Goal: Task Accomplishment & Management: Use online tool/utility

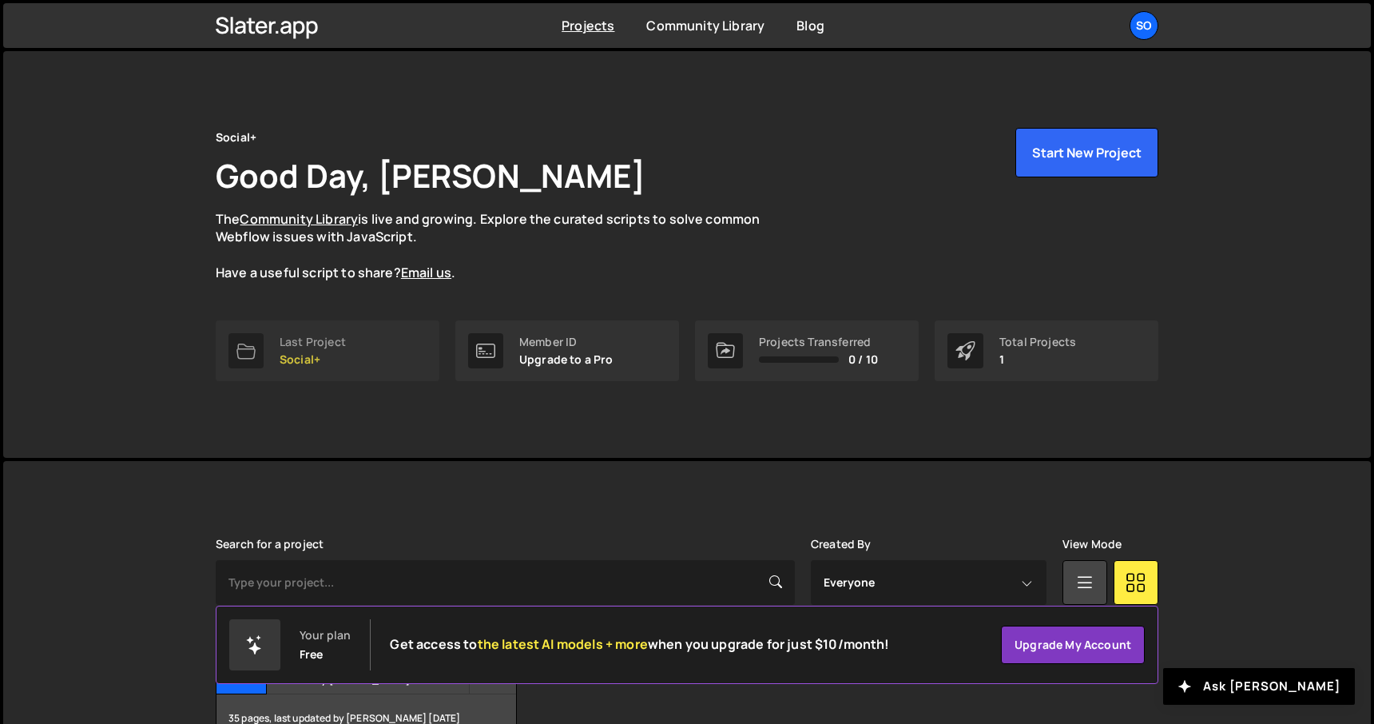
click at [340, 347] on div "Last Project" at bounding box center [313, 342] width 66 height 13
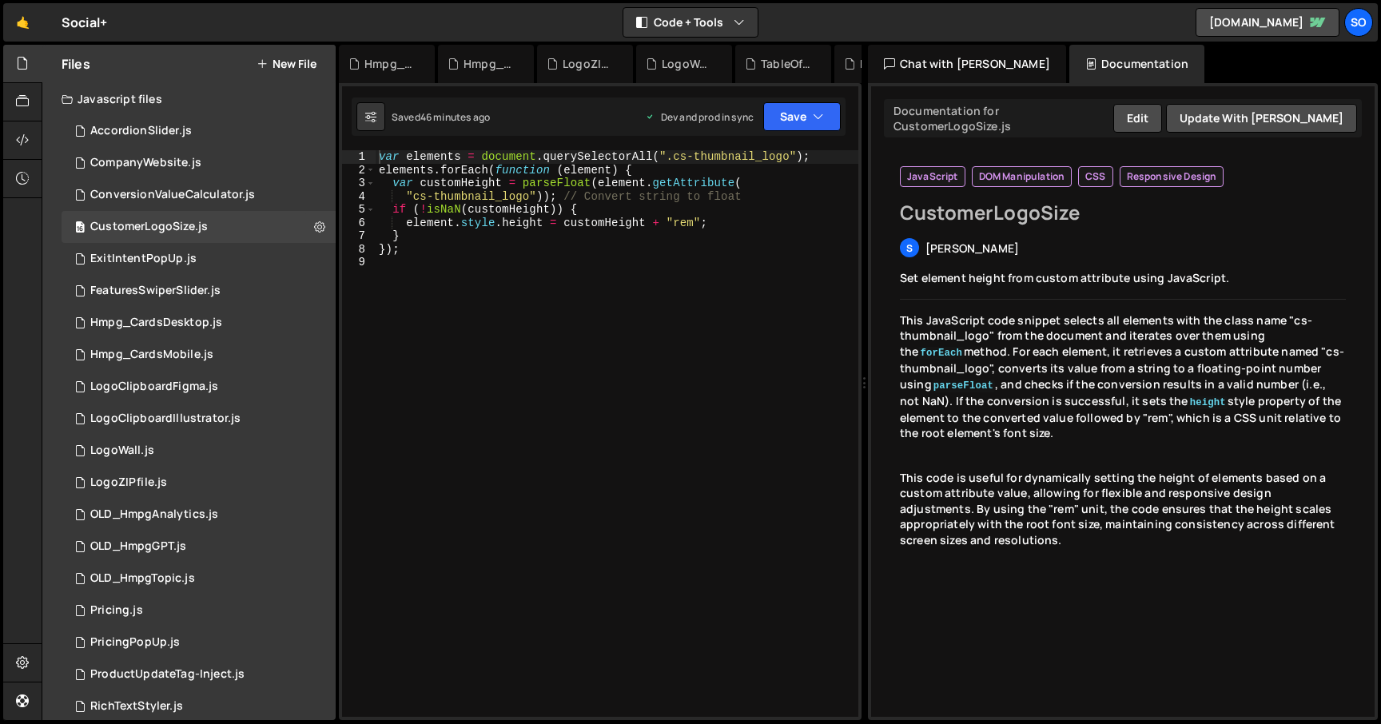
click at [419, 238] on div "var elements = document . querySelectorAll ( ".cs-thumbnail_logo" ) ; elements …" at bounding box center [616, 446] width 483 height 593
type textarea "});"
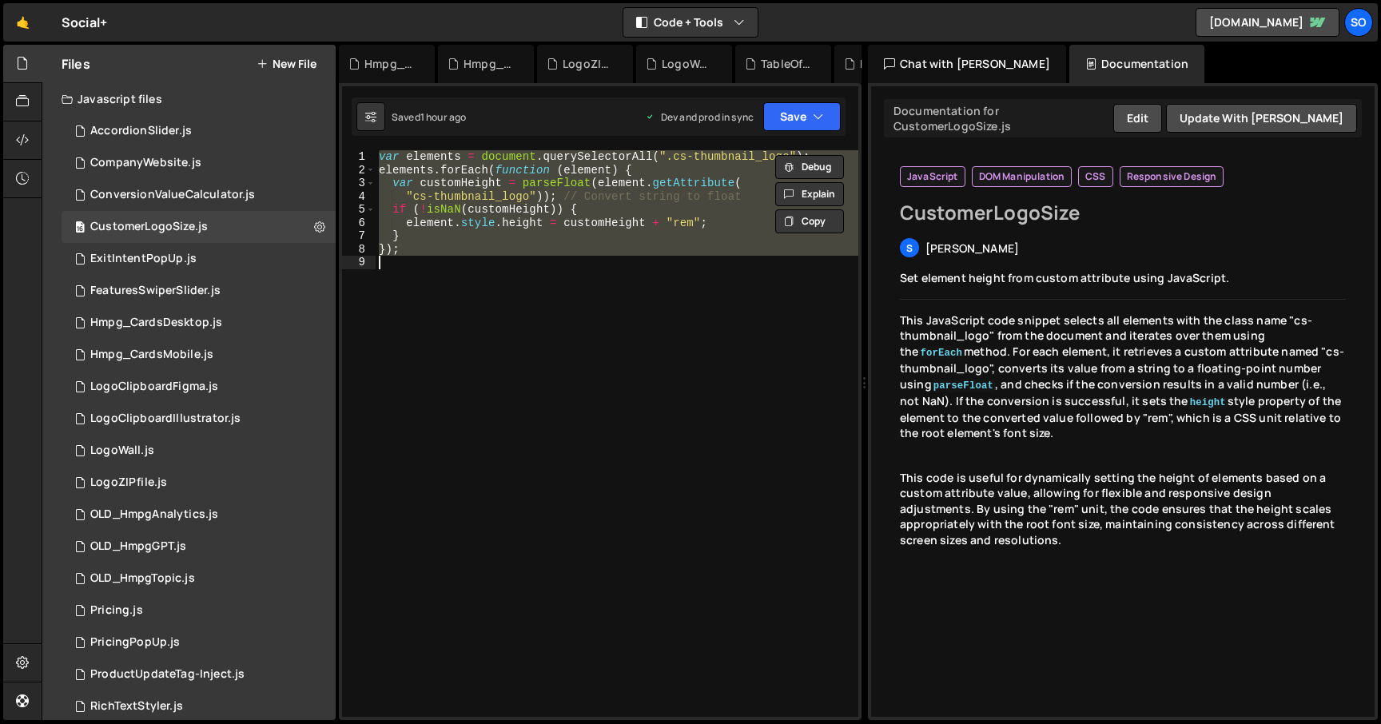
click at [311, 66] on button "New File" at bounding box center [286, 64] width 60 height 13
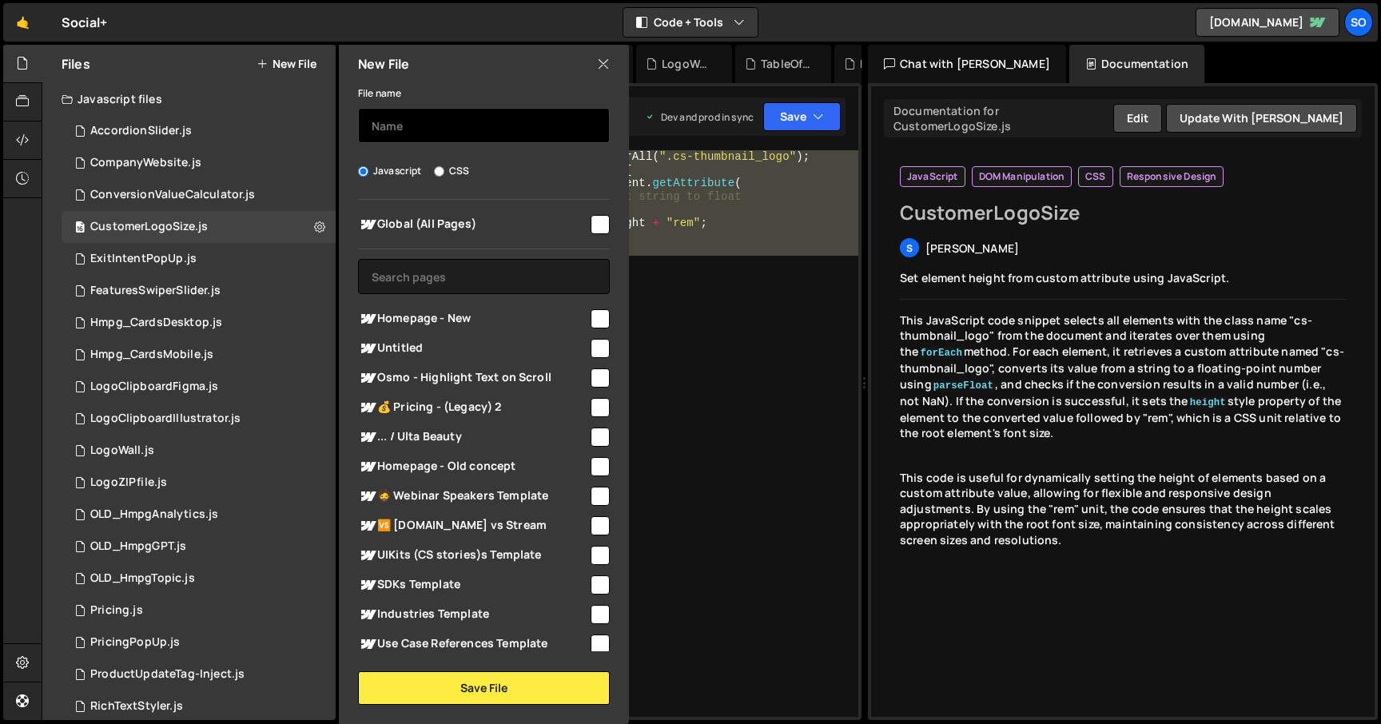
click at [431, 129] on input "text" at bounding box center [484, 125] width 252 height 35
type input "Test"
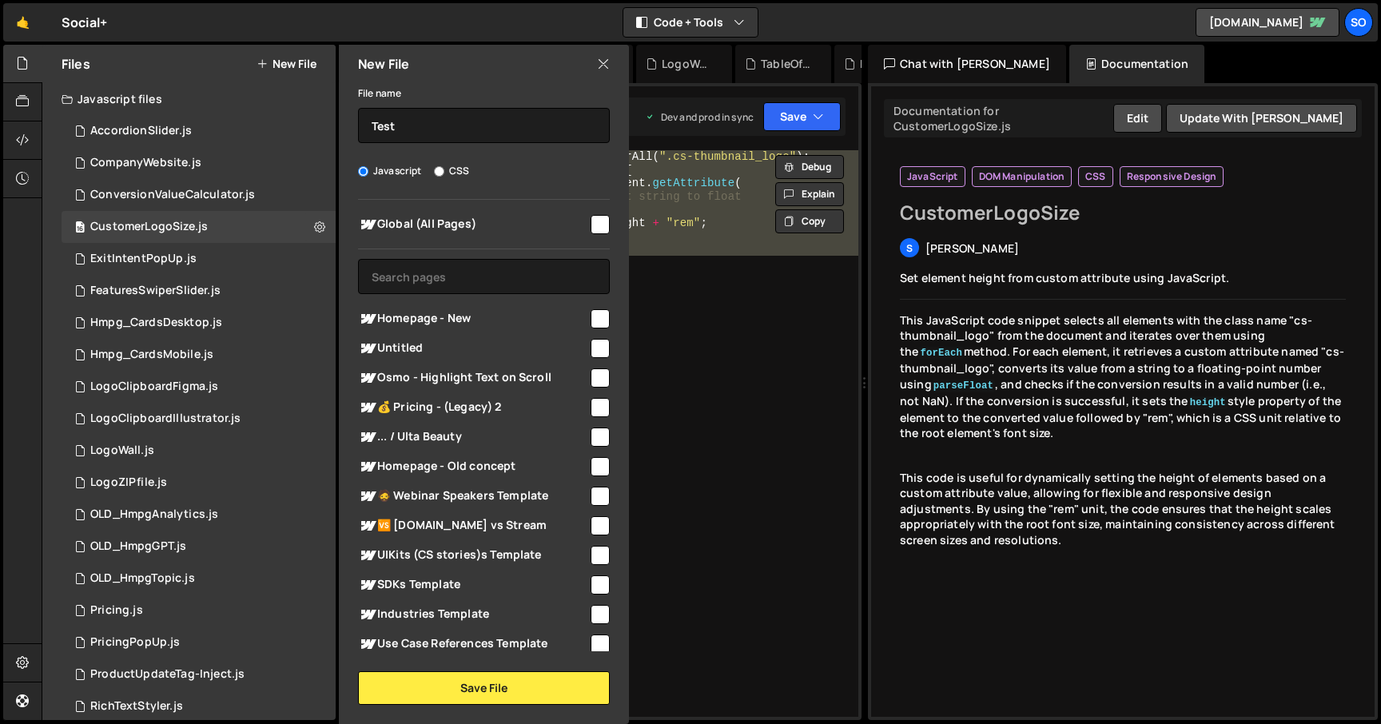
click at [598, 319] on input "checkbox" at bounding box center [599, 318] width 19 height 19
checkbox input "true"
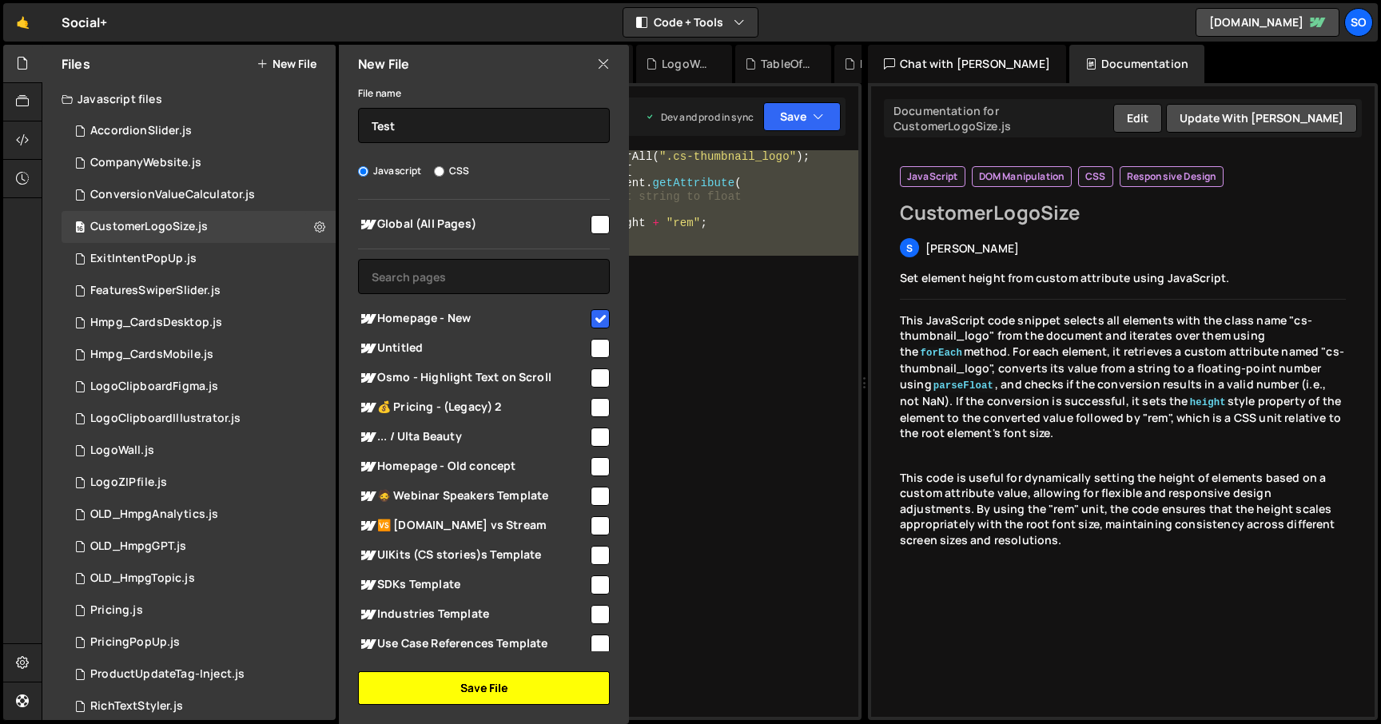
click at [444, 682] on button "Save File" at bounding box center [484, 688] width 252 height 34
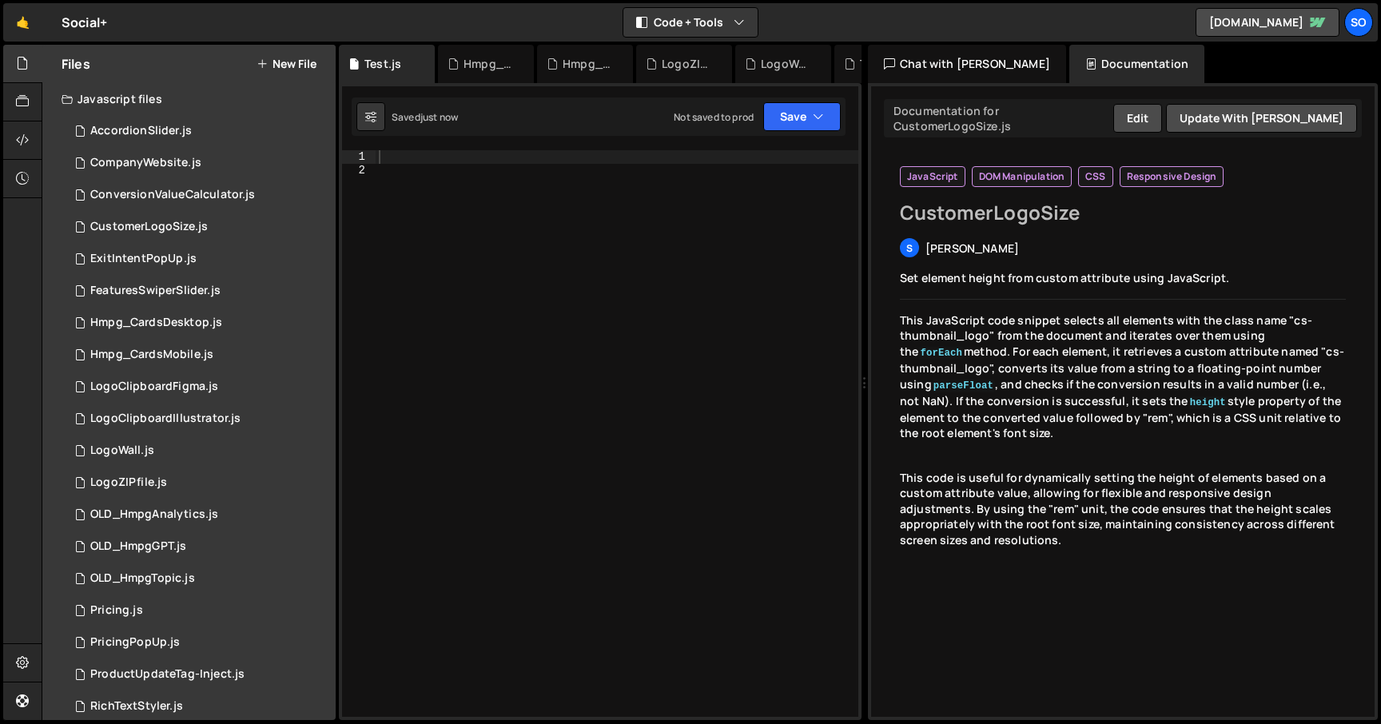
click at [631, 398] on div at bounding box center [616, 446] width 483 height 593
paste textarea "});"
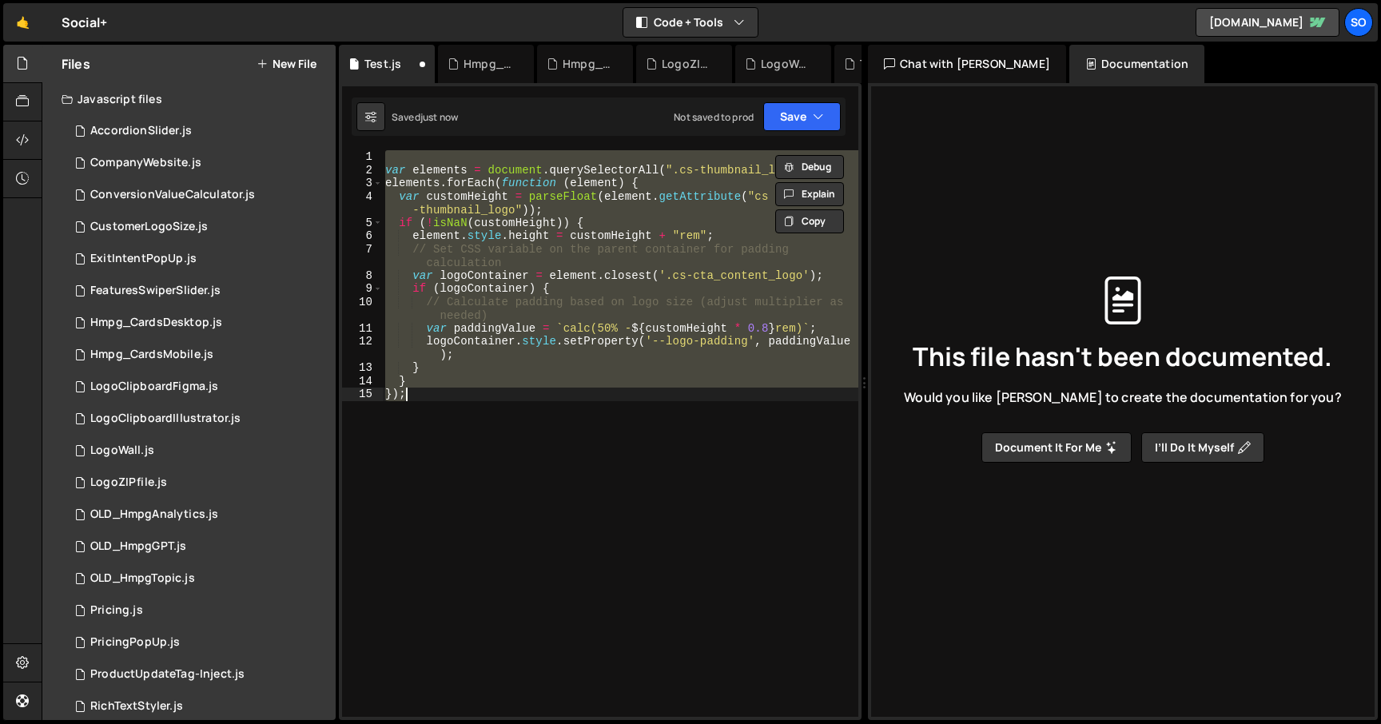
paste textarea
type textarea "});"
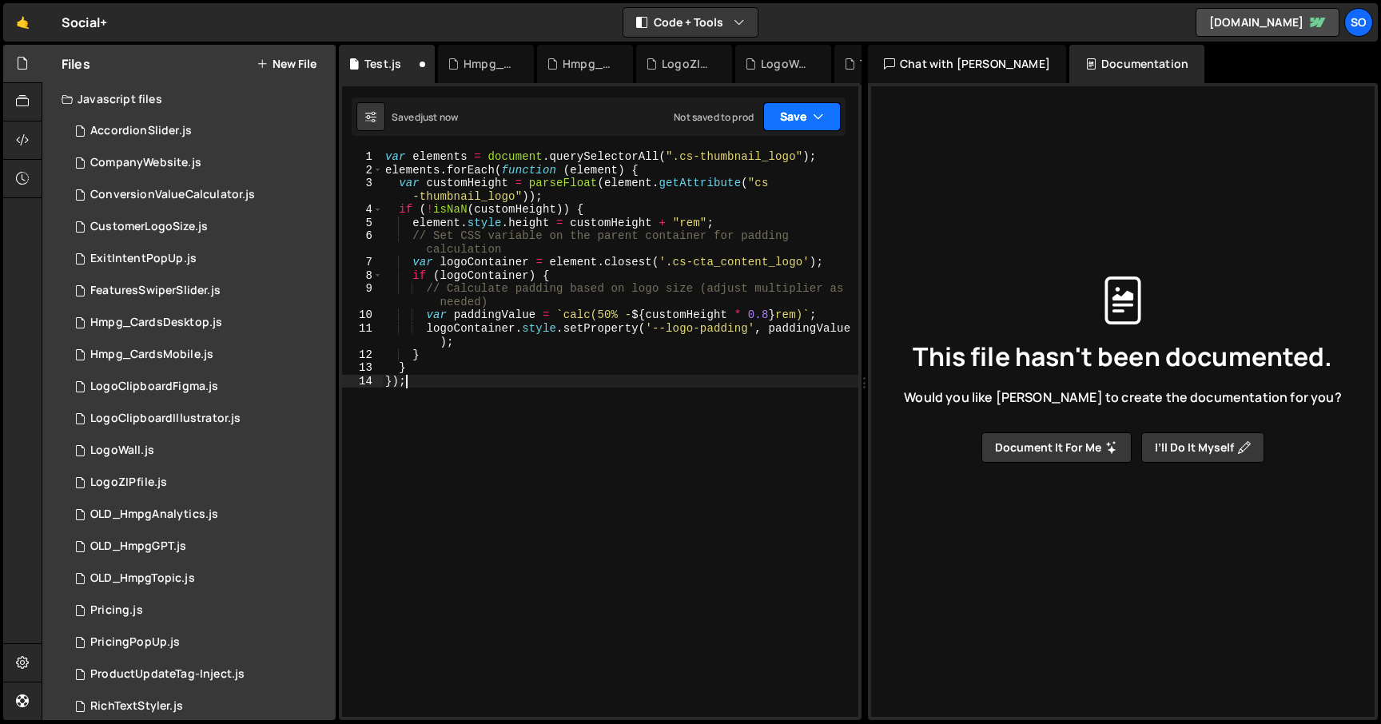
click at [808, 109] on button "Save" at bounding box center [801, 116] width 77 height 29
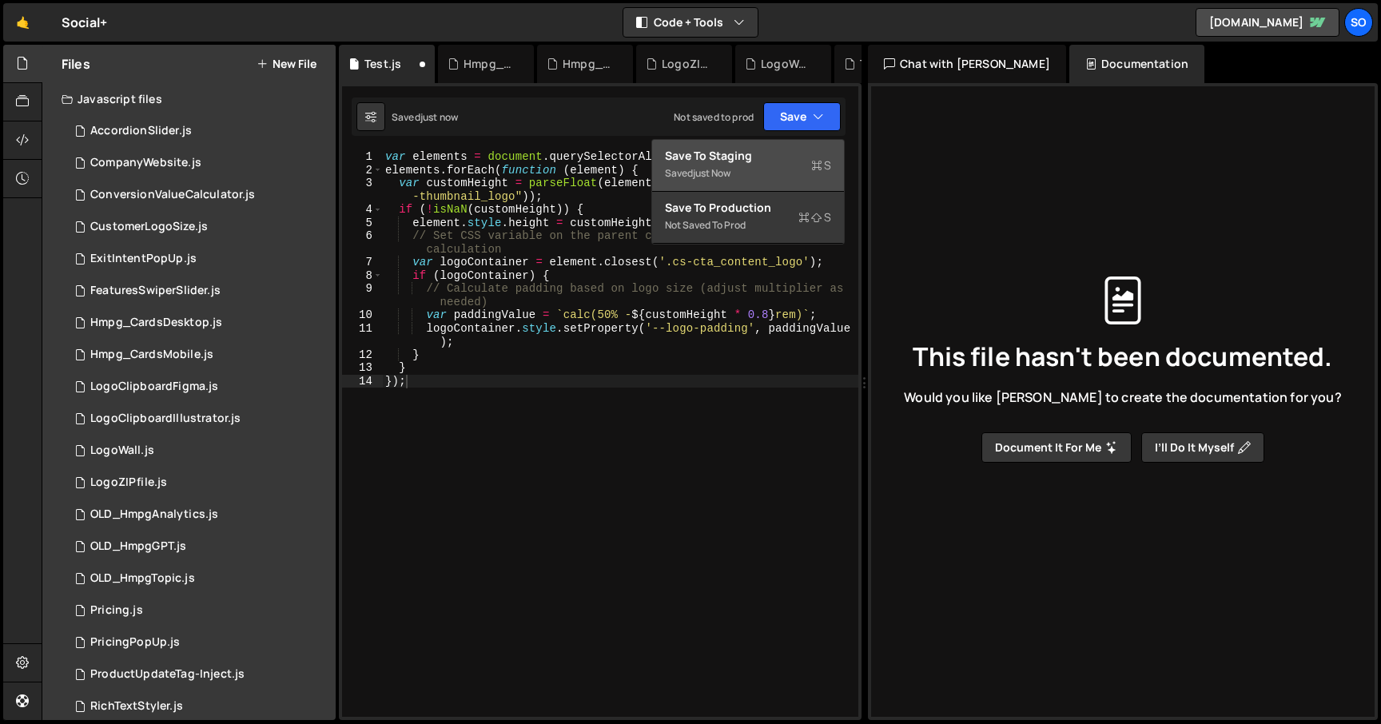
click at [738, 165] on div "Saved just now" at bounding box center [748, 173] width 166 height 19
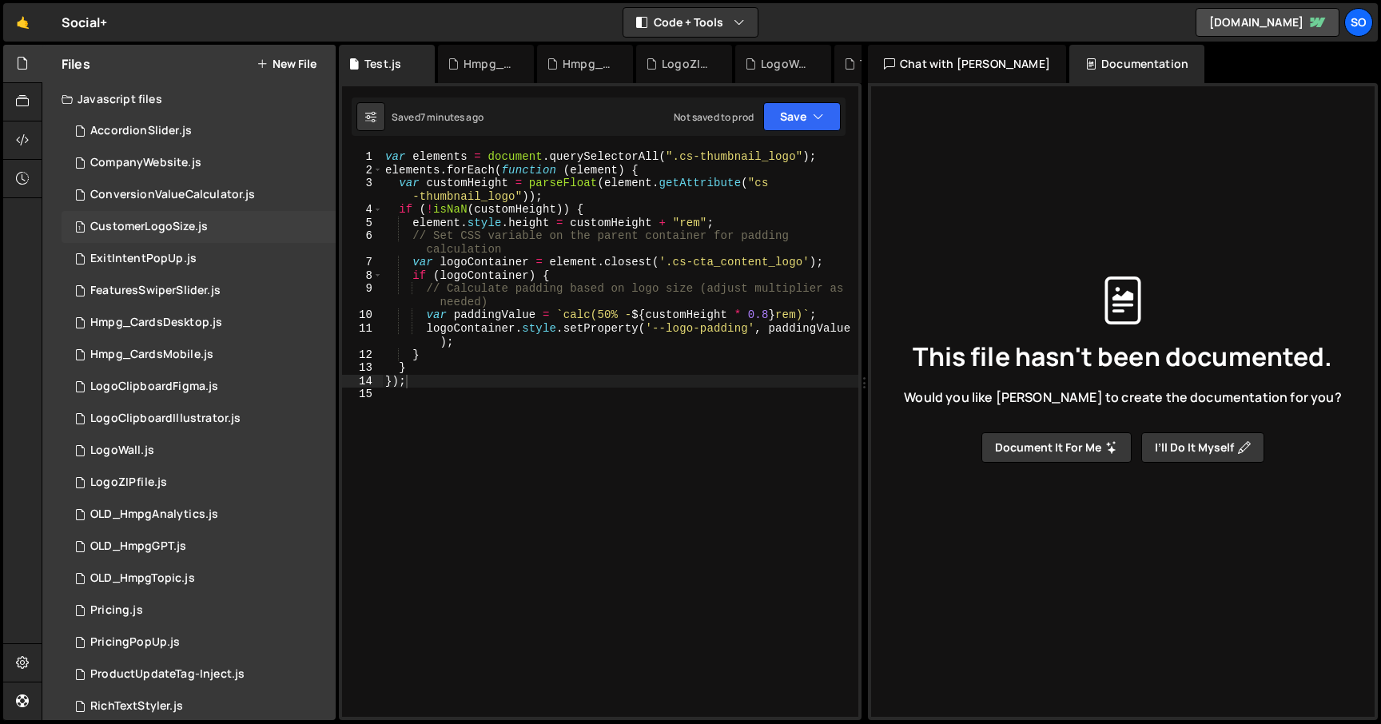
click at [312, 225] on div "1 CustomerLogoSize.js 0" at bounding box center [199, 227] width 274 height 32
click at [314, 225] on icon at bounding box center [319, 226] width 11 height 15
type input "CustomerLogoSize"
radio input "true"
checkbox input "true"
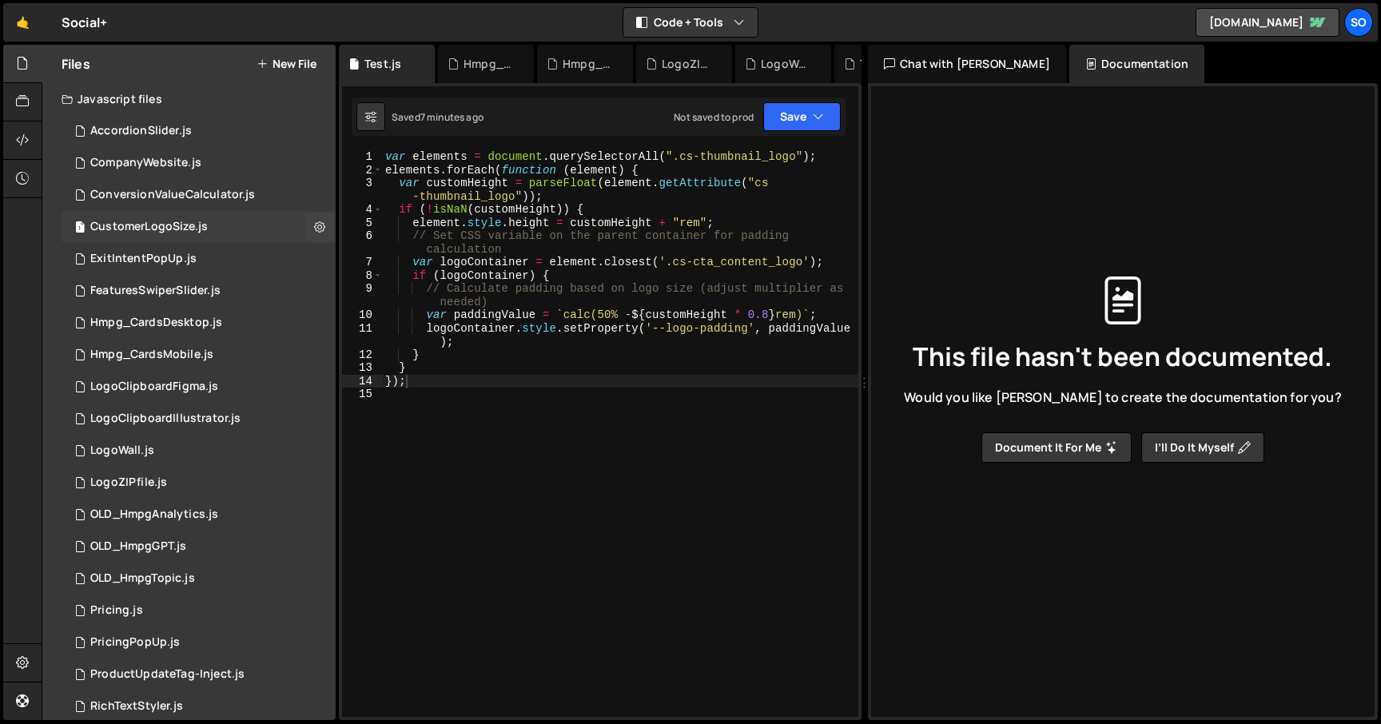
checkbox input "true"
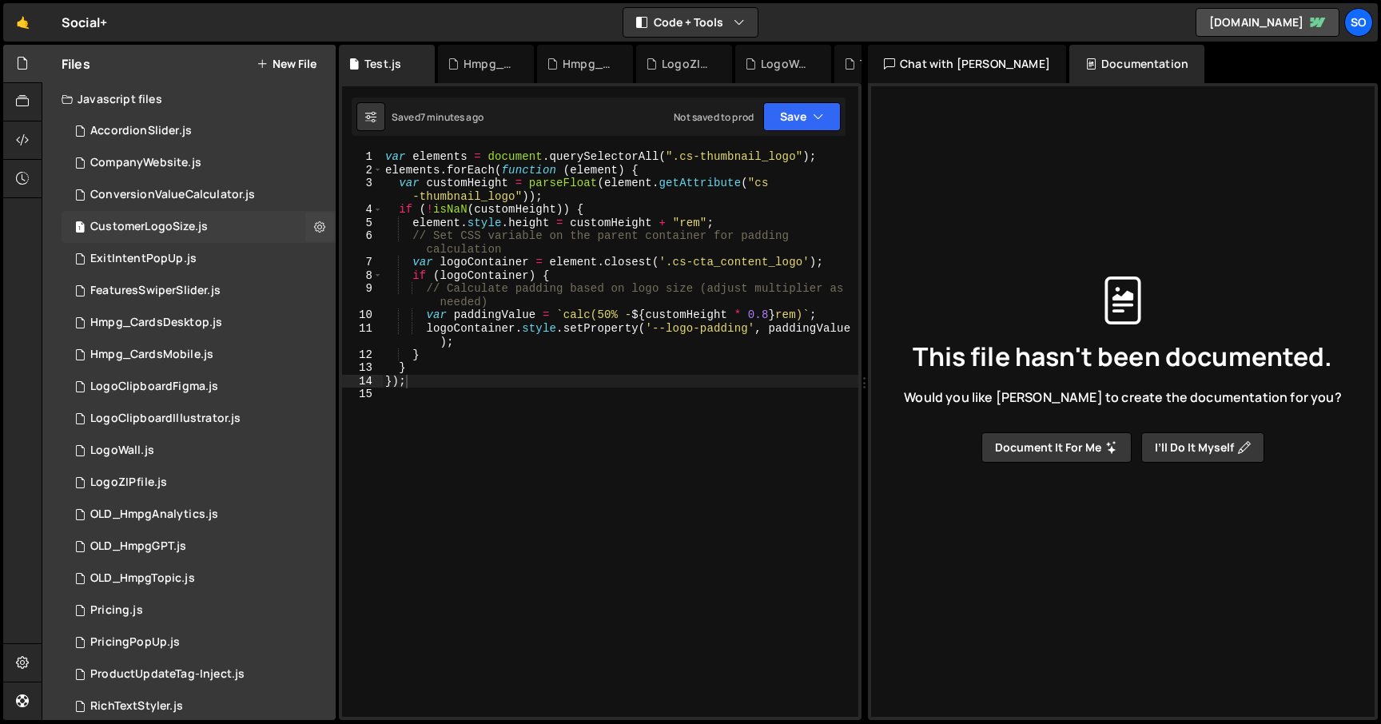
checkbox input "true"
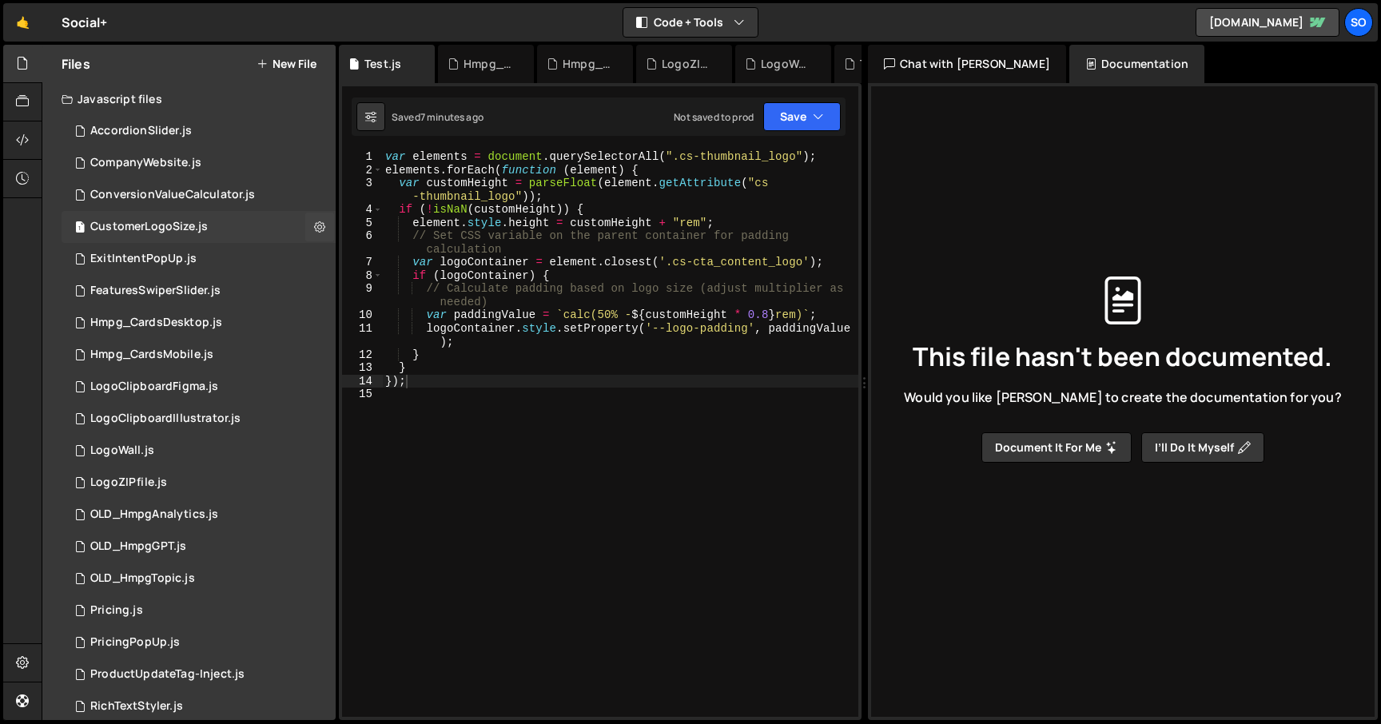
checkbox input "true"
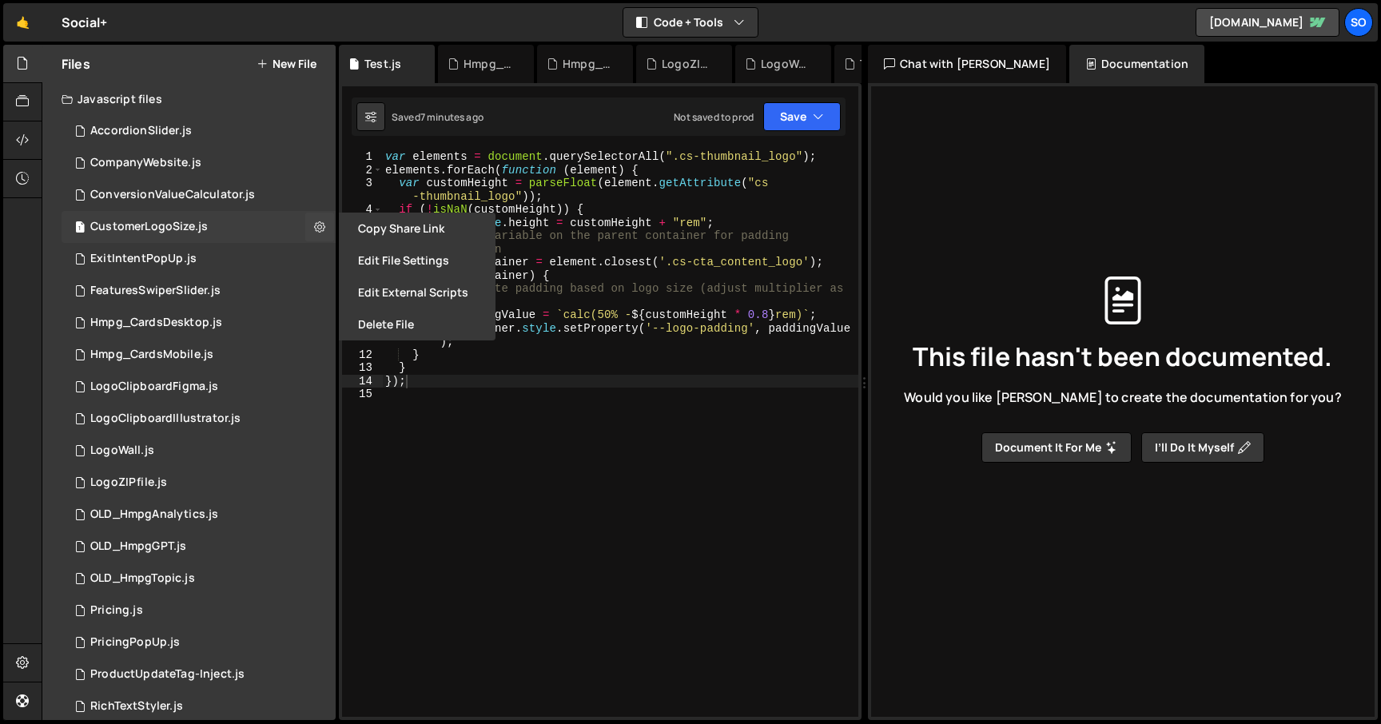
checkbox input "false"
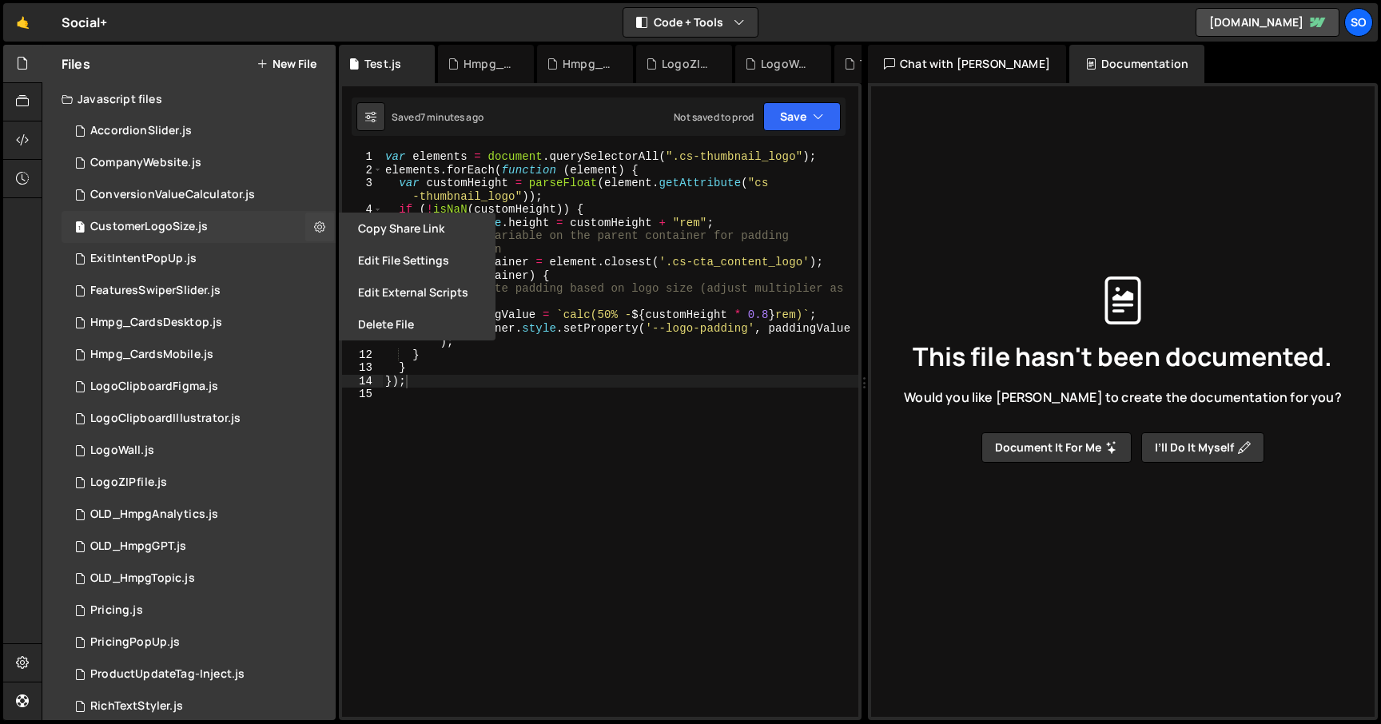
checkbox input "false"
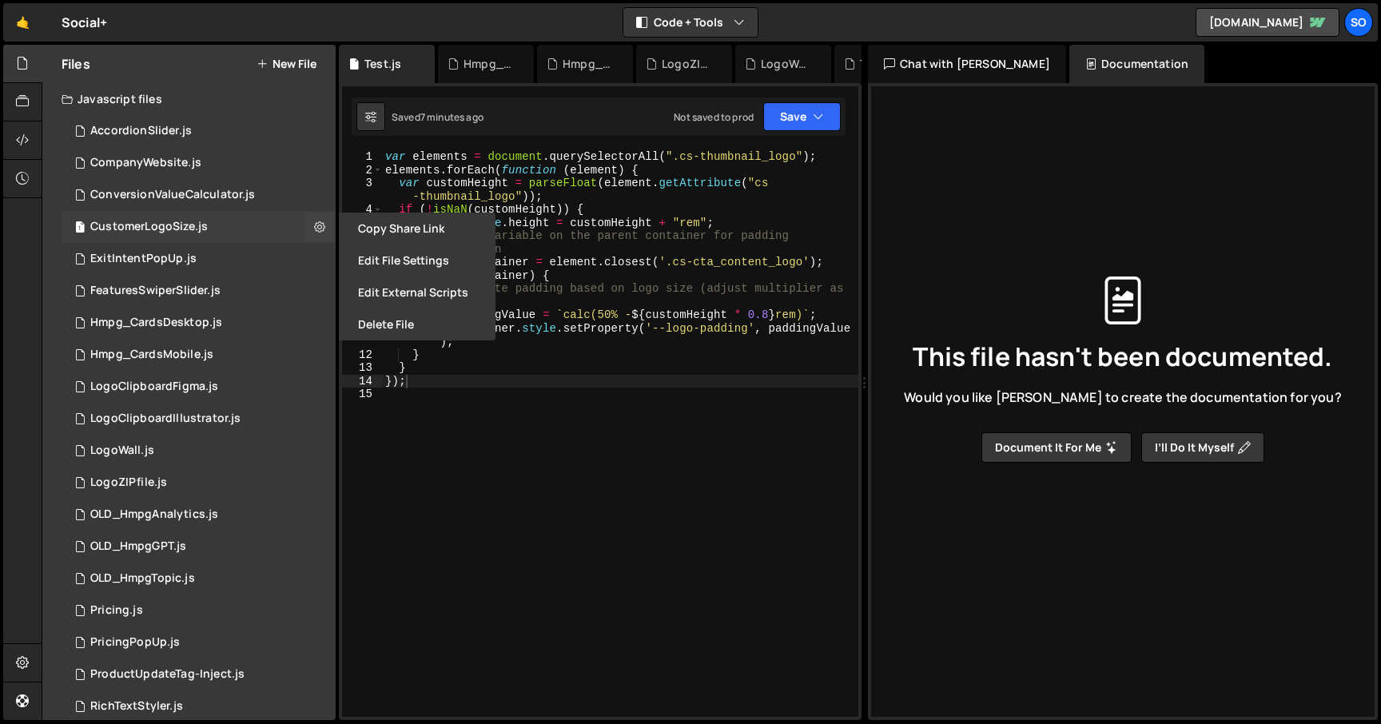
checkbox input "false"
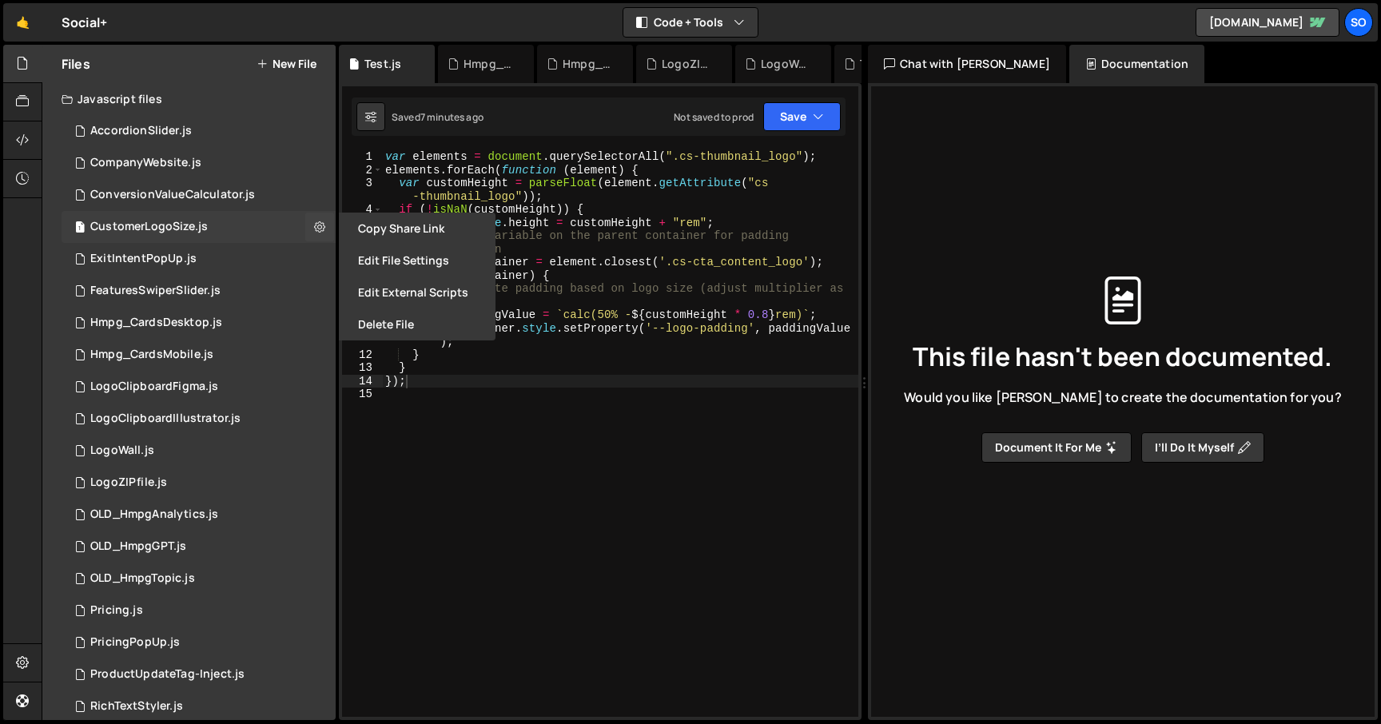
checkbox input "false"
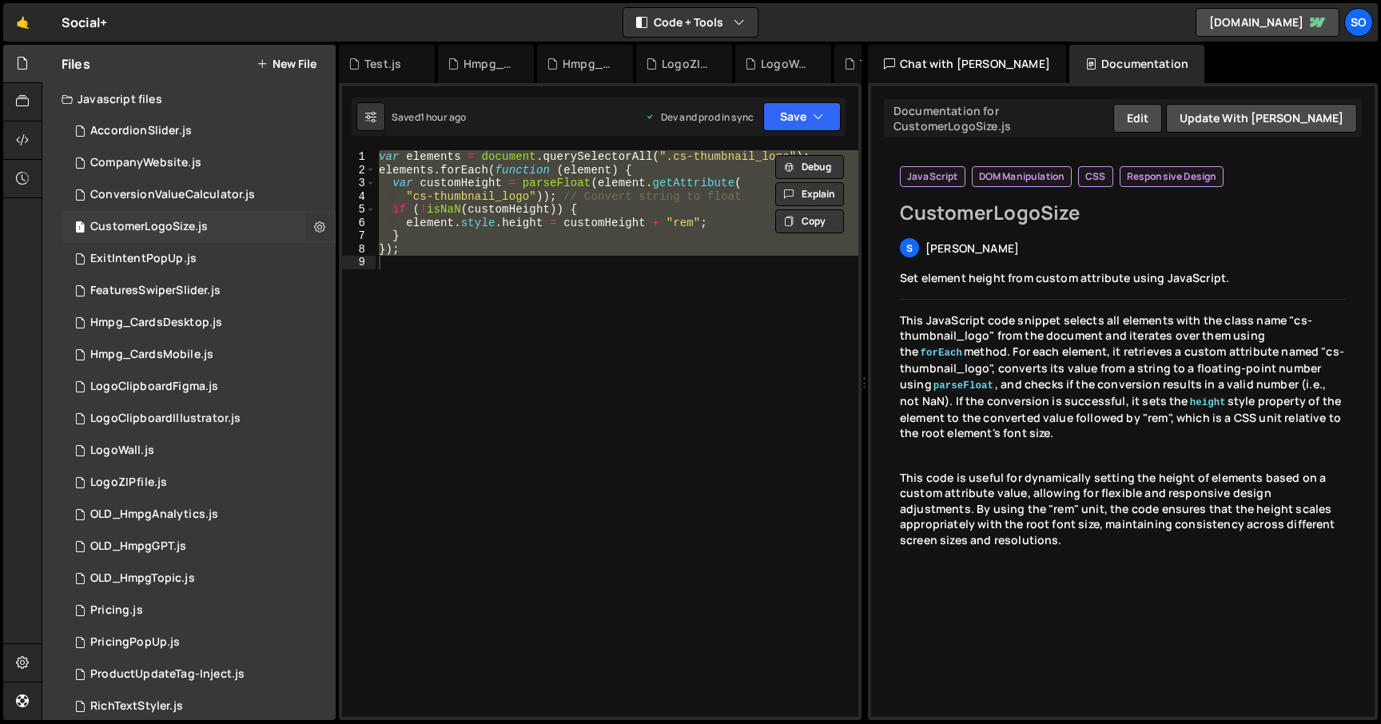
click at [314, 227] on icon at bounding box center [319, 226] width 11 height 15
type input "CustomerLogoSize"
radio input "true"
checkbox input "true"
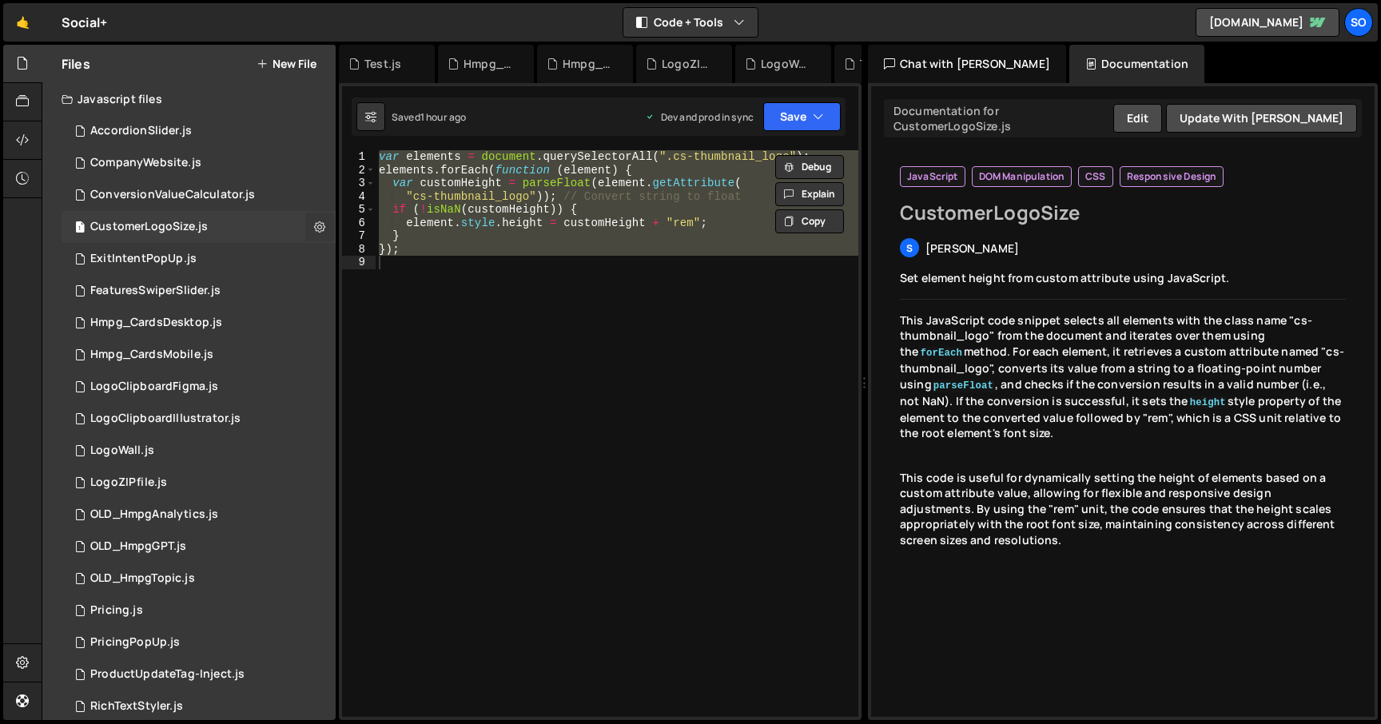
checkbox input "true"
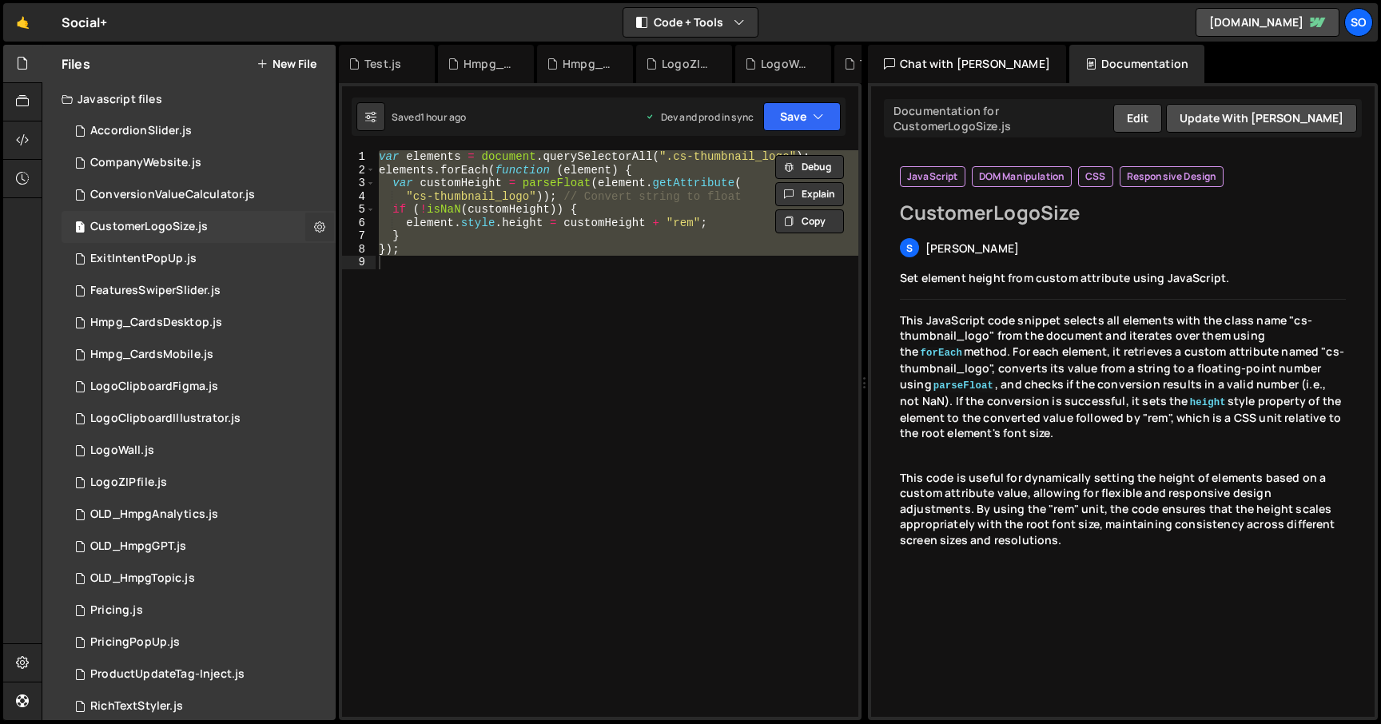
checkbox input "true"
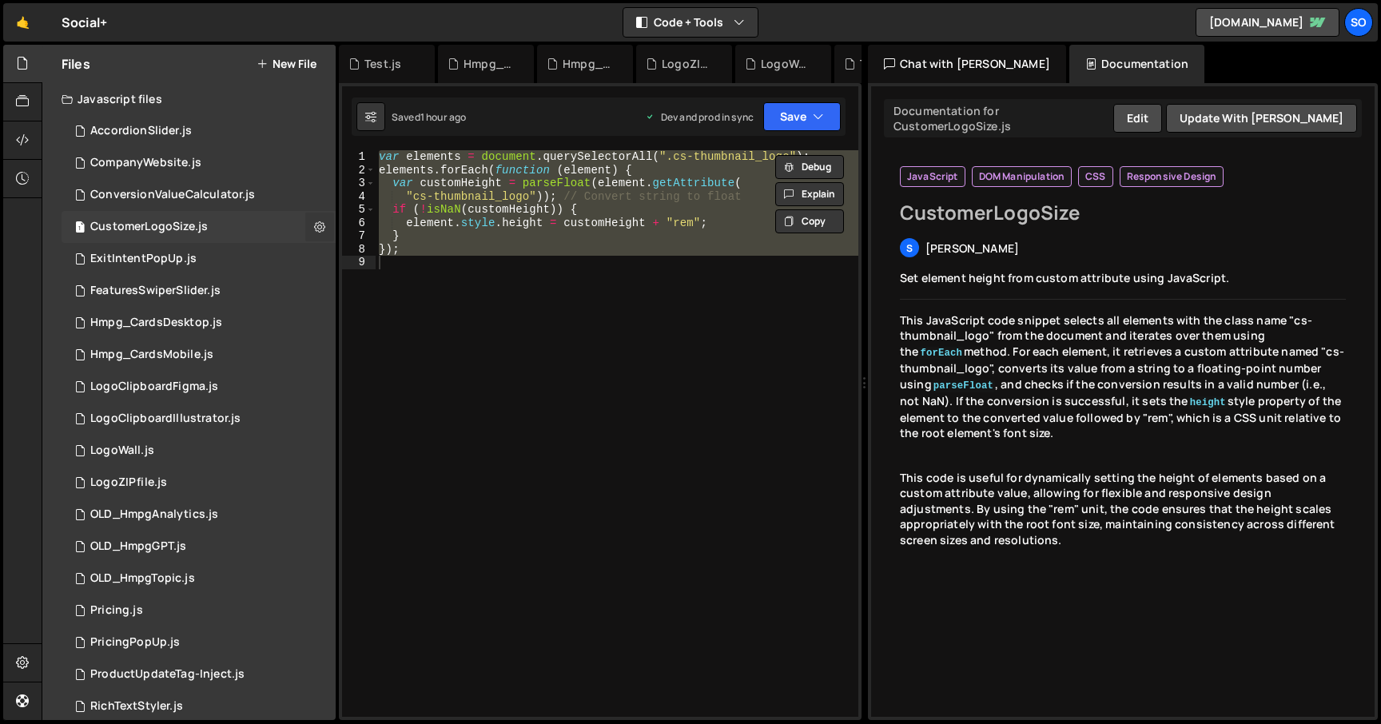
checkbox input "true"
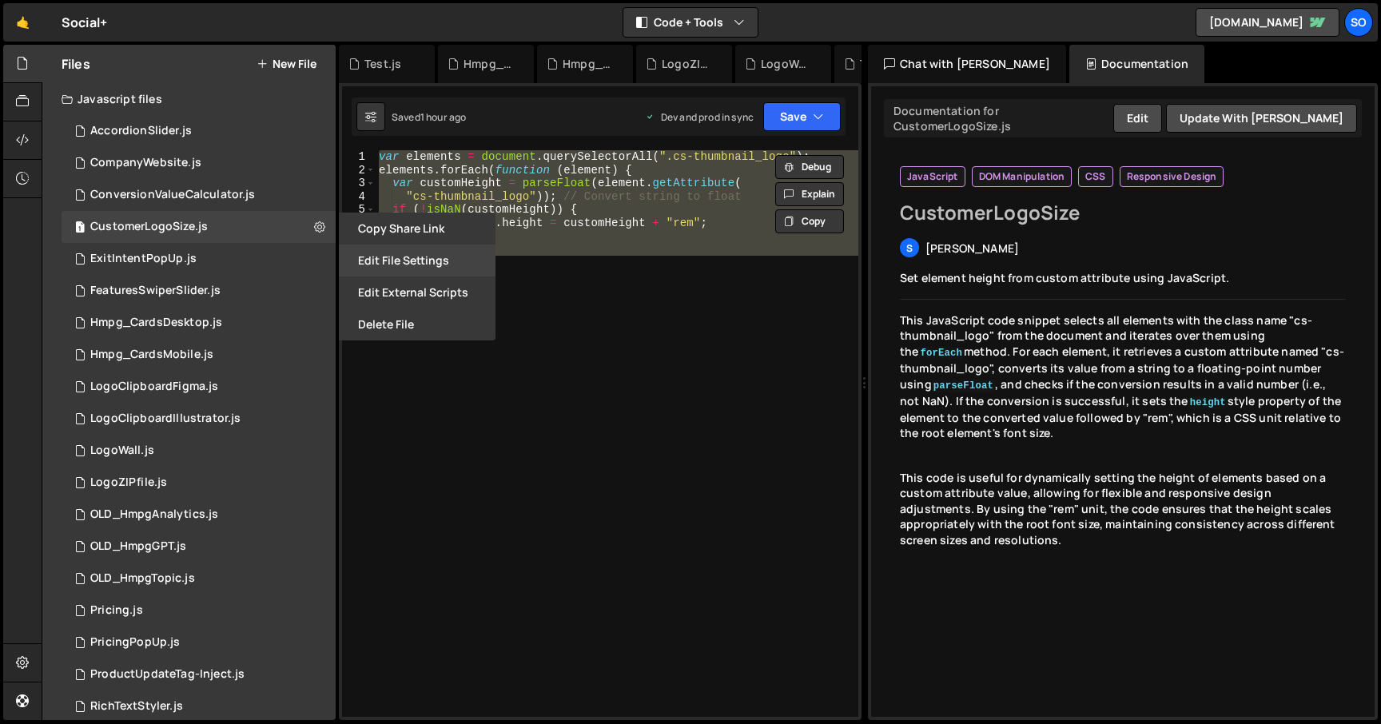
click at [383, 266] on button "Edit File Settings" at bounding box center [417, 260] width 157 height 32
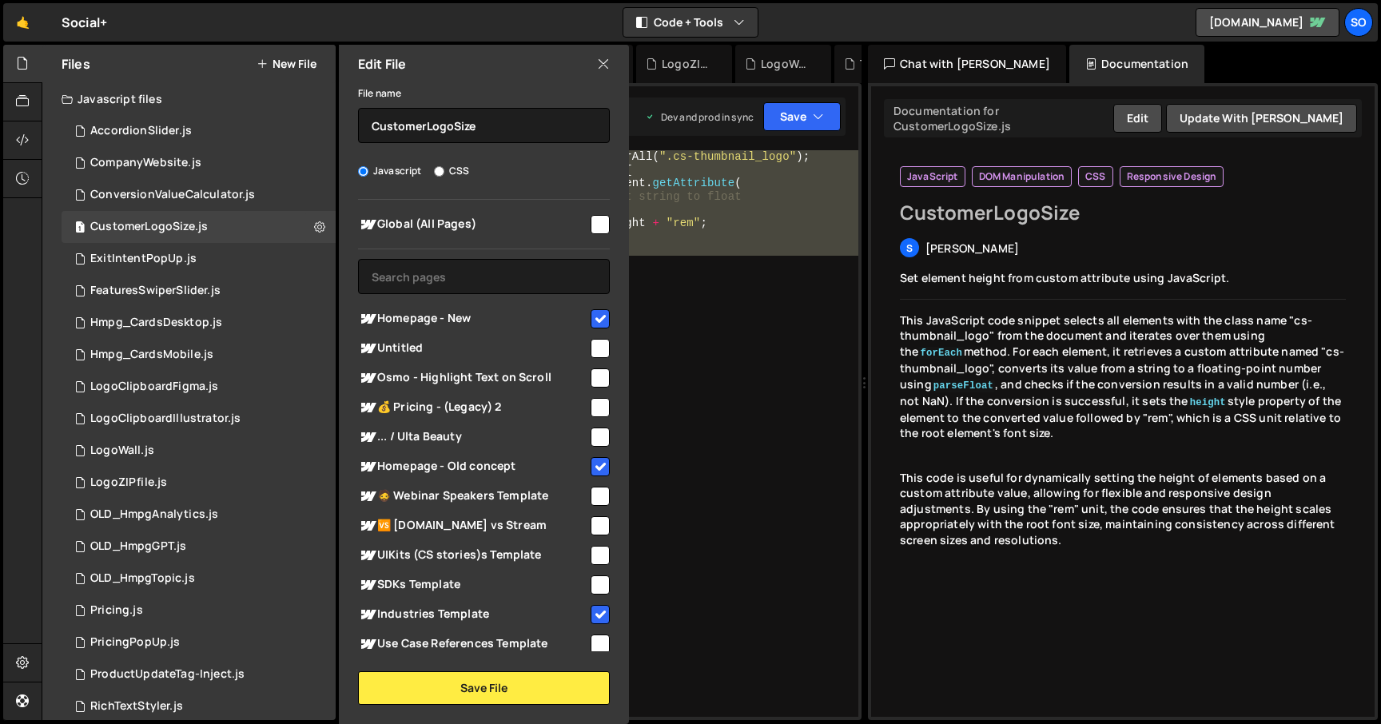
click at [594, 326] on input "checkbox" at bounding box center [599, 318] width 19 height 19
checkbox input "false"
click at [458, 684] on button "Save File" at bounding box center [484, 688] width 252 height 34
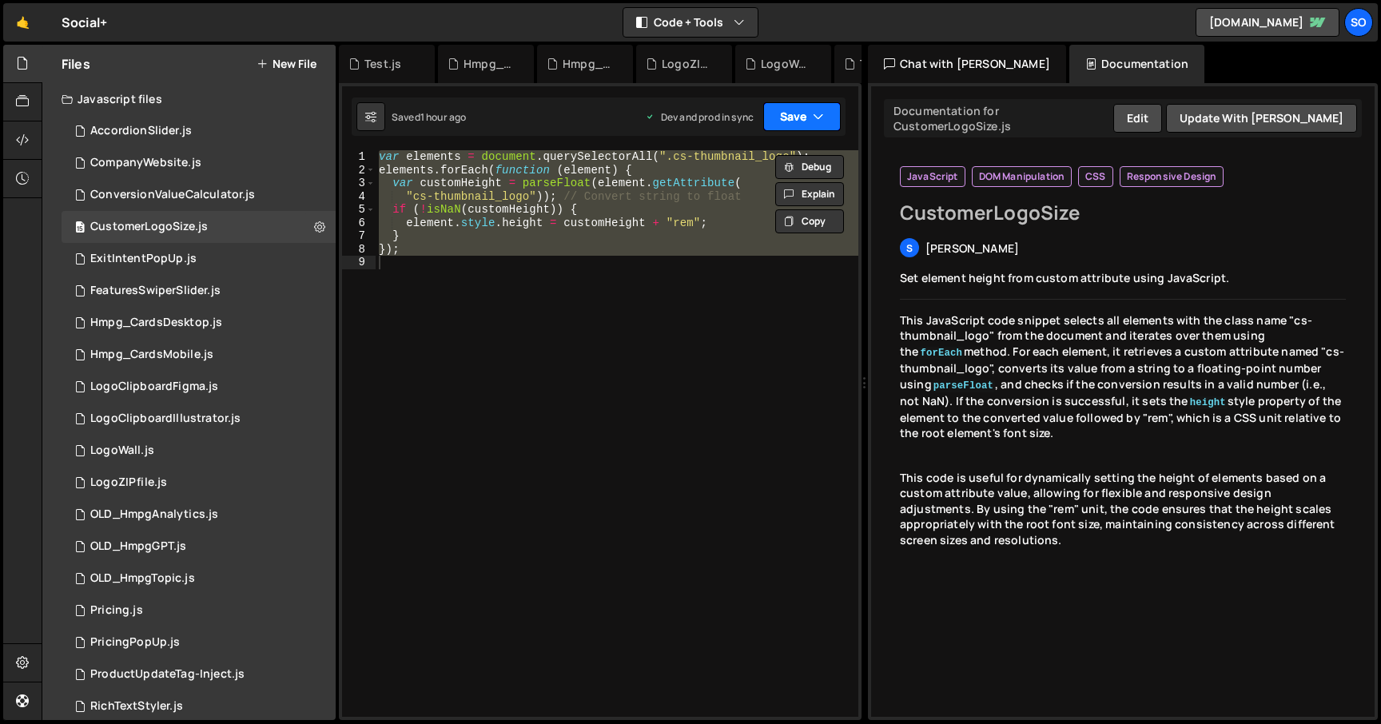
click at [816, 113] on icon "button" at bounding box center [818, 117] width 11 height 16
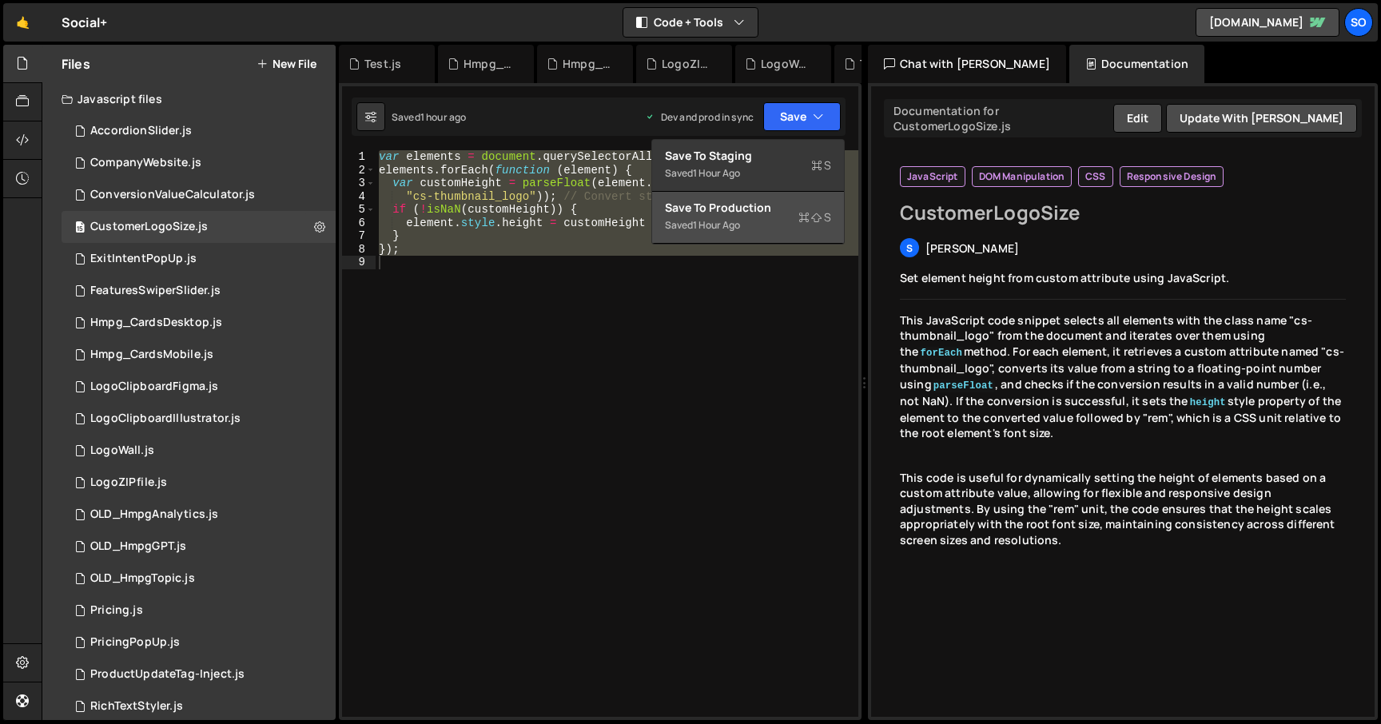
click at [744, 232] on div "Saved 1 hour ago" at bounding box center [748, 225] width 166 height 19
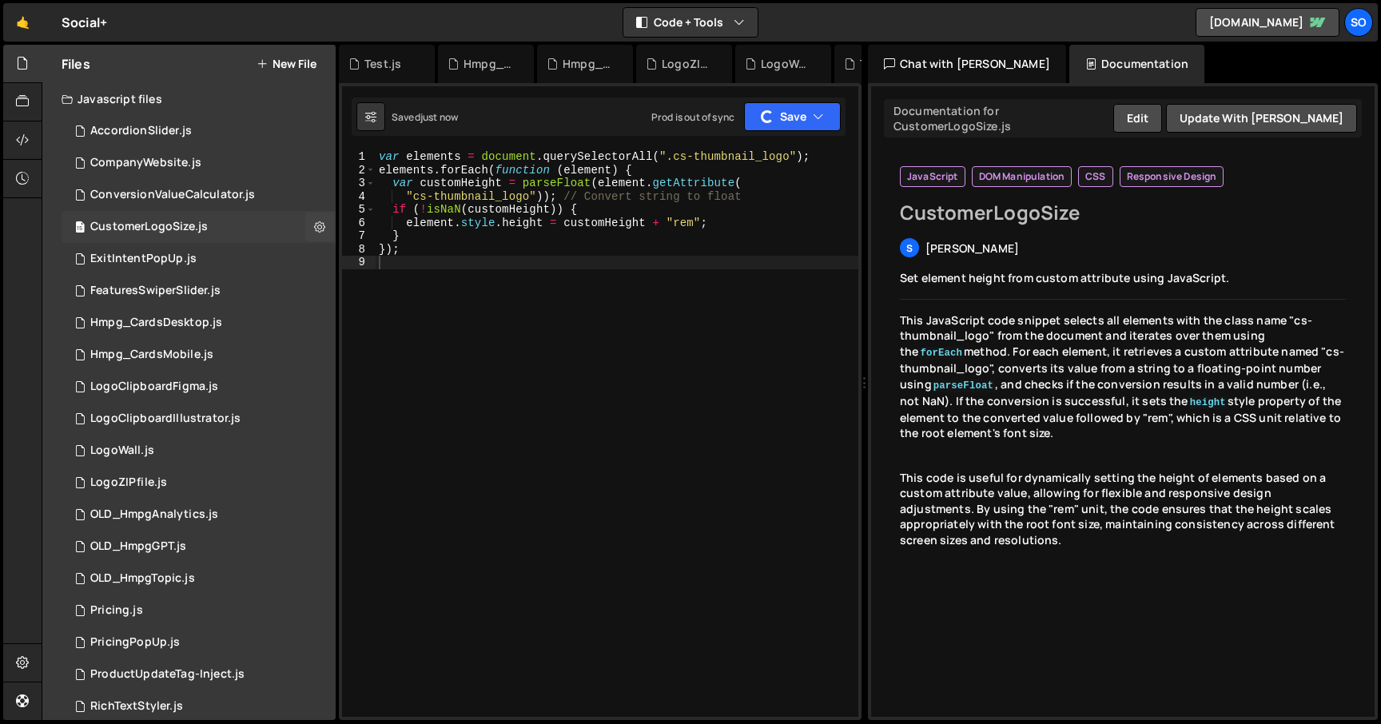
scroll to position [370, 0]
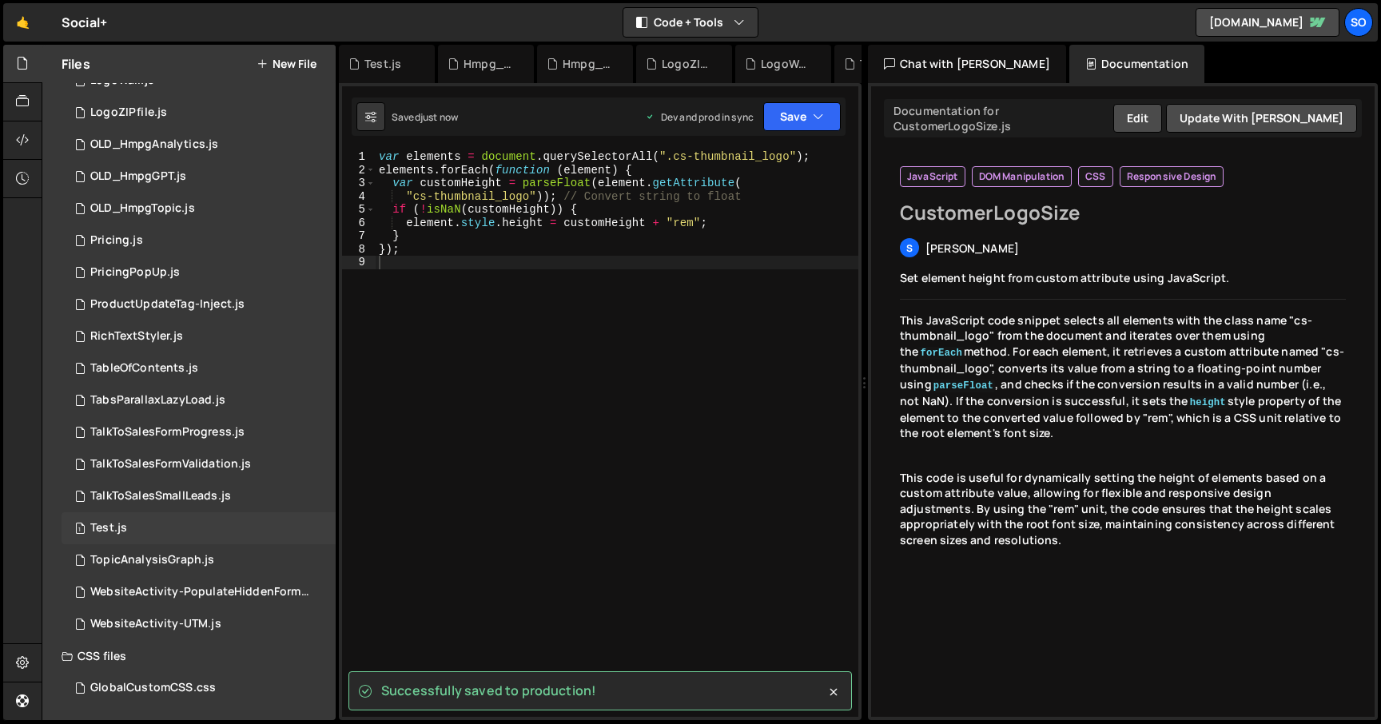
click at [170, 530] on div "1 Test.js 0" at bounding box center [199, 528] width 274 height 32
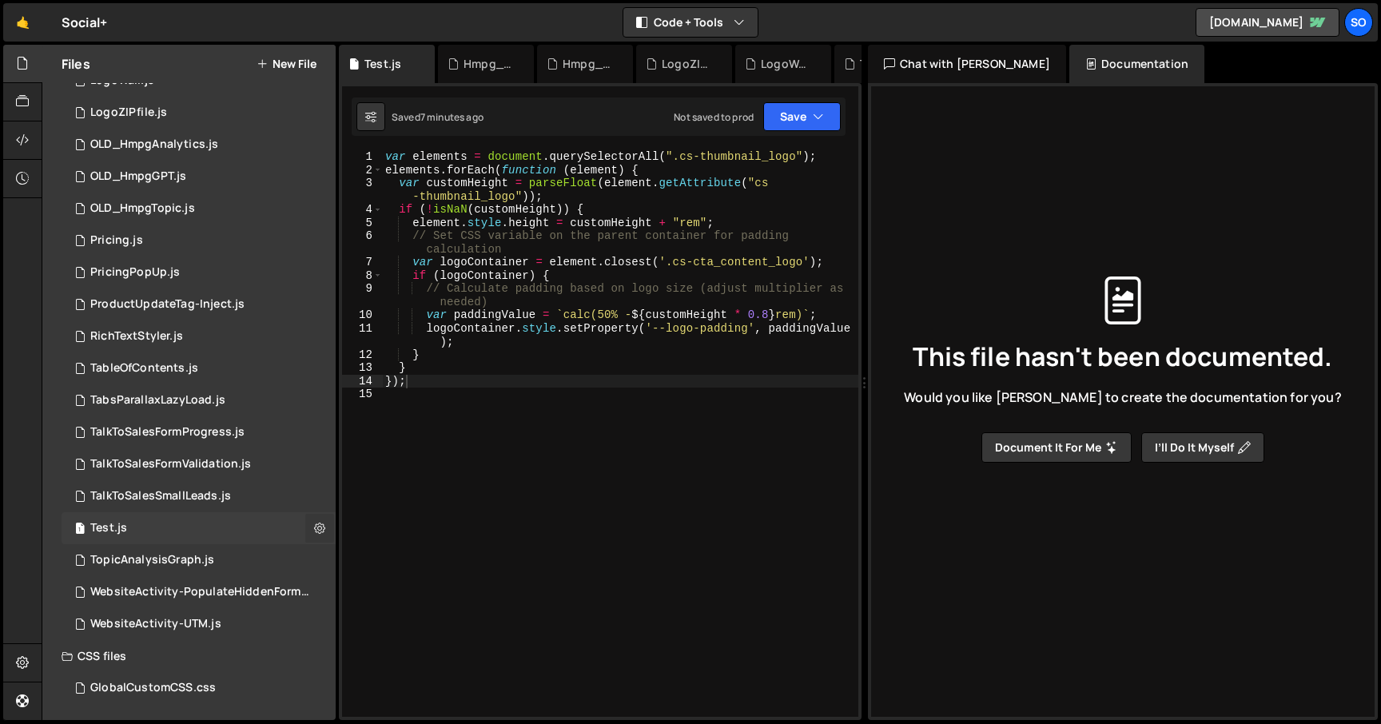
click at [314, 523] on icon at bounding box center [319, 527] width 11 height 15
type input "Test"
radio input "true"
checkbox input "true"
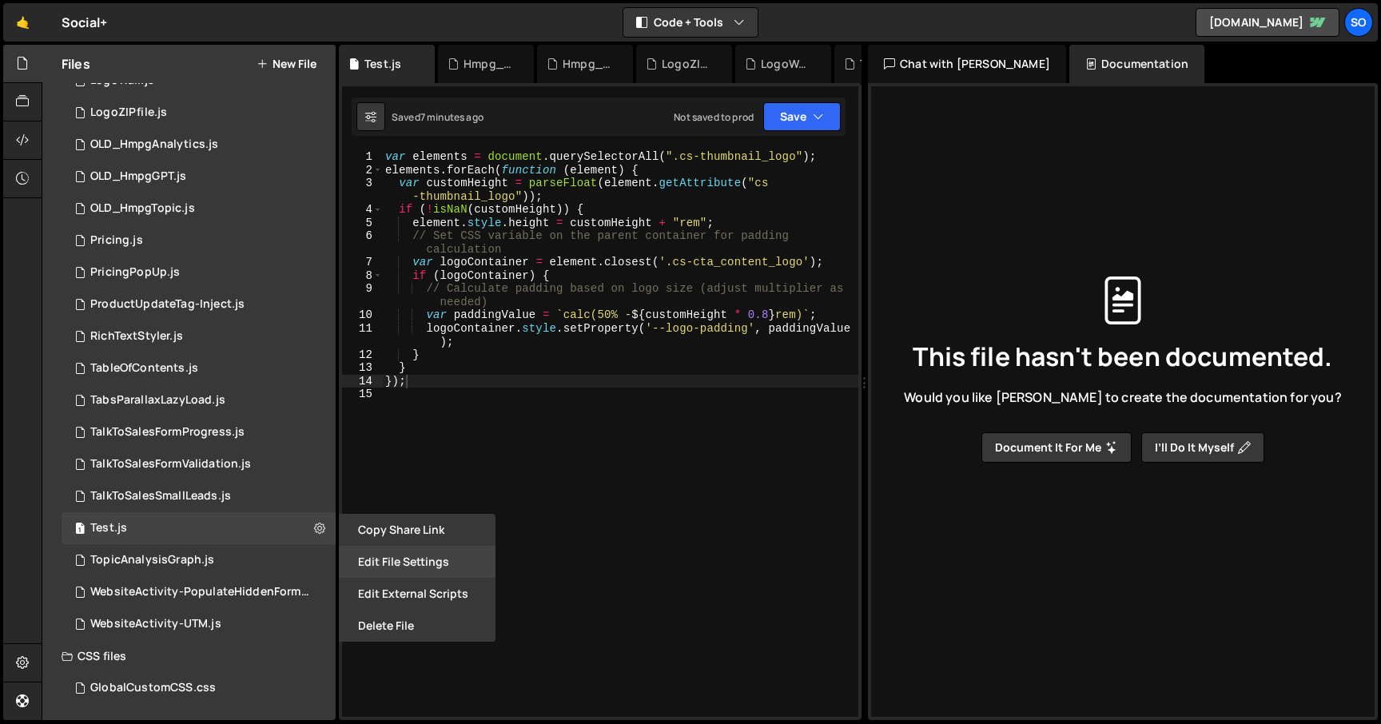
click at [412, 558] on button "Edit File Settings" at bounding box center [417, 562] width 157 height 32
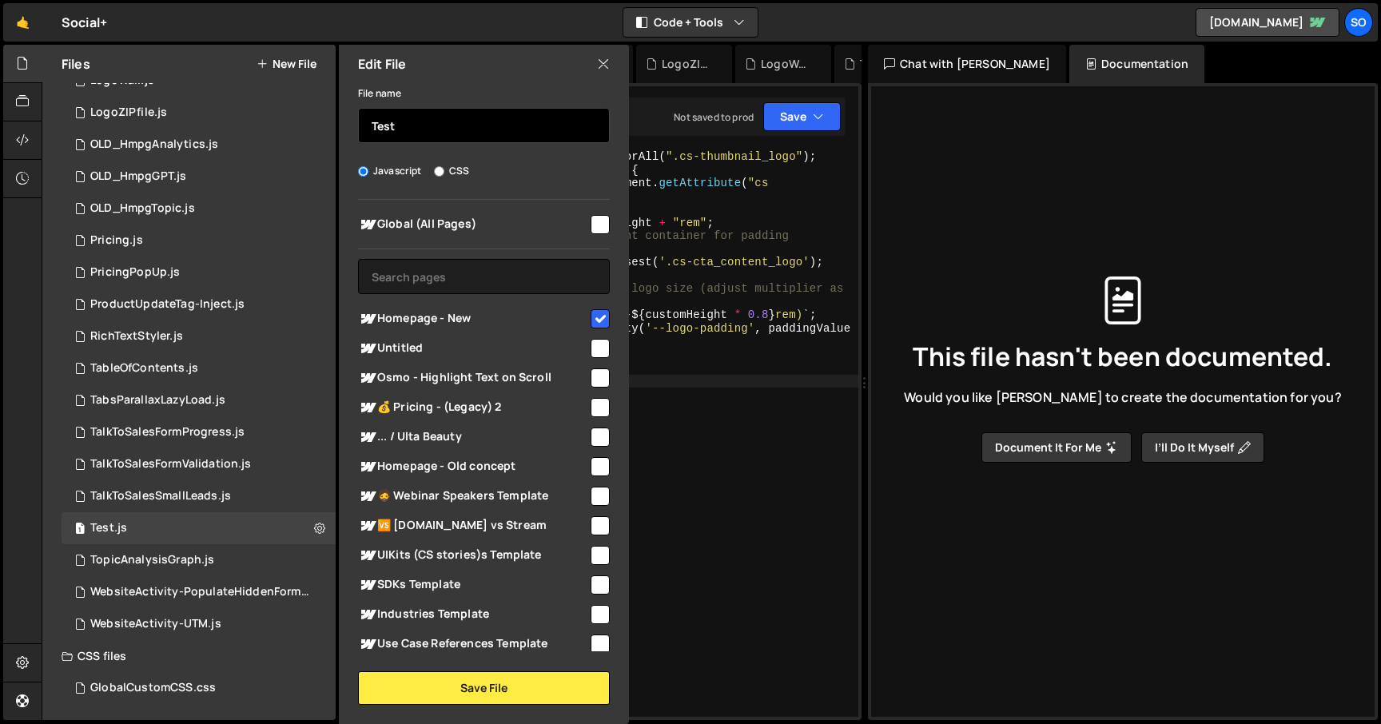
click at [461, 124] on input "Test" at bounding box center [484, 125] width 252 height 35
click at [464, 121] on input "Hmpg_LogoSize-Sizing" at bounding box center [484, 125] width 252 height 35
drag, startPoint x: 465, startPoint y: 124, endPoint x: 519, endPoint y: 128, distance: 53.7
click at [519, 128] on input "Hmpg_LogoSize_Sizing" at bounding box center [484, 125] width 252 height 35
click at [463, 128] on input "Hmpg_LogoSizePlacing" at bounding box center [484, 125] width 252 height 35
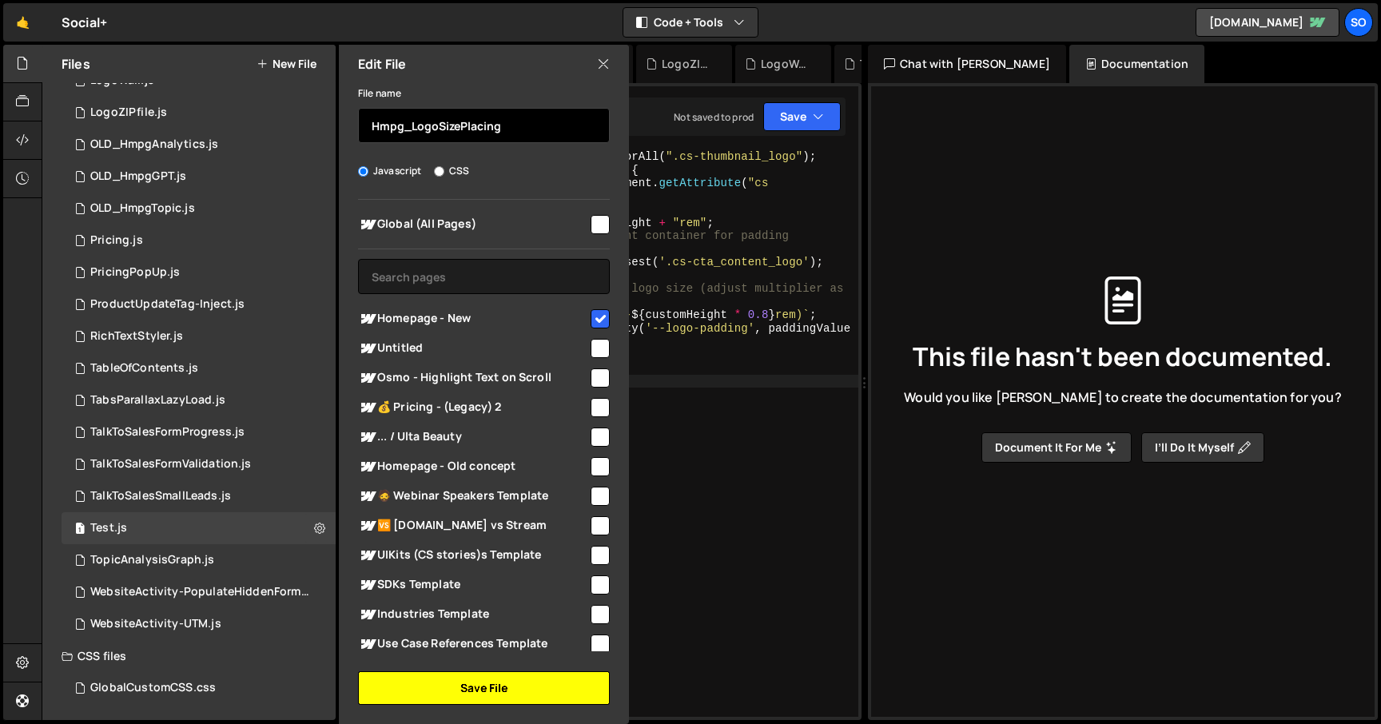
type input "Hmpg_LogoSizePlacing"
click at [491, 677] on button "Save File" at bounding box center [484, 688] width 252 height 34
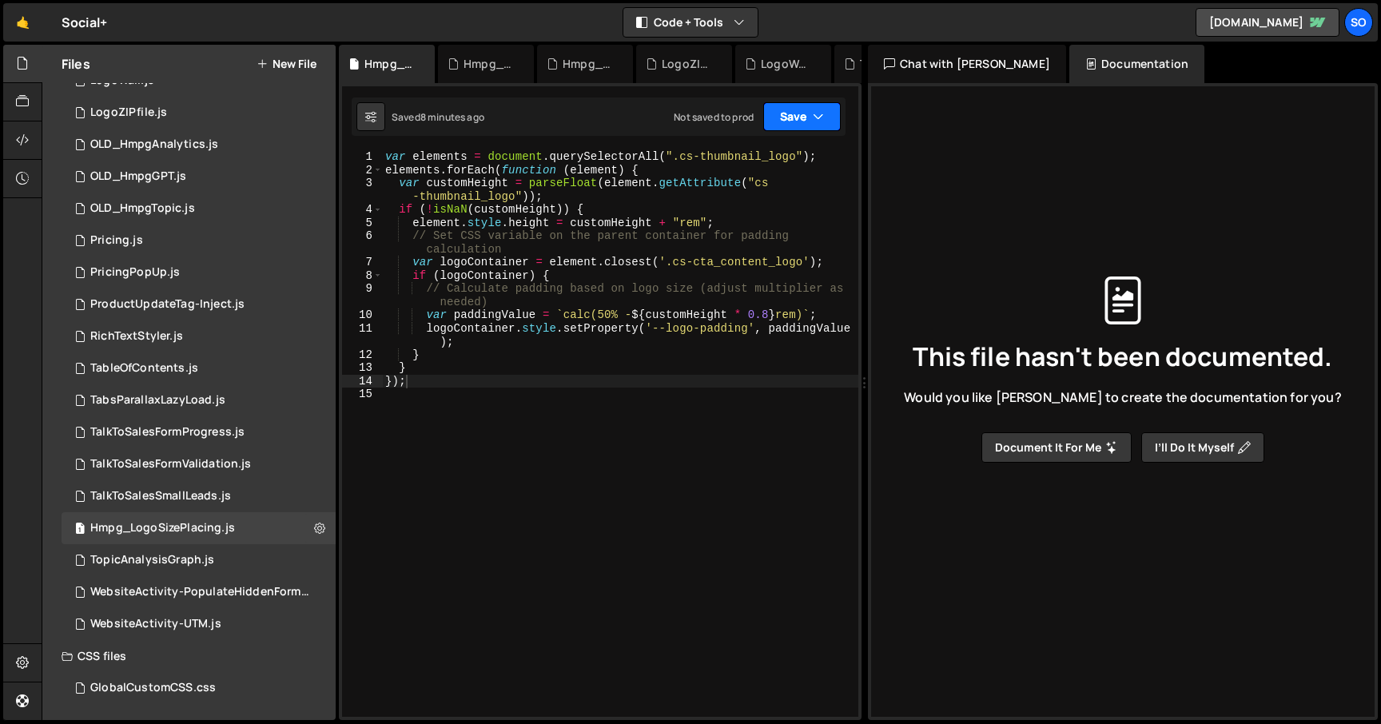
click at [816, 106] on button "Save" at bounding box center [801, 116] width 77 height 29
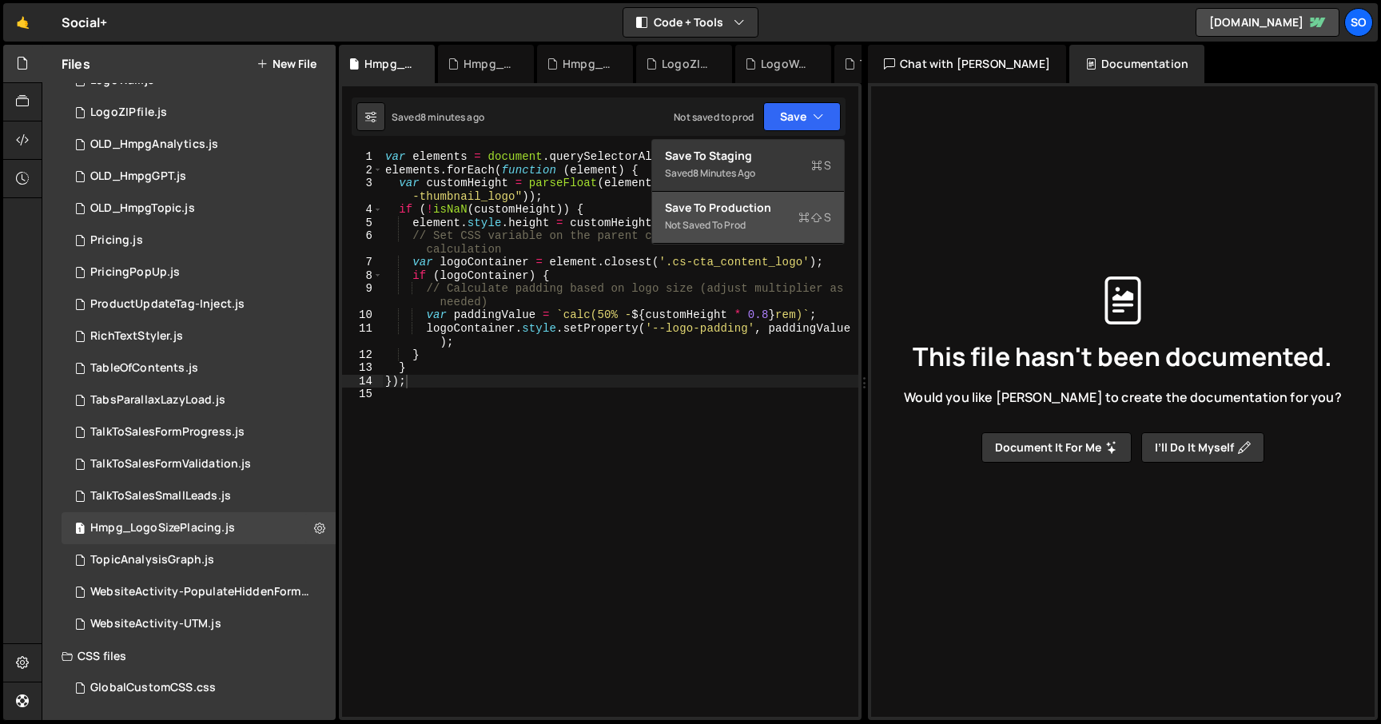
click at [741, 241] on button "Save to Production S Not saved to prod" at bounding box center [748, 218] width 192 height 52
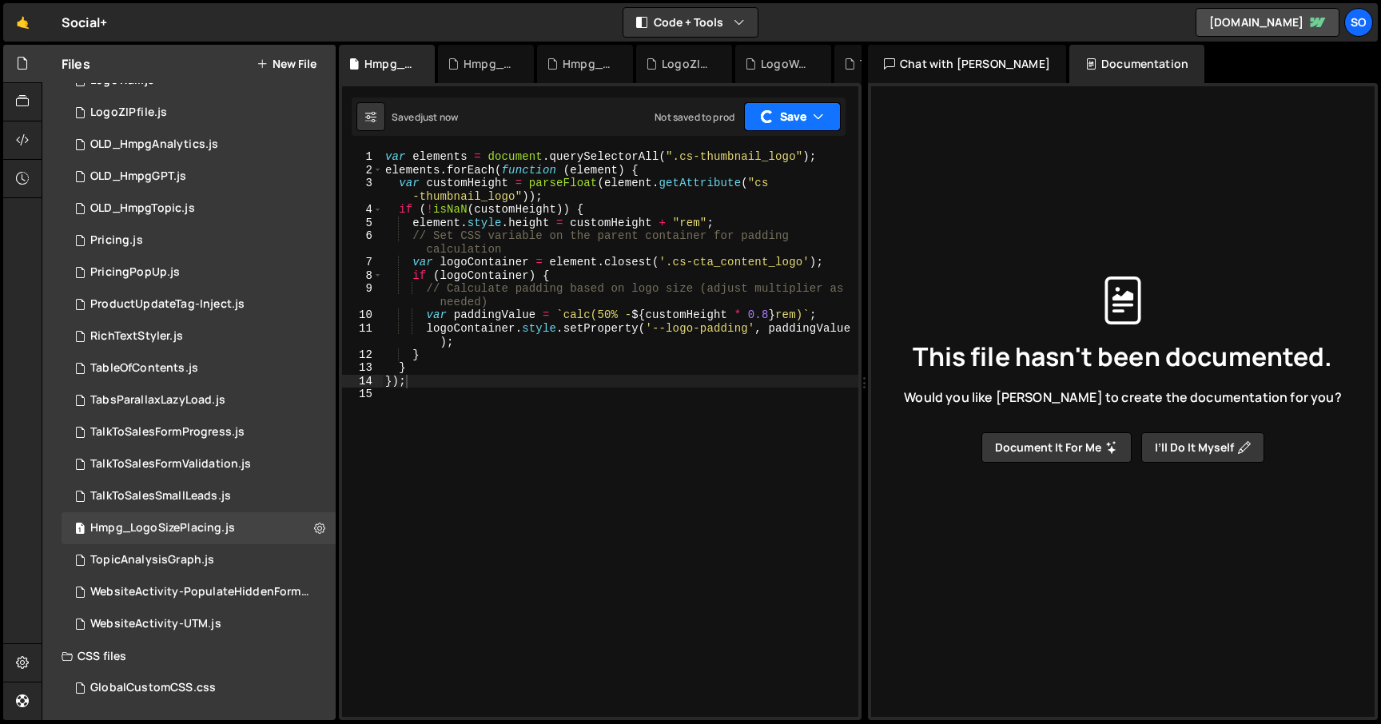
click at [801, 119] on button "Save" at bounding box center [792, 116] width 97 height 29
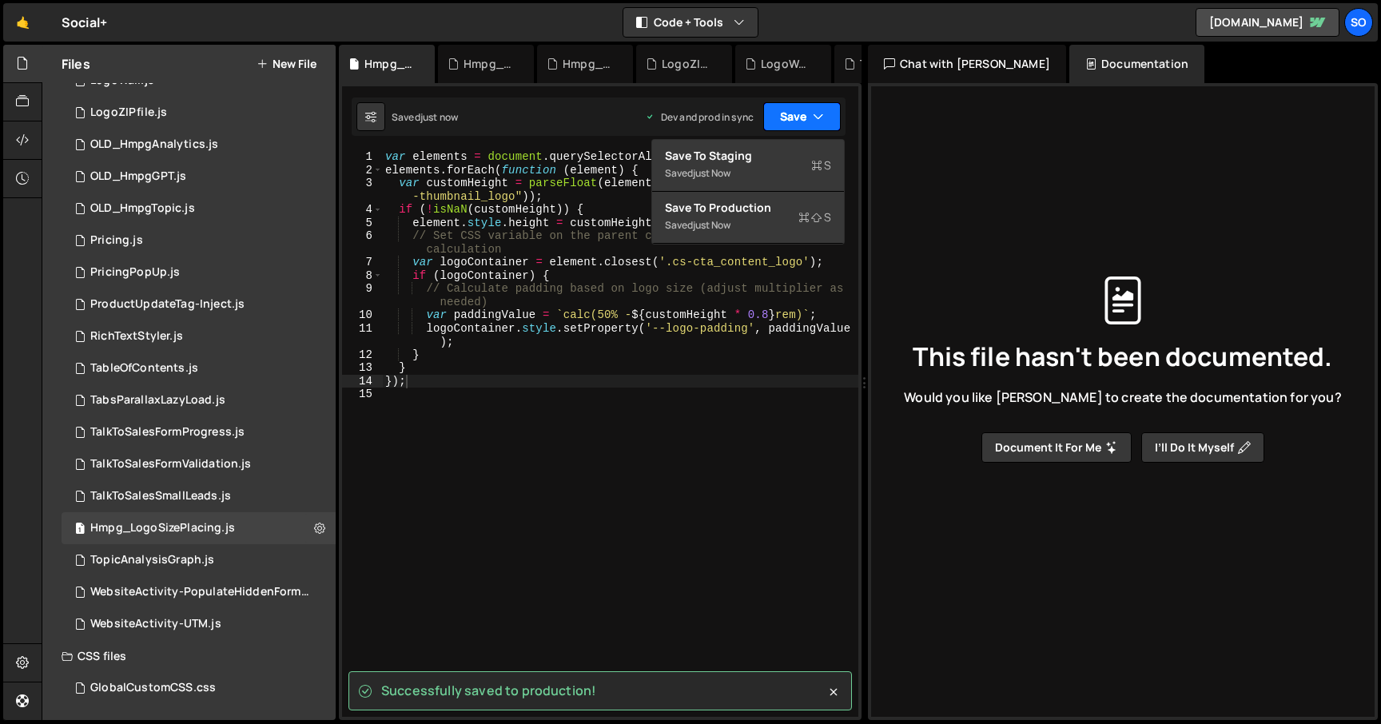
click at [805, 119] on button "Save" at bounding box center [801, 116] width 77 height 29
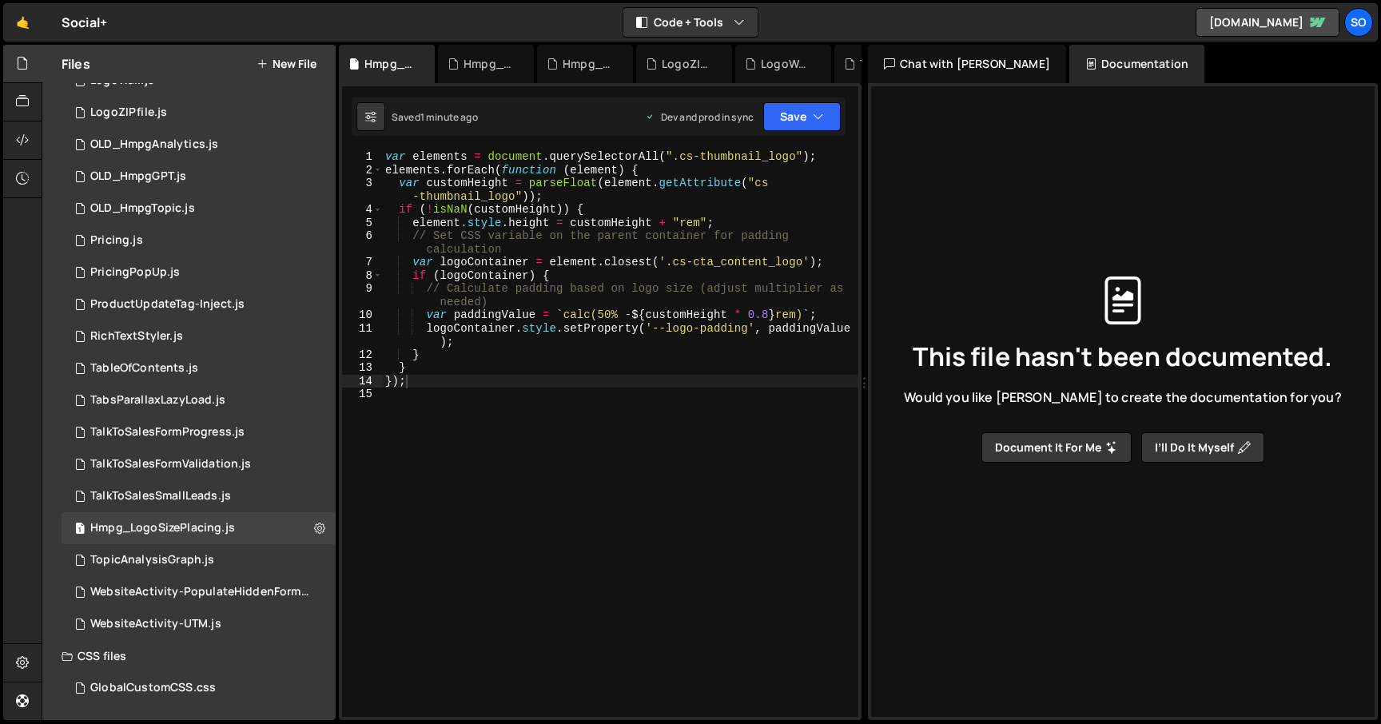
click at [666, 475] on div "var elements = document . querySelectorAll ( ".cs-thumbnail_logo" ) ; elements …" at bounding box center [620, 446] width 476 height 593
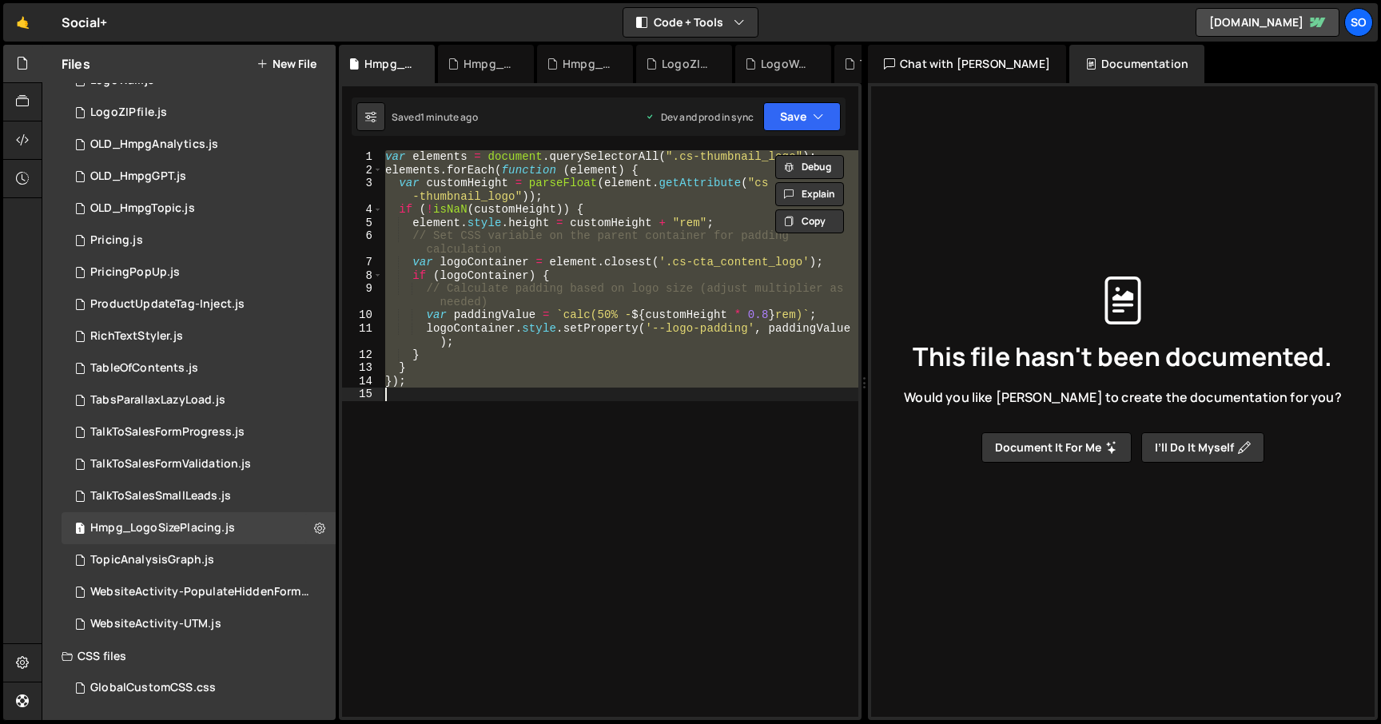
paste textarea
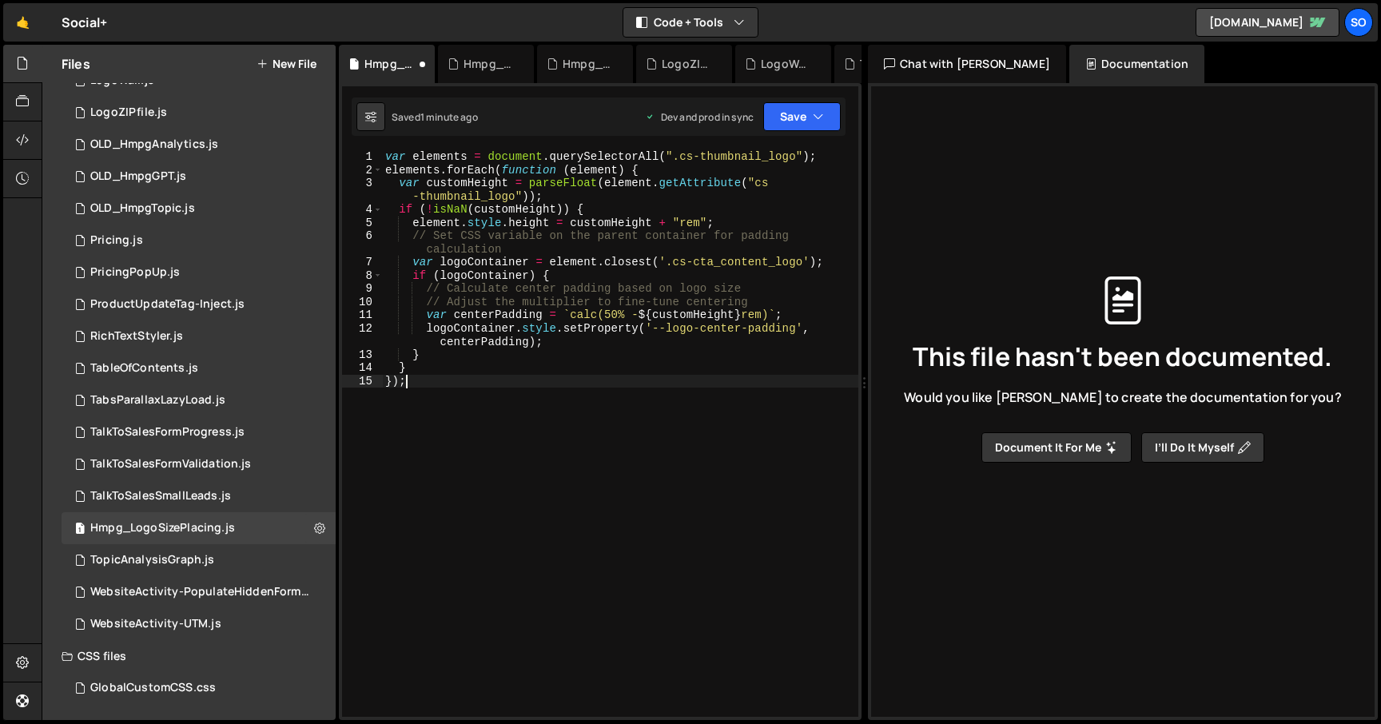
type textarea "});"
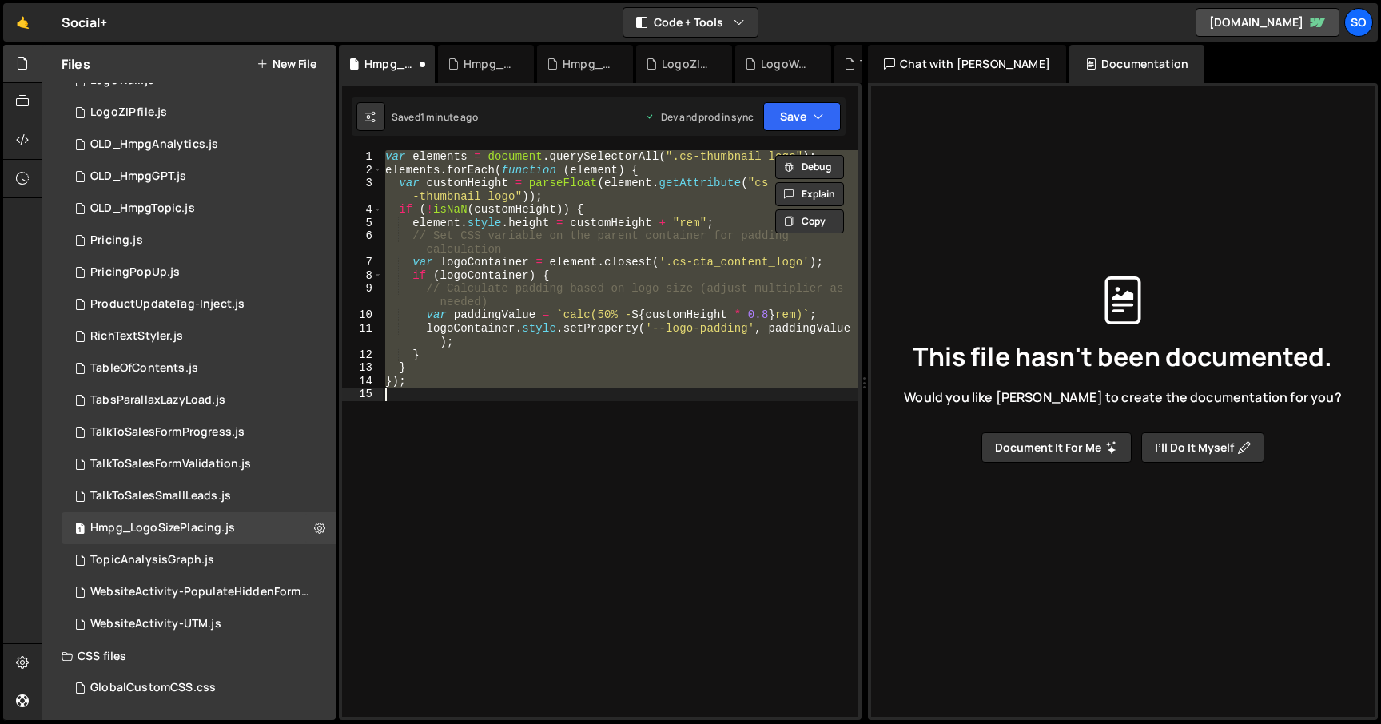
click at [666, 475] on div "var elements = document . querySelectorAll ( ".cs-thumbnail_logo" ) ; elements …" at bounding box center [620, 433] width 476 height 566
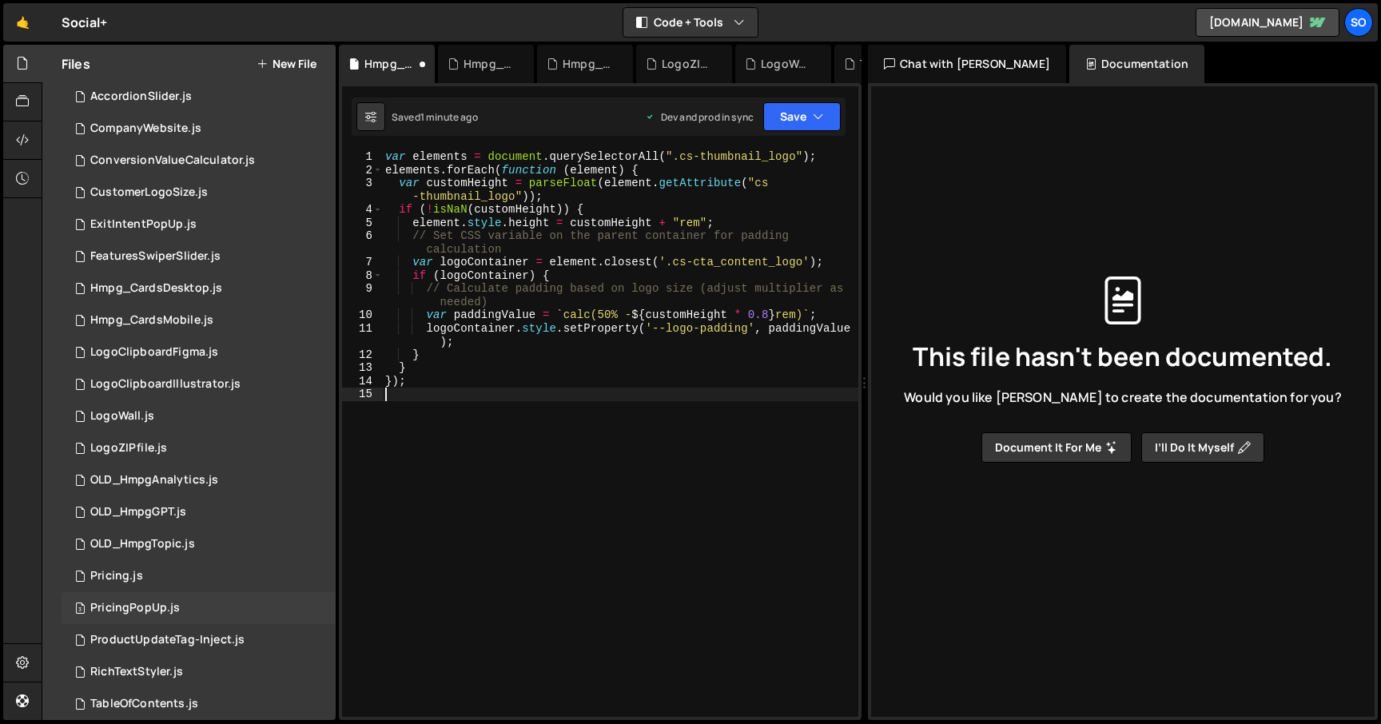
scroll to position [34, 0]
click at [199, 191] on div "CustomerLogoSize.js" at bounding box center [148, 193] width 117 height 14
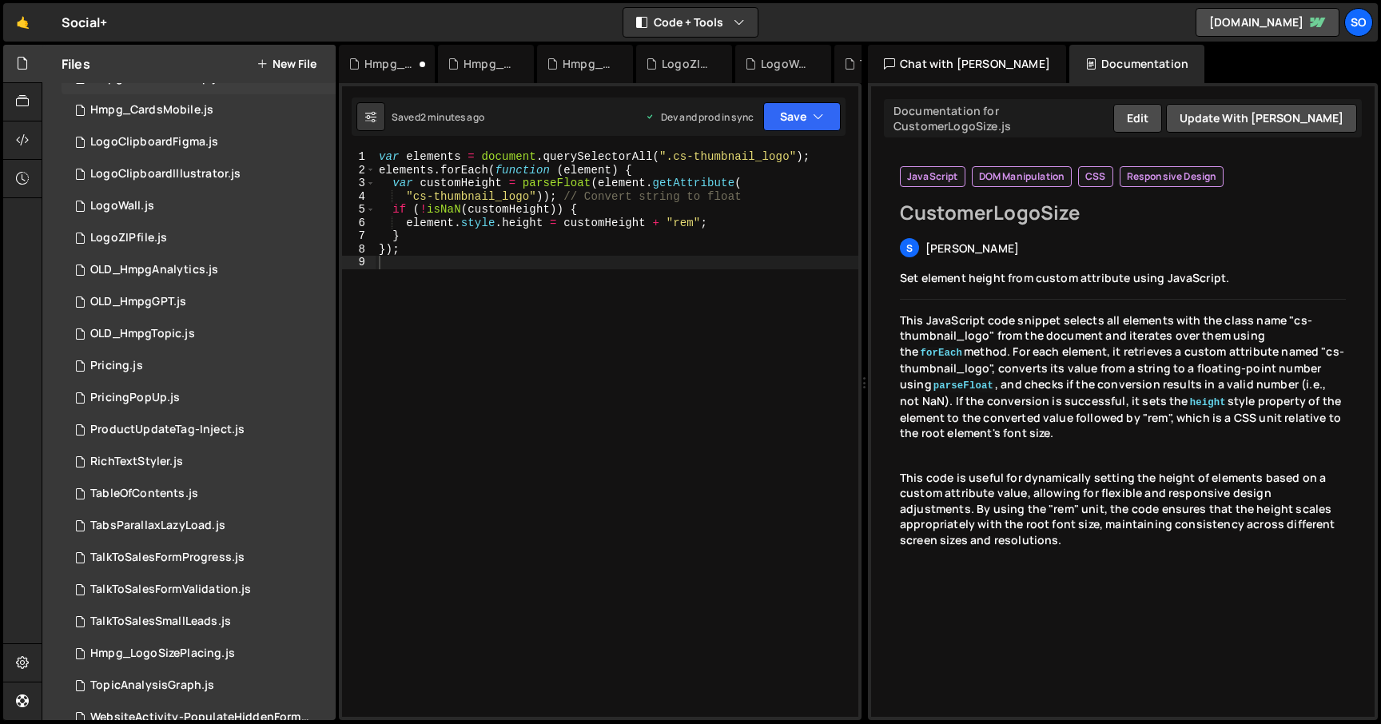
scroll to position [370, 0]
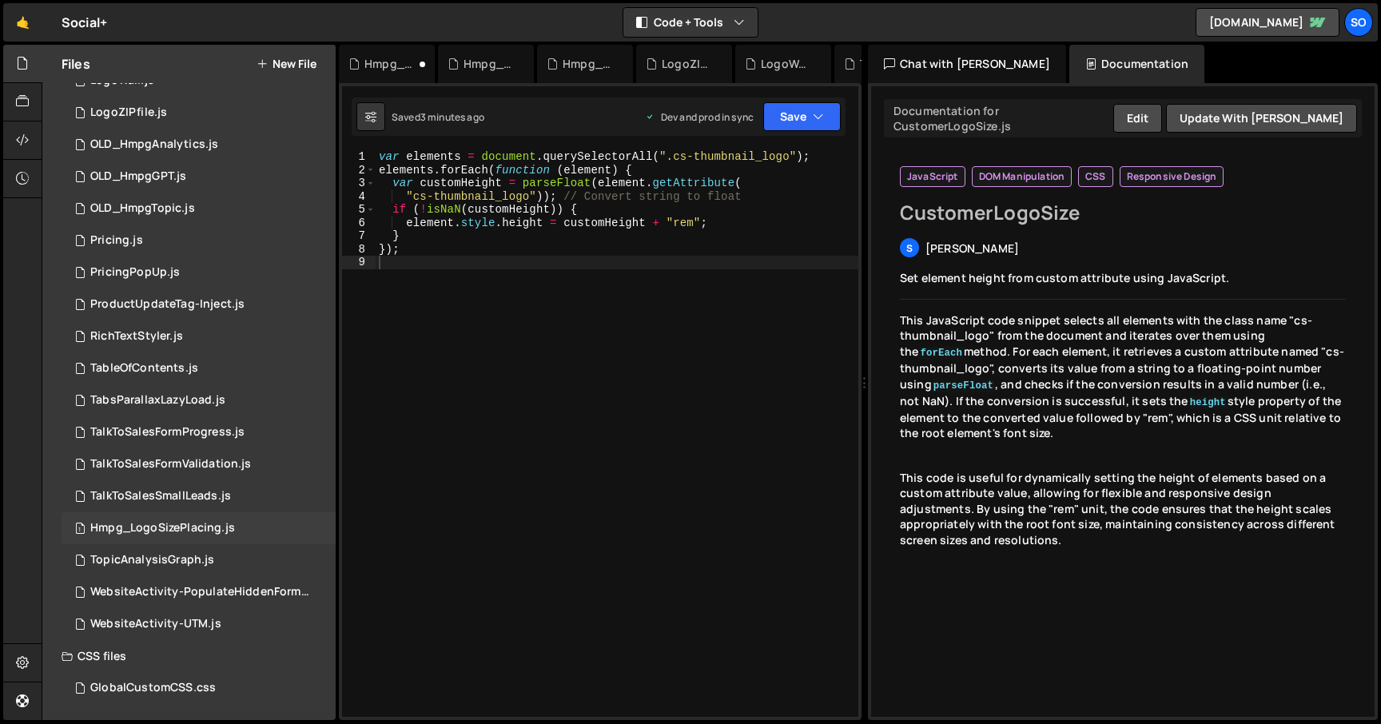
click at [161, 531] on div "Hmpg_LogoSizePlacing.js" at bounding box center [162, 528] width 145 height 14
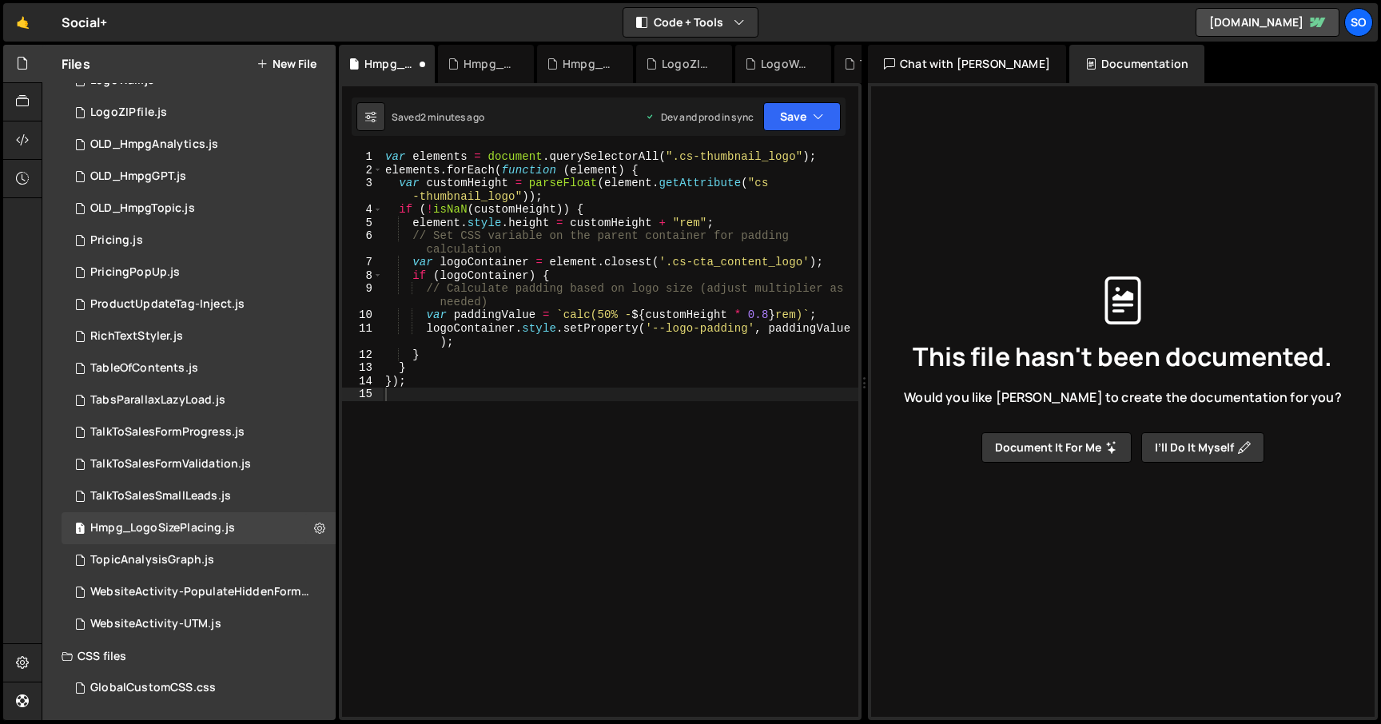
click at [458, 372] on div "var elements = document . querySelectorAll ( ".cs-thumbnail_logo" ) ; elements …" at bounding box center [620, 446] width 476 height 593
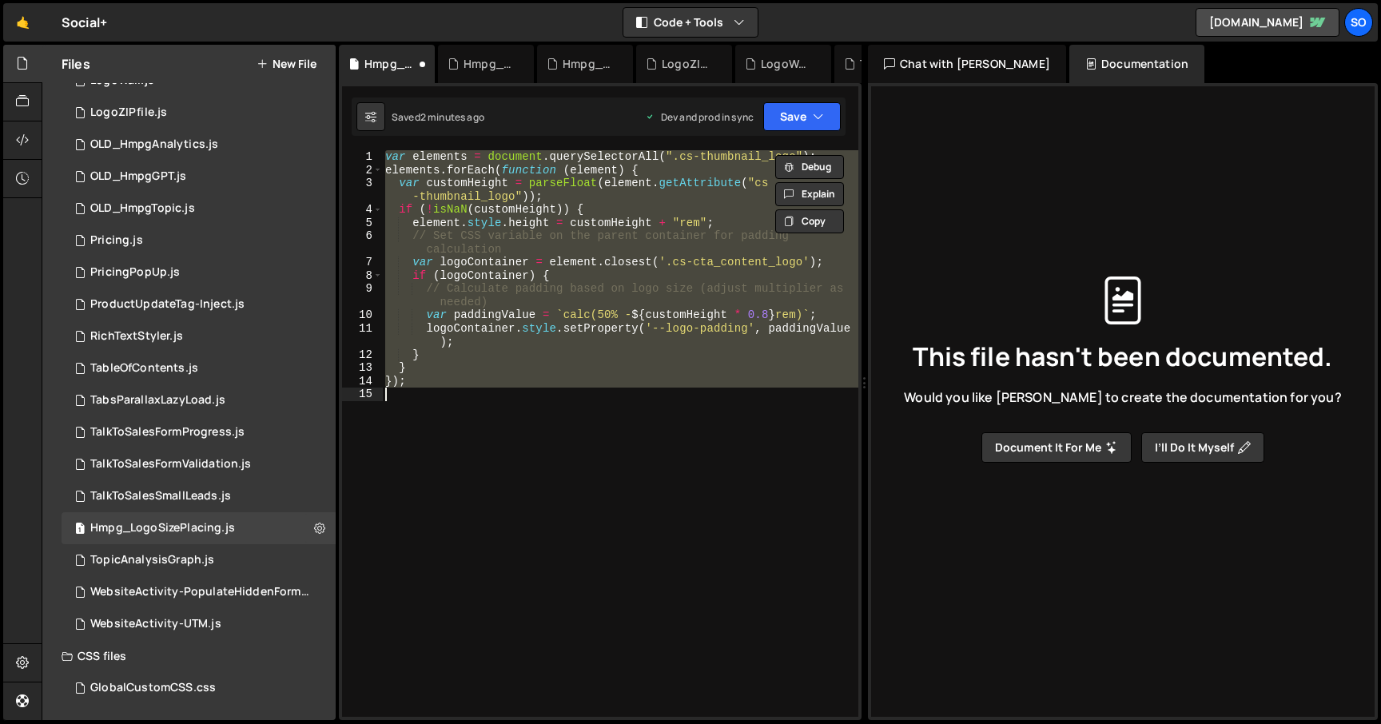
paste textarea
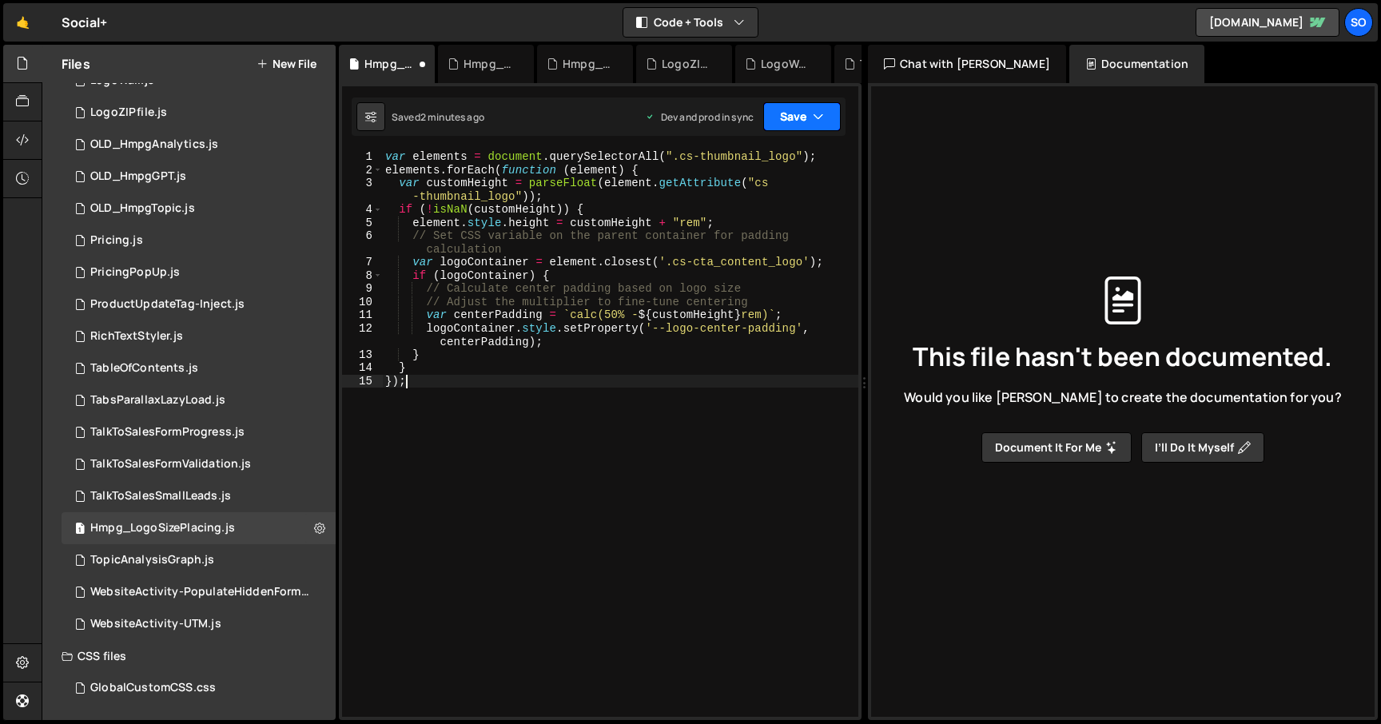
click at [806, 103] on button "Save" at bounding box center [801, 116] width 77 height 29
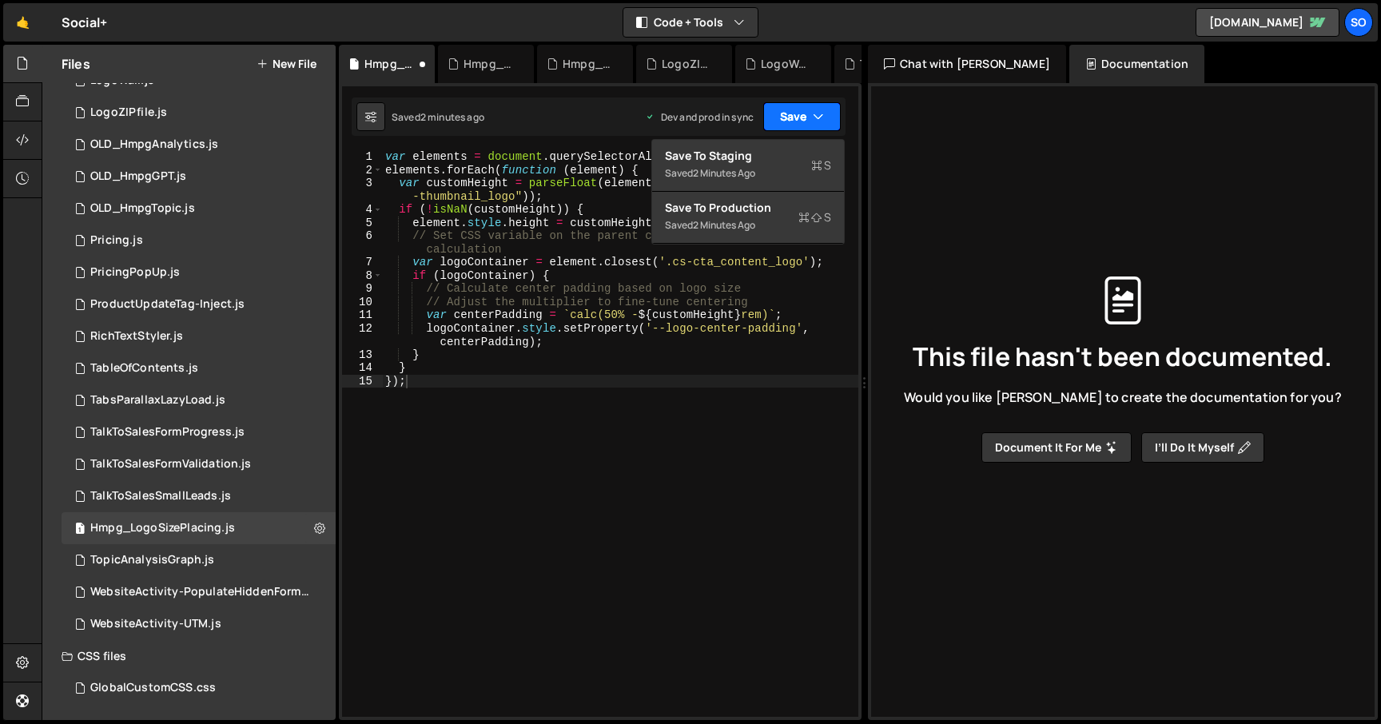
click at [806, 103] on button "Save" at bounding box center [801, 116] width 77 height 29
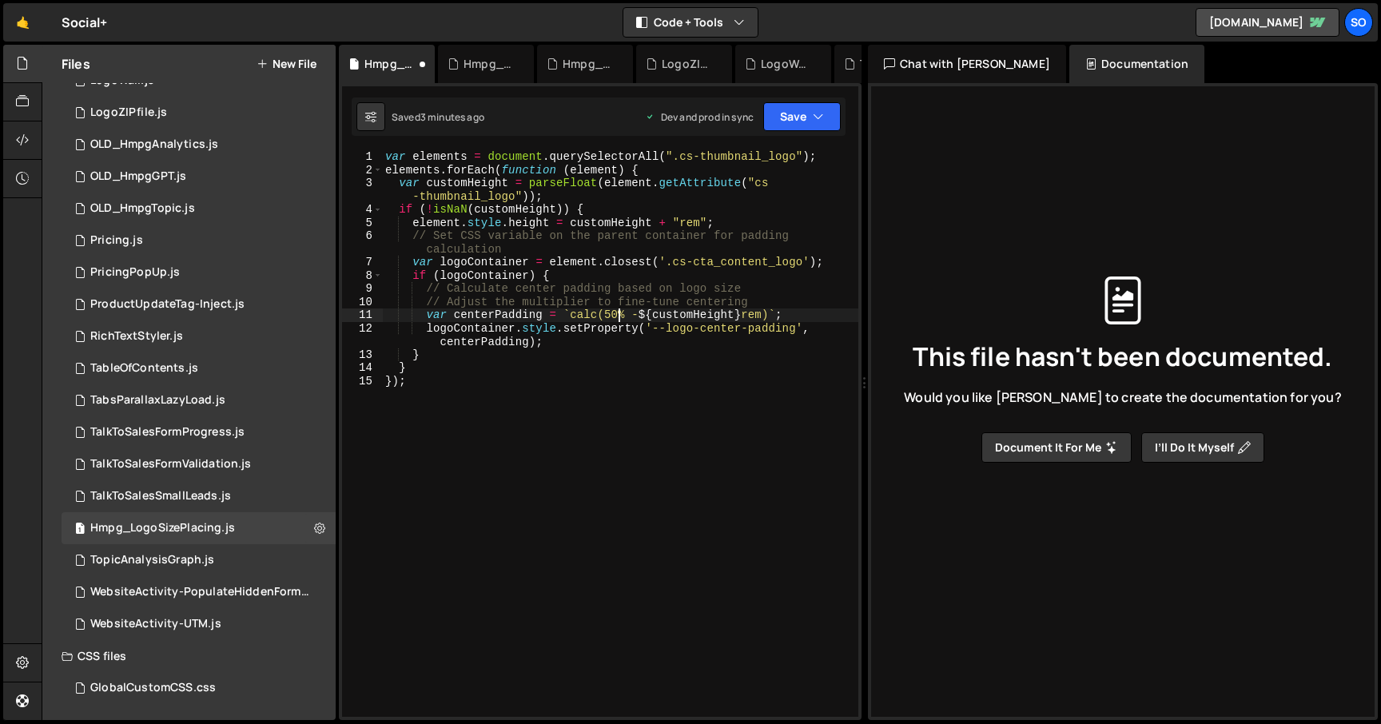
click at [615, 312] on div "var elements = document . querySelectorAll ( ".cs-thumbnail_logo" ) ; elements …" at bounding box center [620, 446] width 476 height 593
click at [615, 348] on div "var elements = document . querySelectorAll ( ".cs-thumbnail_logo" ) ; elements …" at bounding box center [620, 446] width 476 height 593
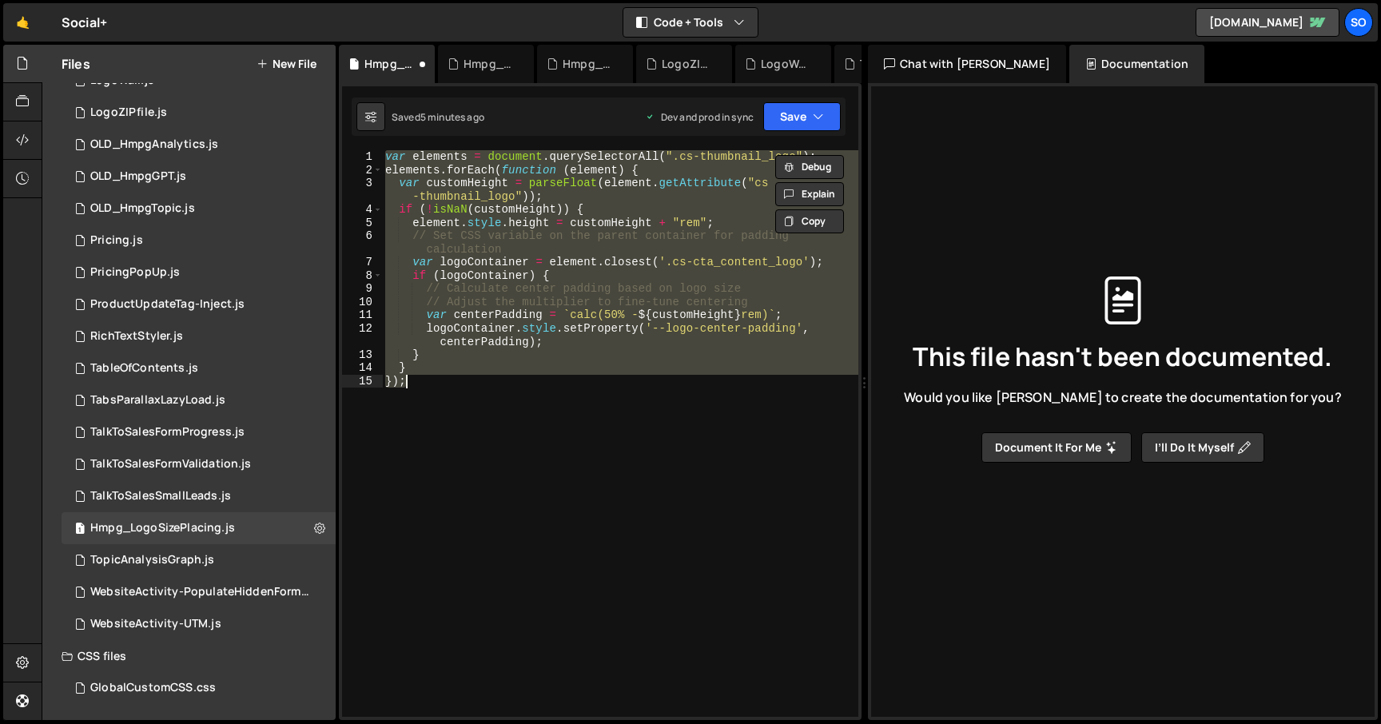
click at [630, 328] on div "var elements = document . querySelectorAll ( ".cs-thumbnail_logo" ) ; elements …" at bounding box center [620, 433] width 476 height 566
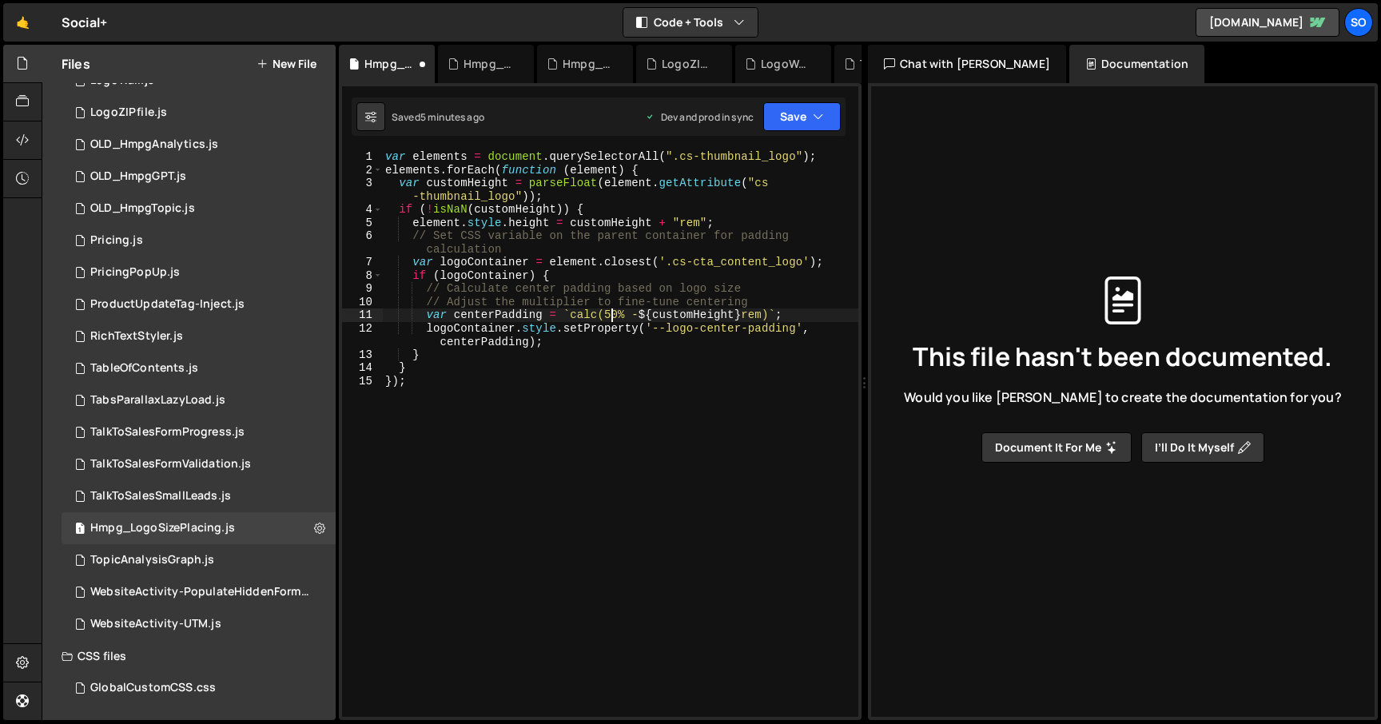
click at [612, 314] on div "var elements = document . querySelectorAll ( ".cs-thumbnail_logo" ) ; elements …" at bounding box center [620, 446] width 476 height 593
click at [802, 125] on button "Save" at bounding box center [801, 116] width 77 height 29
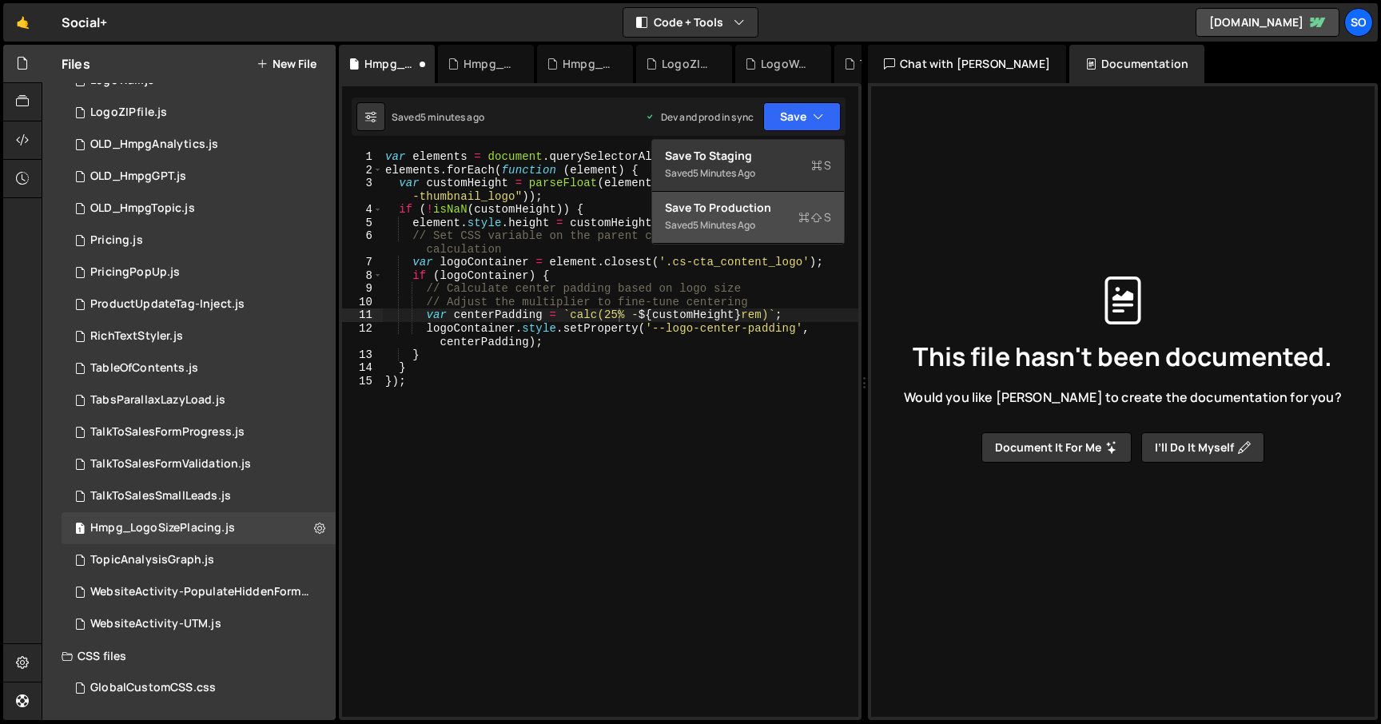
click at [742, 214] on div "Save to Production S" at bounding box center [748, 208] width 166 height 16
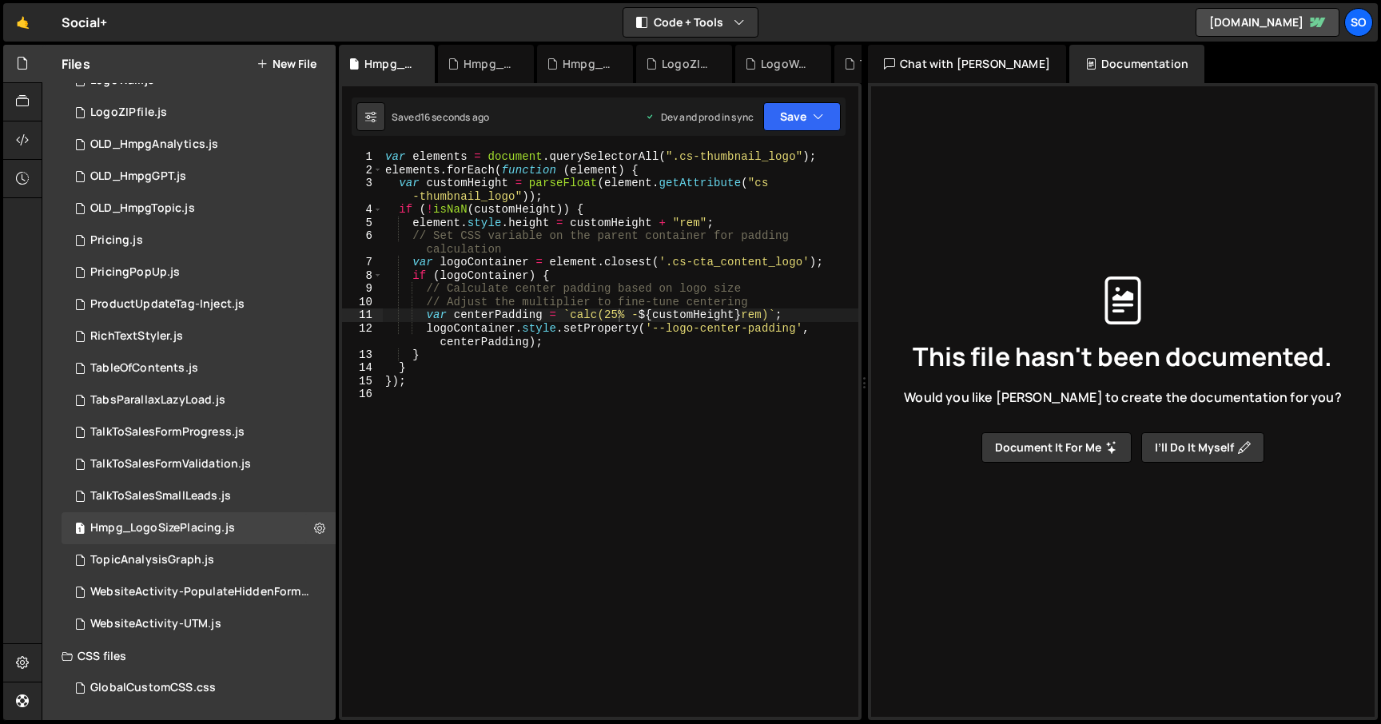
click at [617, 307] on div "var elements = document . querySelectorAll ( ".cs-thumbnail_logo" ) ; elements …" at bounding box center [620, 446] width 476 height 593
type textarea "var centerPadding = `calc(85% - ${customHeight}rem)`;"
click at [688, 402] on div "var elements = document . querySelectorAll ( ".cs-thumbnail_logo" ) ; elements …" at bounding box center [620, 446] width 476 height 593
click at [806, 107] on button "Save" at bounding box center [801, 116] width 77 height 29
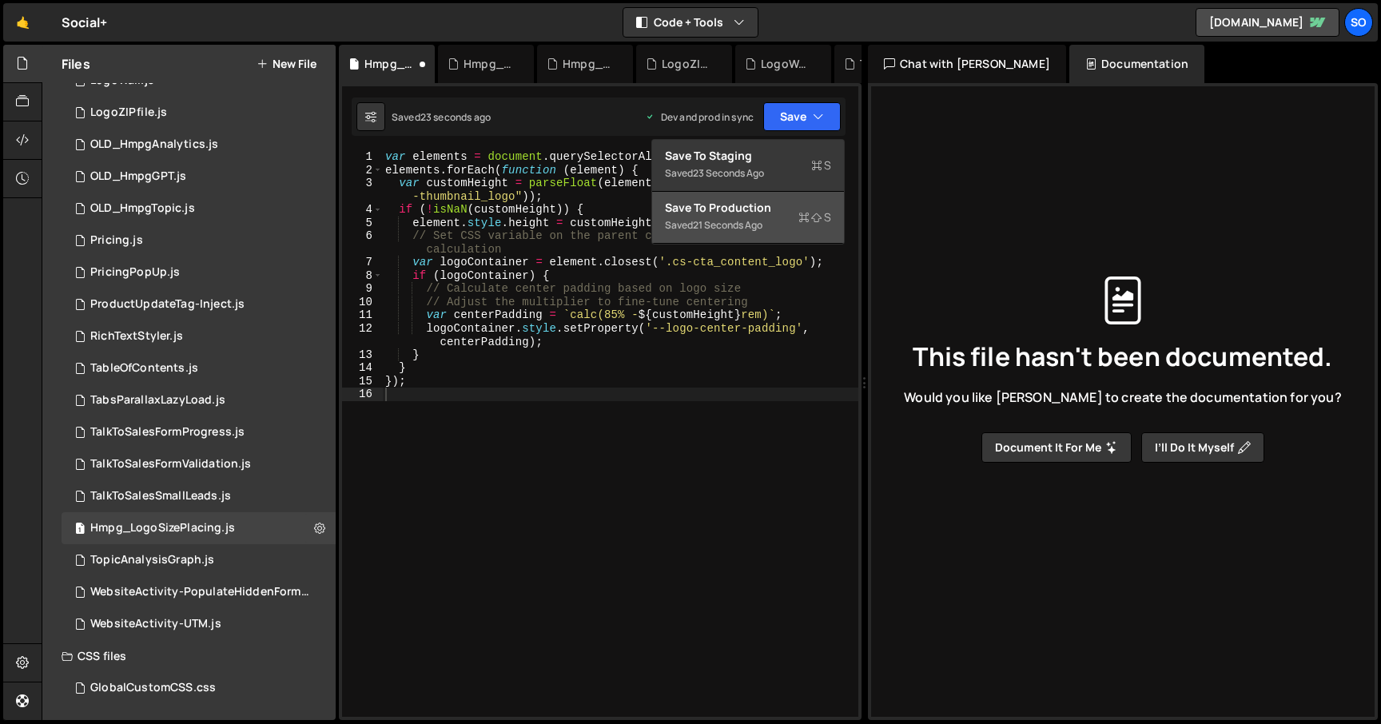
click at [768, 200] on div "Save to Production S" at bounding box center [748, 208] width 166 height 16
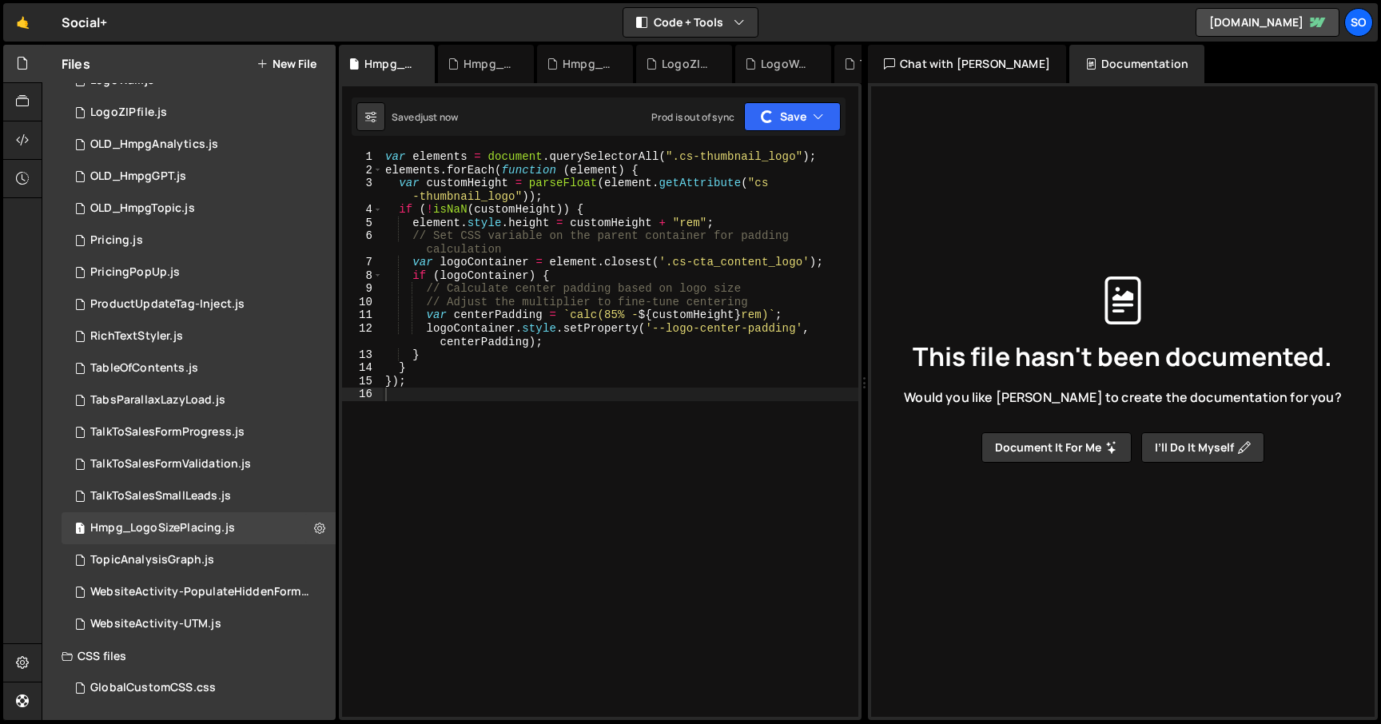
click at [809, 136] on div "XXXXXXXXXXXXXXXXXXXXXXXXXXXXXXXXXXXXXXXXXXXXXXXXXXXXXXXXXXXXXXXXXXXXXXXXXXXXXXX…" at bounding box center [600, 401] width 522 height 637
click at [805, 111] on button "Save" at bounding box center [792, 116] width 97 height 29
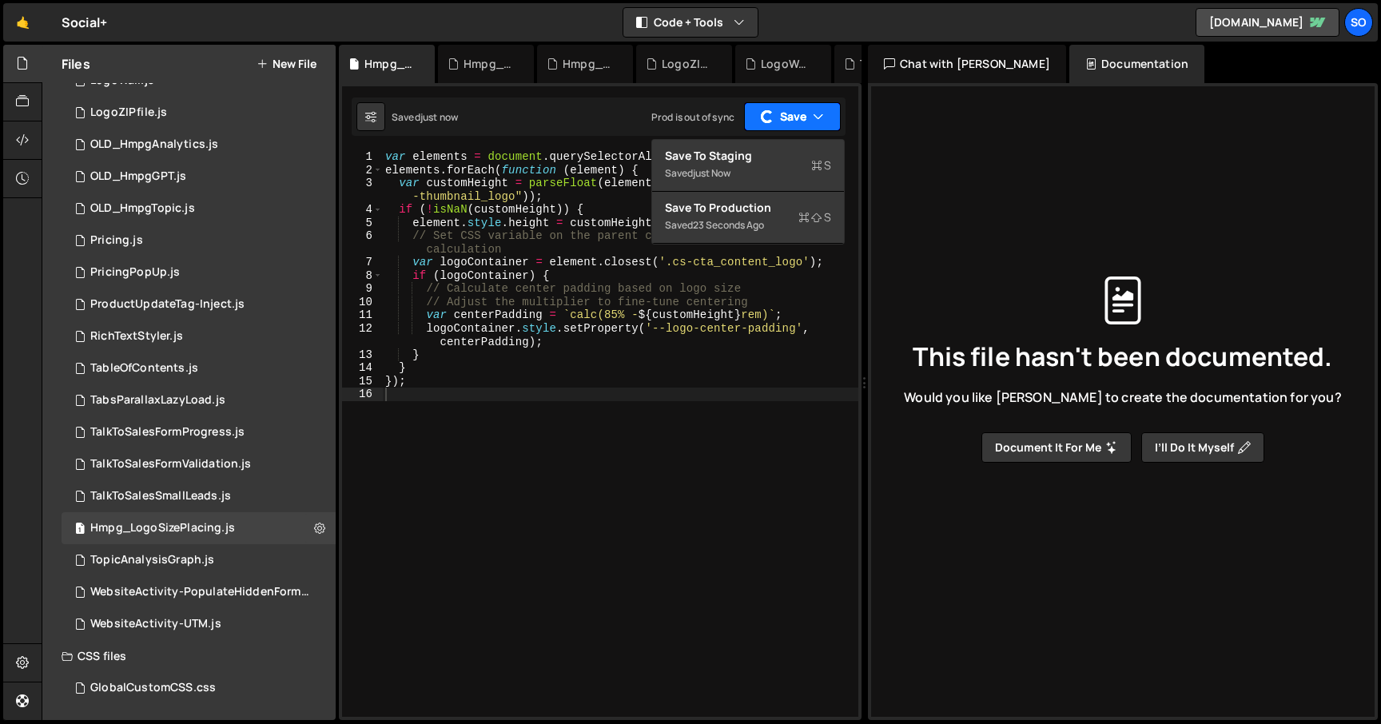
click at [805, 111] on button "Save" at bounding box center [792, 116] width 97 height 29
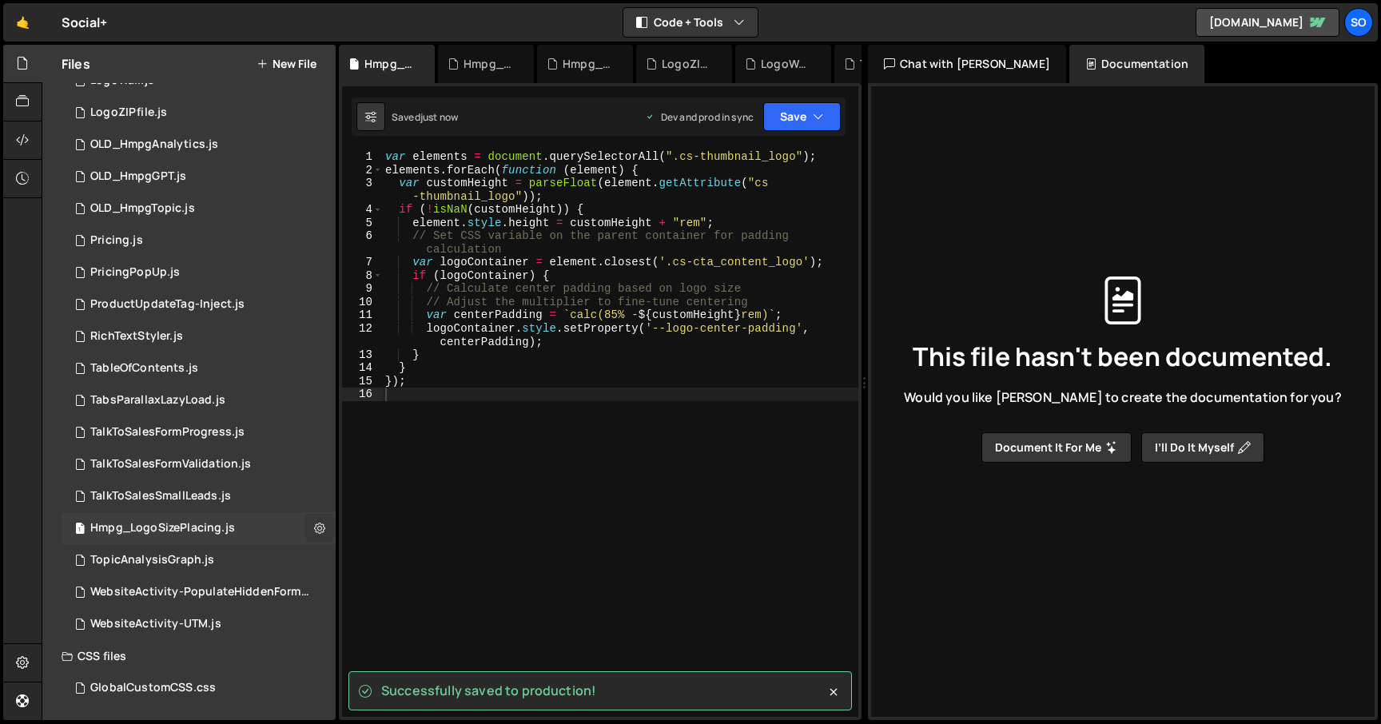
click at [317, 527] on icon at bounding box center [319, 527] width 11 height 15
type input "Hmpg_LogoSizePlacing"
radio input "true"
checkbox input "true"
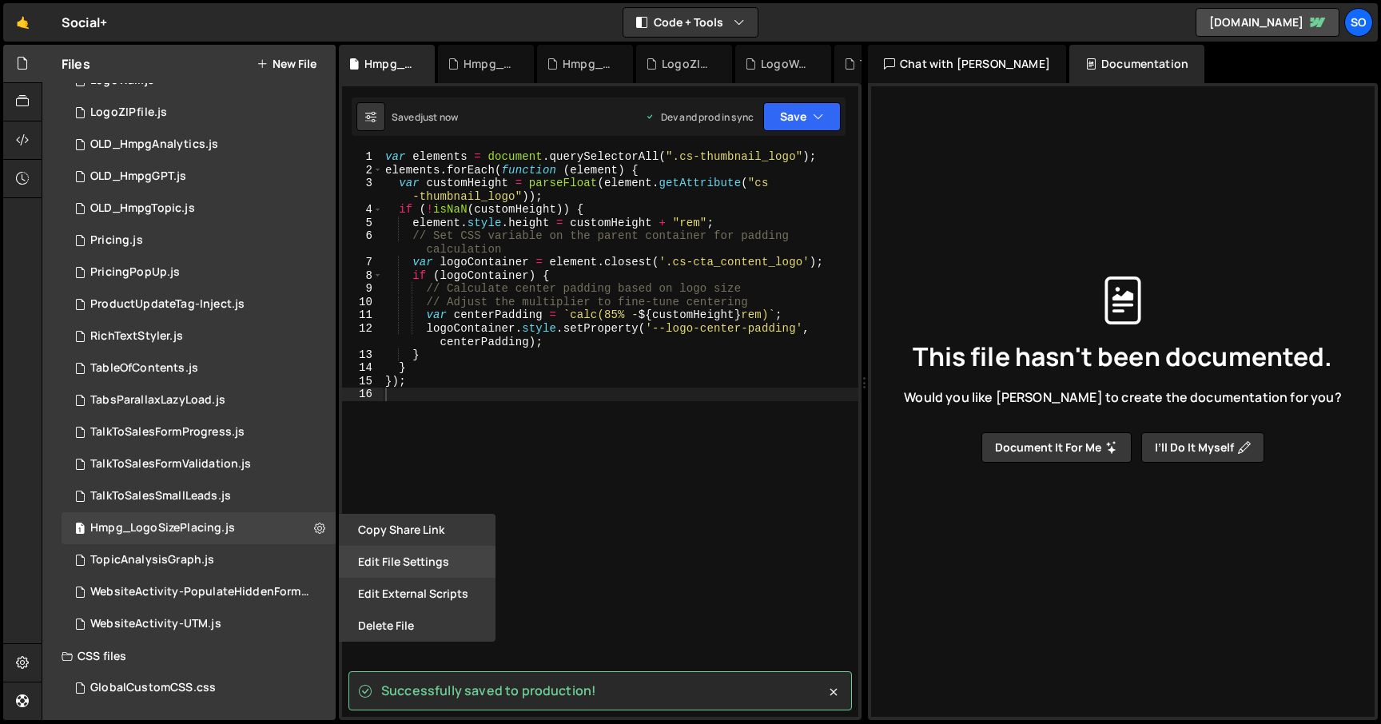
click at [391, 559] on button "Edit File Settings" at bounding box center [417, 562] width 157 height 32
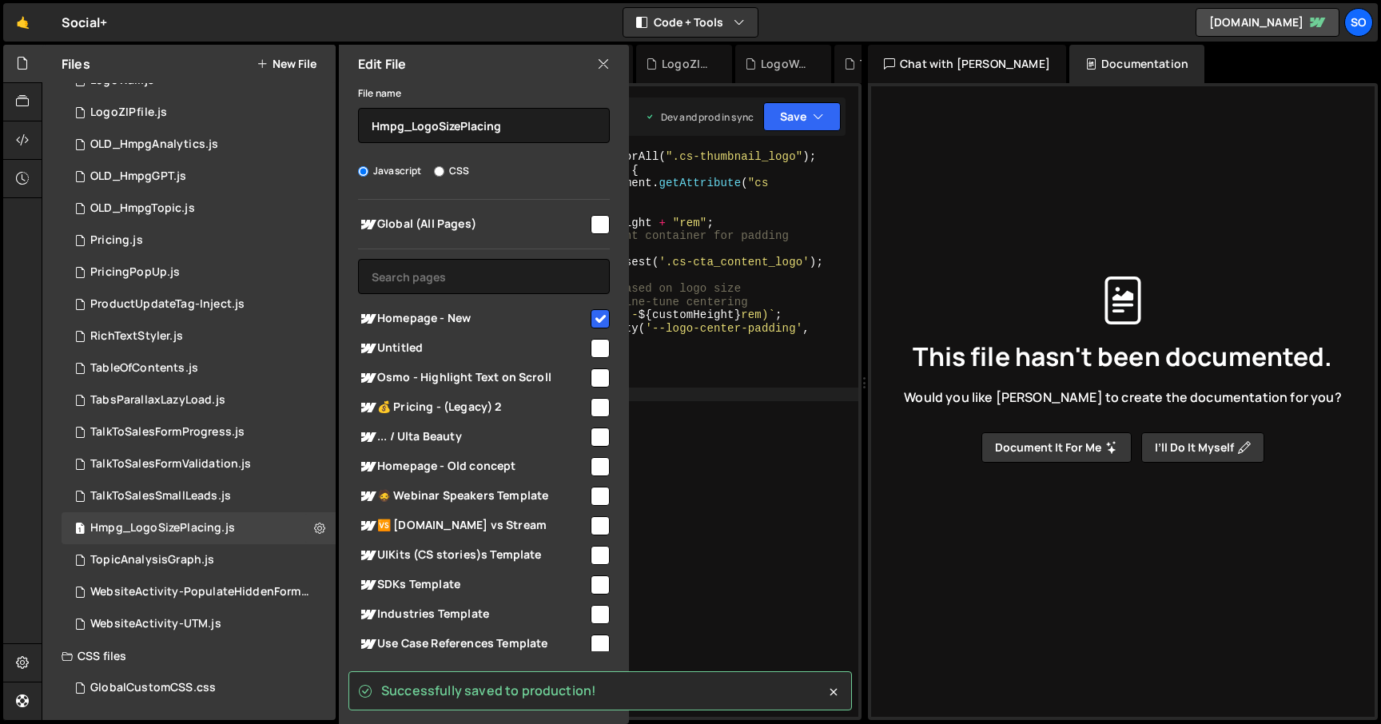
click at [707, 260] on div "var elements = document . querySelectorAll ( ".cs-thumbnail_logo" ) ; elements …" at bounding box center [620, 446] width 476 height 593
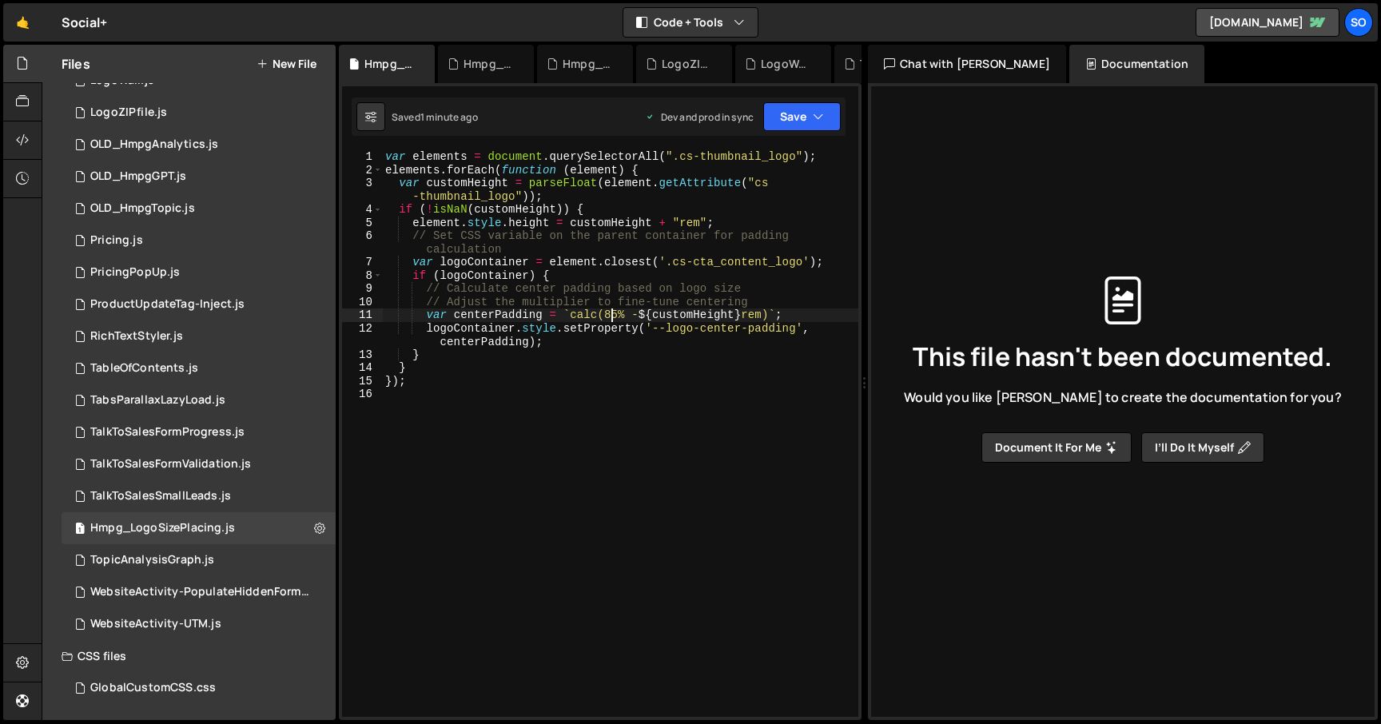
click at [611, 313] on div "var elements = document . querySelectorAll ( ".cs-thumbnail_logo" ) ; elements …" at bounding box center [620, 446] width 476 height 593
click at [806, 118] on button "Save" at bounding box center [801, 116] width 77 height 29
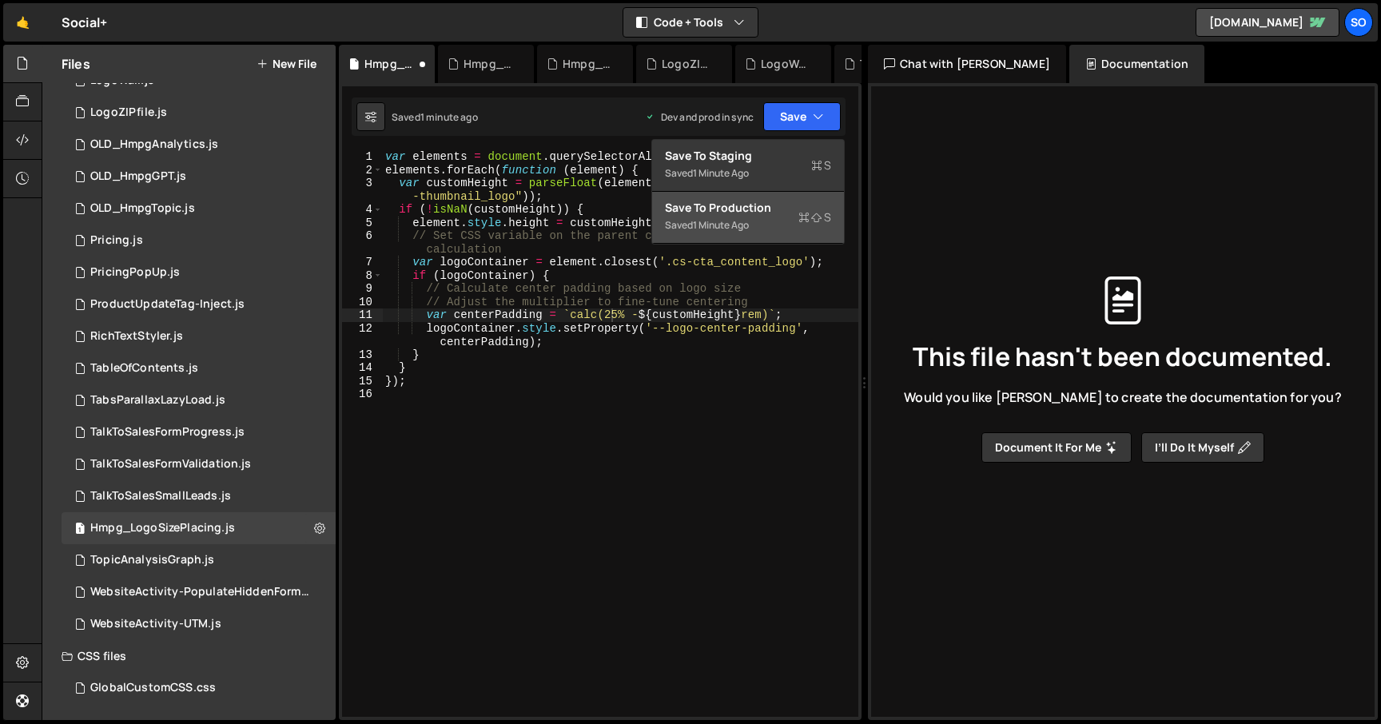
click at [773, 197] on button "Save to Production S Saved 1 minute ago" at bounding box center [748, 218] width 192 height 52
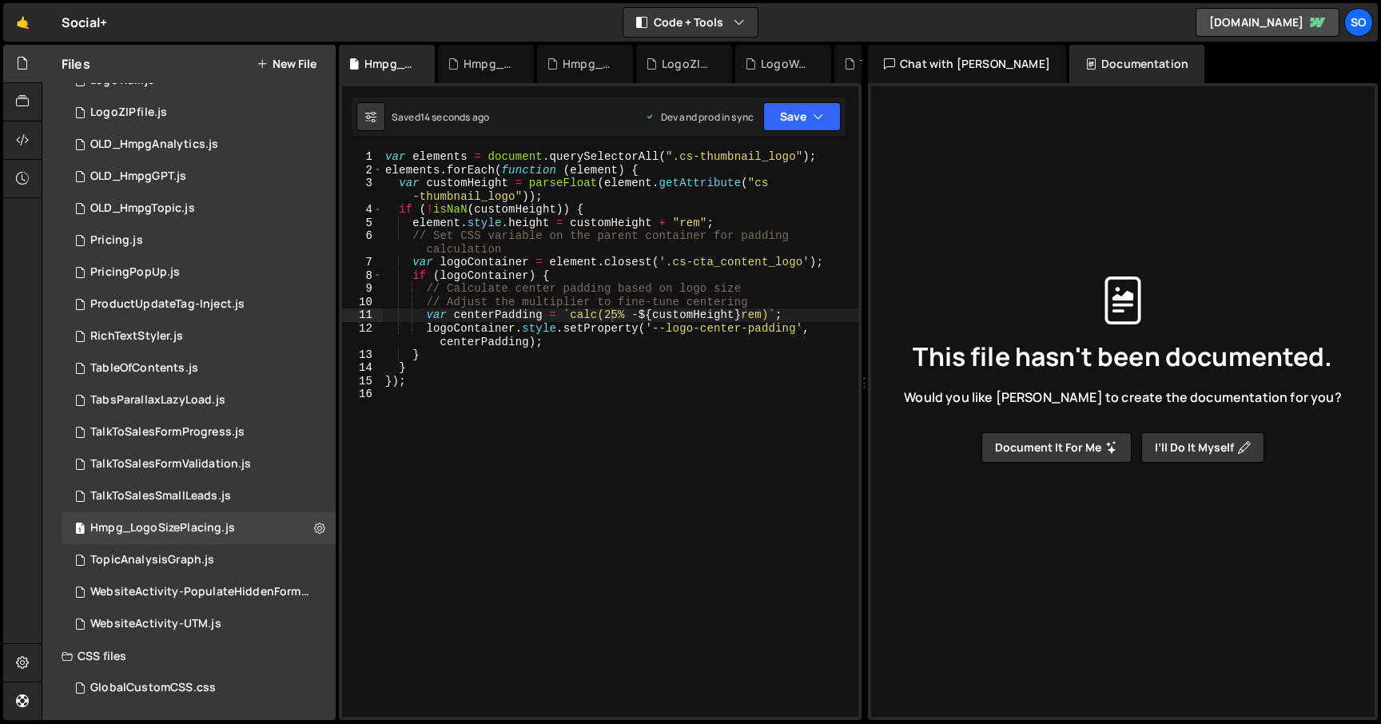
click at [616, 315] on div "var elements = document . querySelectorAll ( ".cs-thumbnail_logo" ) ; elements …" at bounding box center [620, 446] width 476 height 593
type textarea "var centerPadding = `calc(33% - ${customHeight}rem)`;"
click at [815, 106] on button "Save" at bounding box center [801, 116] width 77 height 29
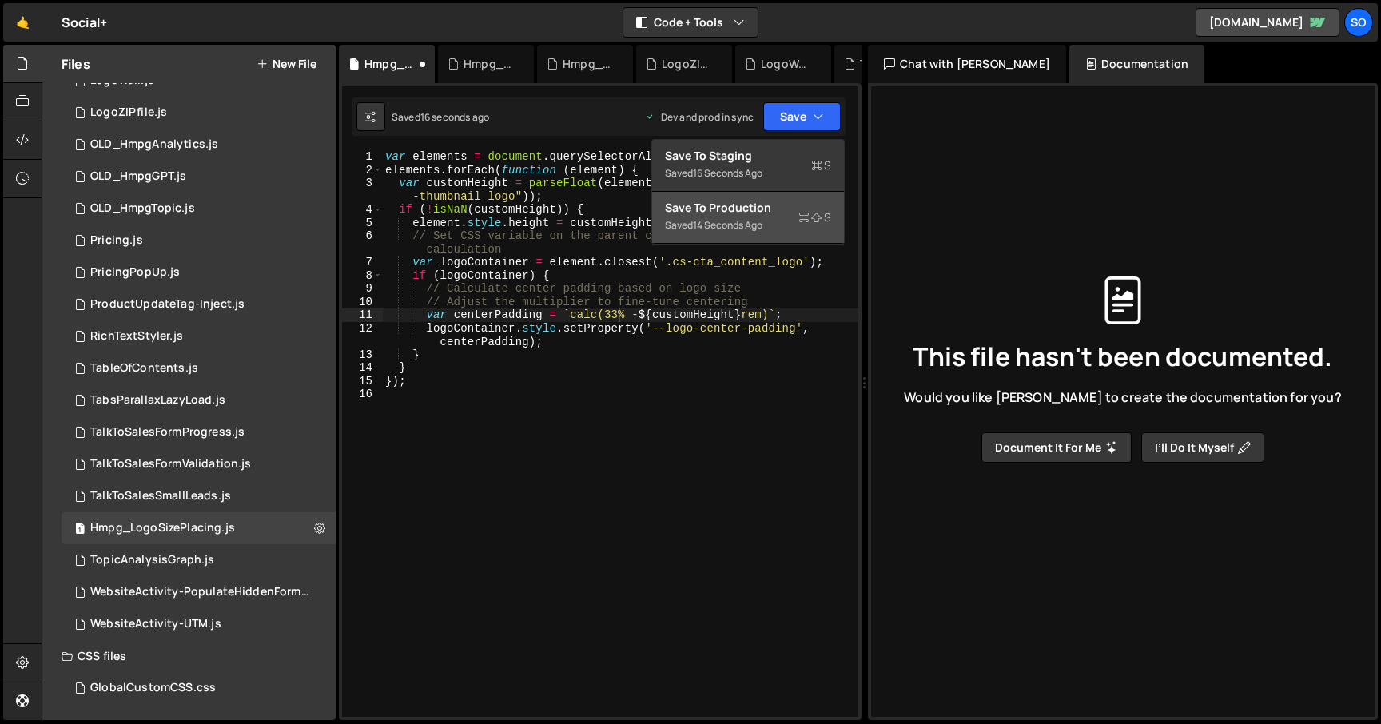
click at [755, 217] on div "Saved 14 seconds ago" at bounding box center [748, 225] width 166 height 19
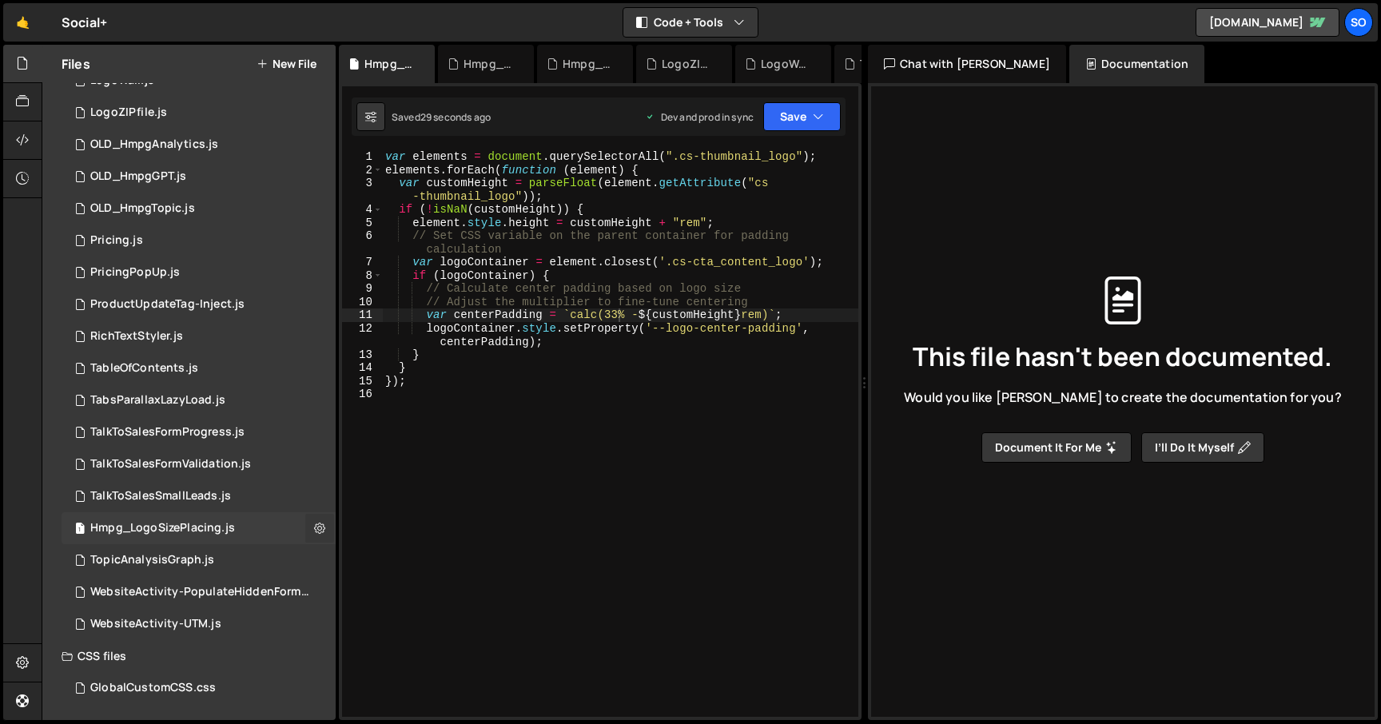
click at [314, 529] on icon at bounding box center [319, 527] width 11 height 15
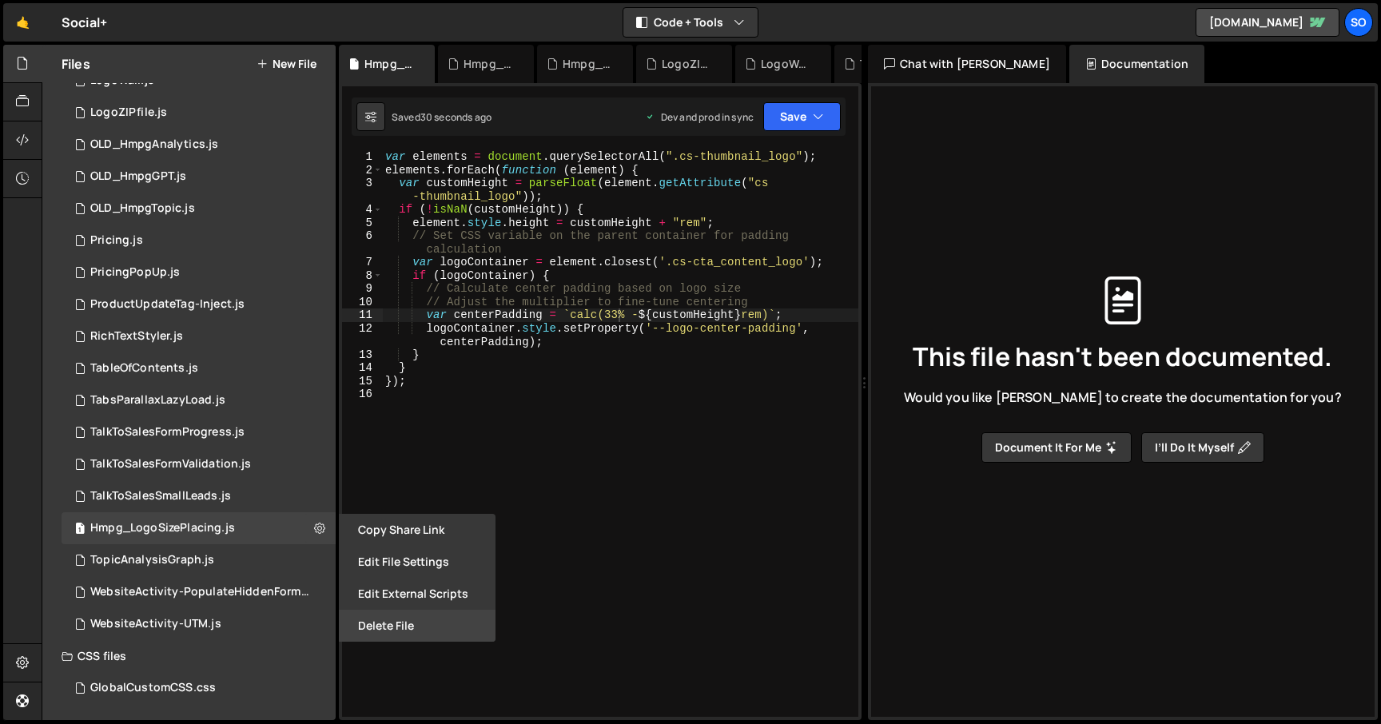
click at [394, 623] on button "Delete File" at bounding box center [417, 626] width 157 height 32
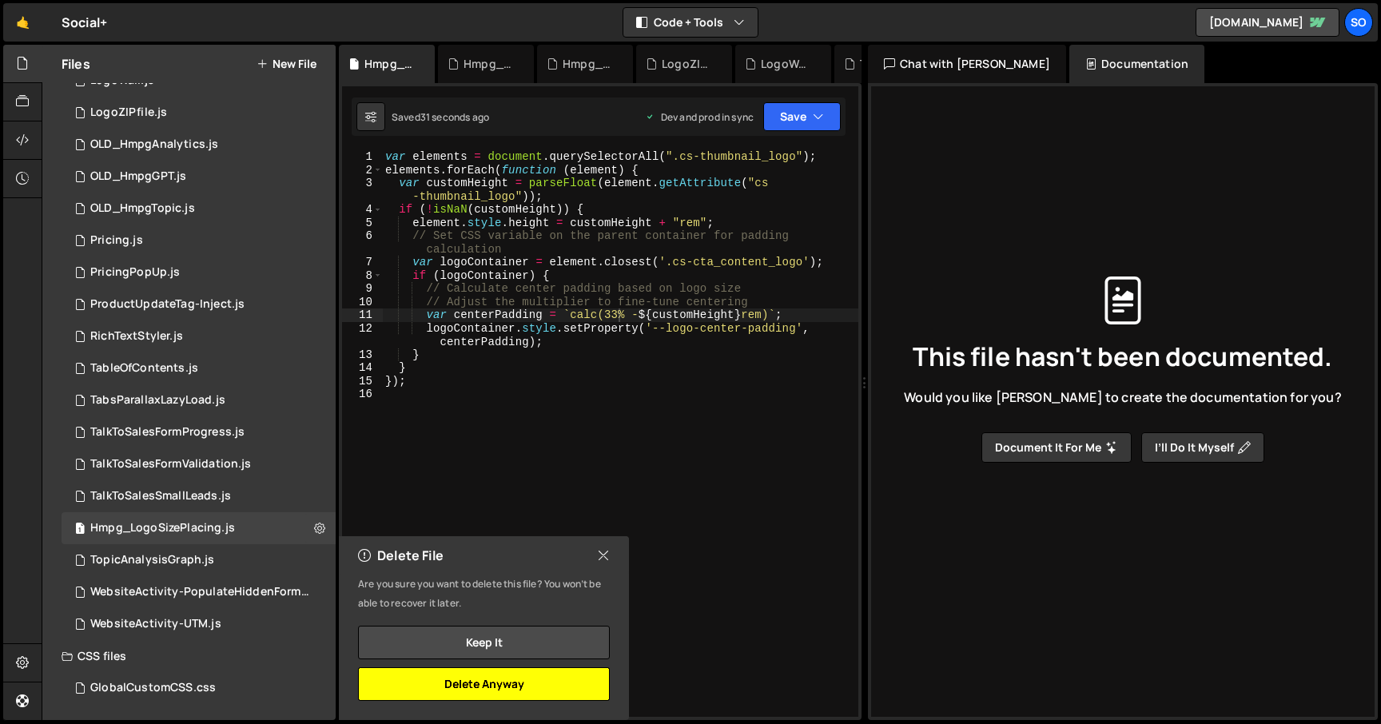
click at [516, 683] on button "Delete Anyway" at bounding box center [484, 684] width 252 height 34
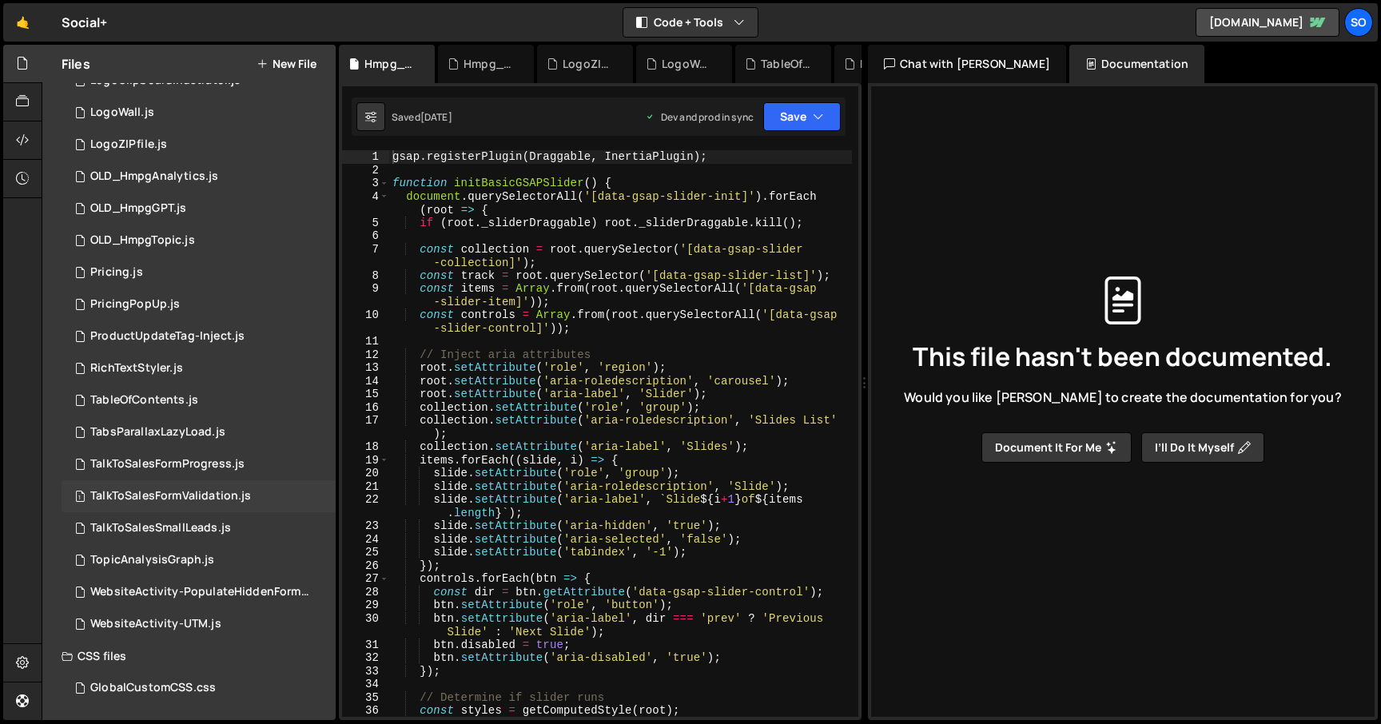
scroll to position [0, 0]
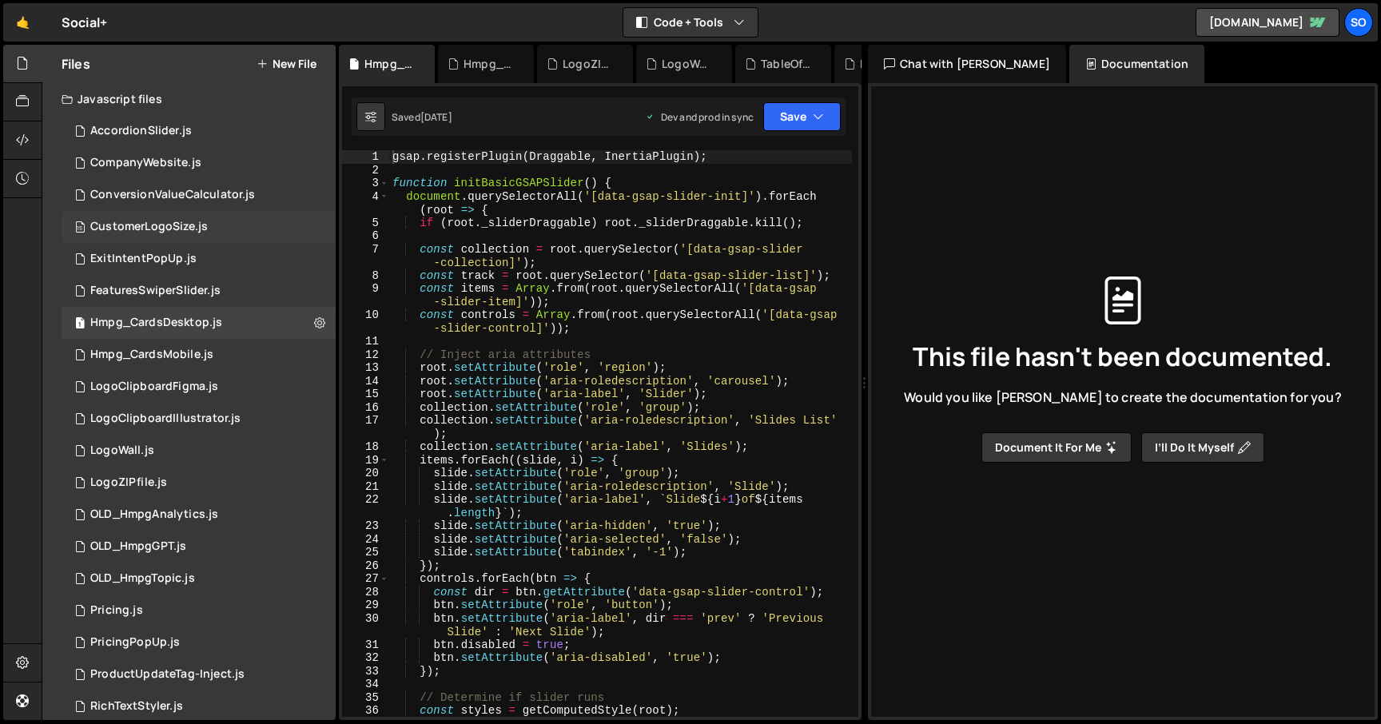
click at [311, 228] on div "15 CustomerLogoSize.js 0" at bounding box center [199, 227] width 274 height 32
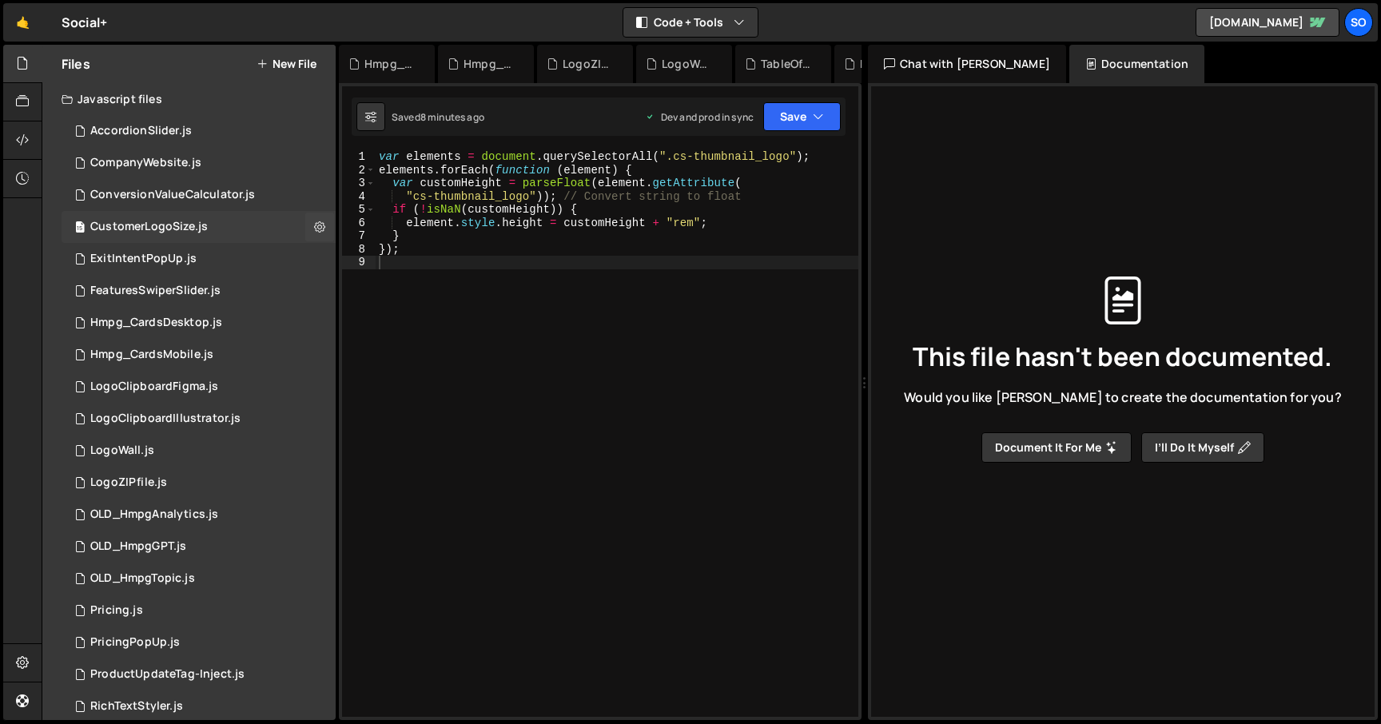
click at [314, 228] on icon at bounding box center [319, 226] width 11 height 15
type input "CustomerLogoSize"
radio input "true"
checkbox input "true"
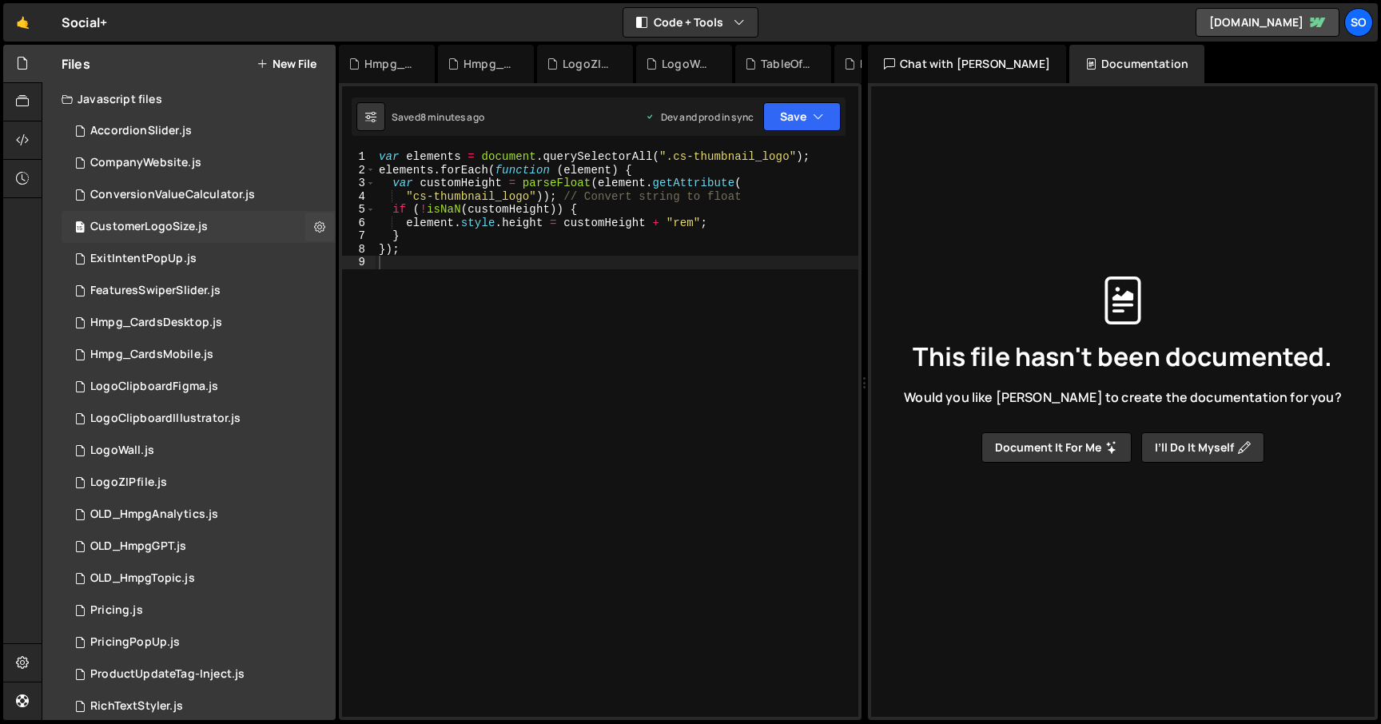
checkbox input "true"
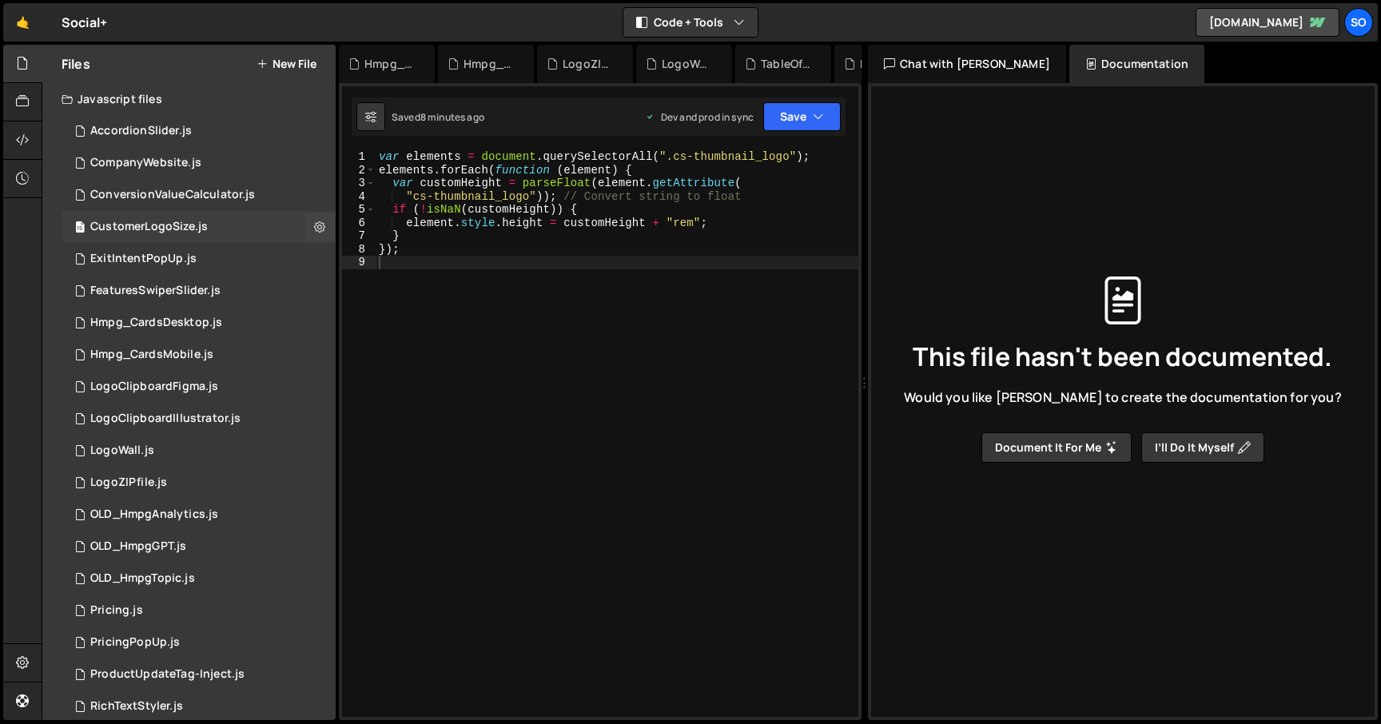
checkbox input "true"
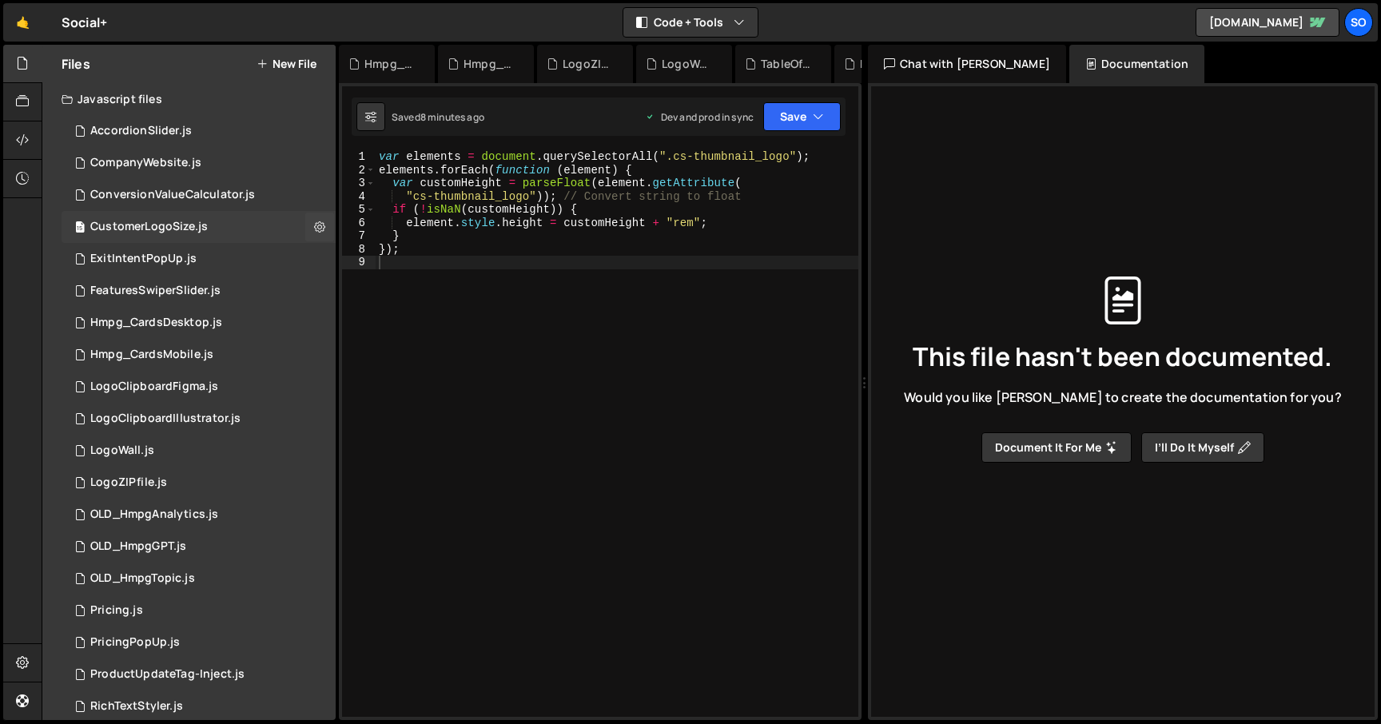
checkbox input "true"
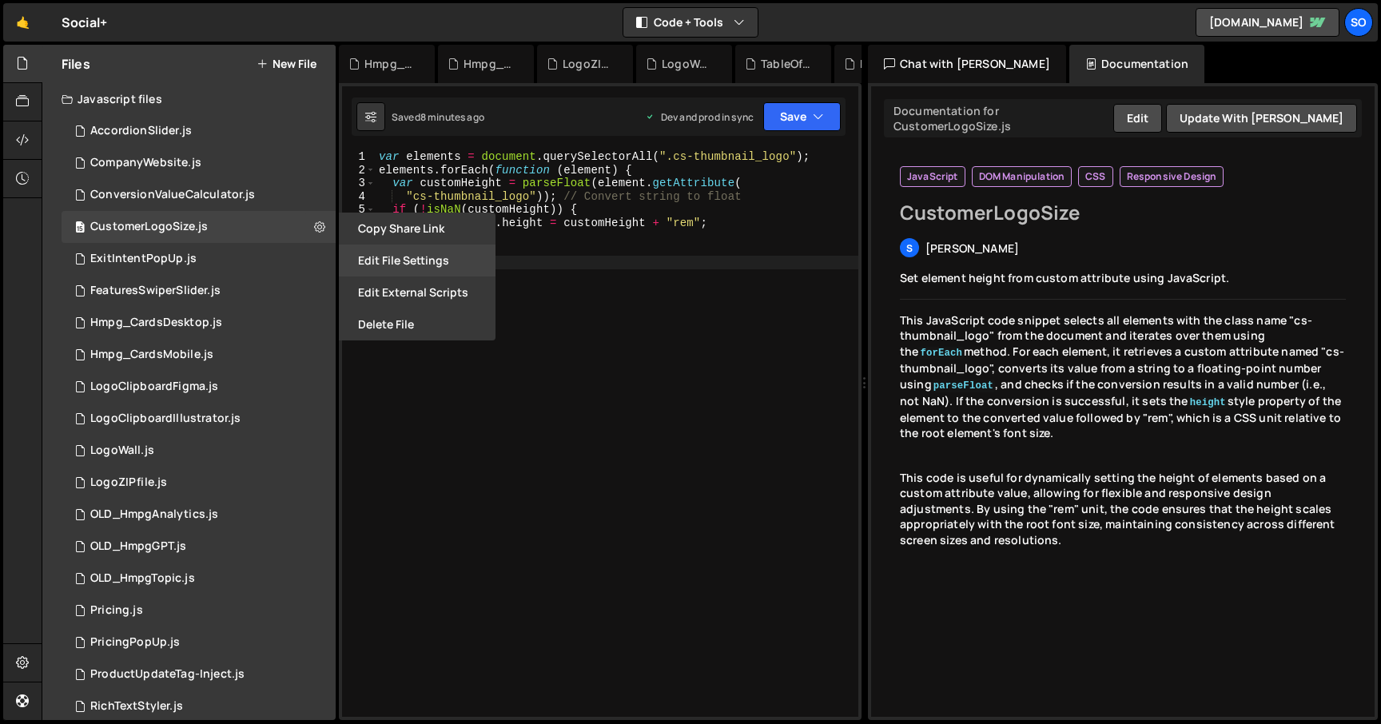
click at [380, 261] on button "Edit File Settings" at bounding box center [417, 260] width 157 height 32
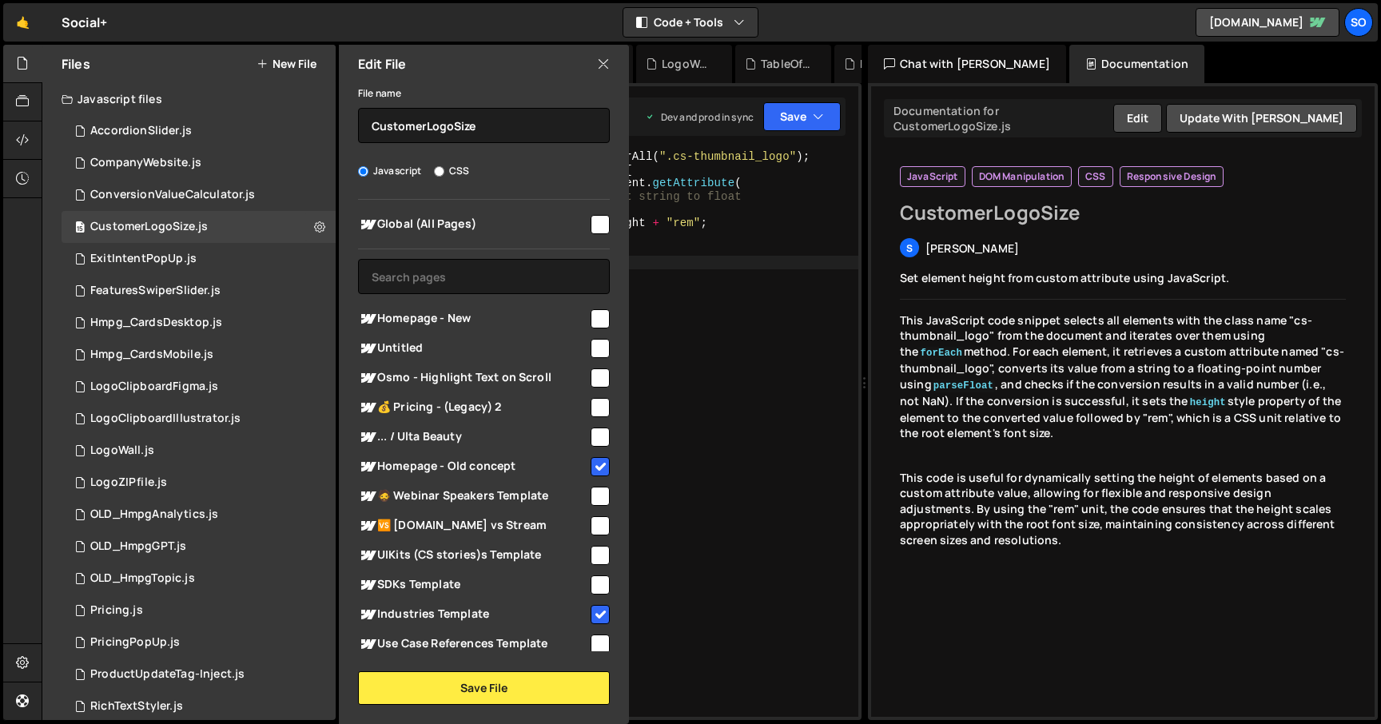
click at [597, 313] on input "checkbox" at bounding box center [599, 318] width 19 height 19
checkbox input "true"
click at [475, 683] on button "Save File" at bounding box center [484, 688] width 252 height 34
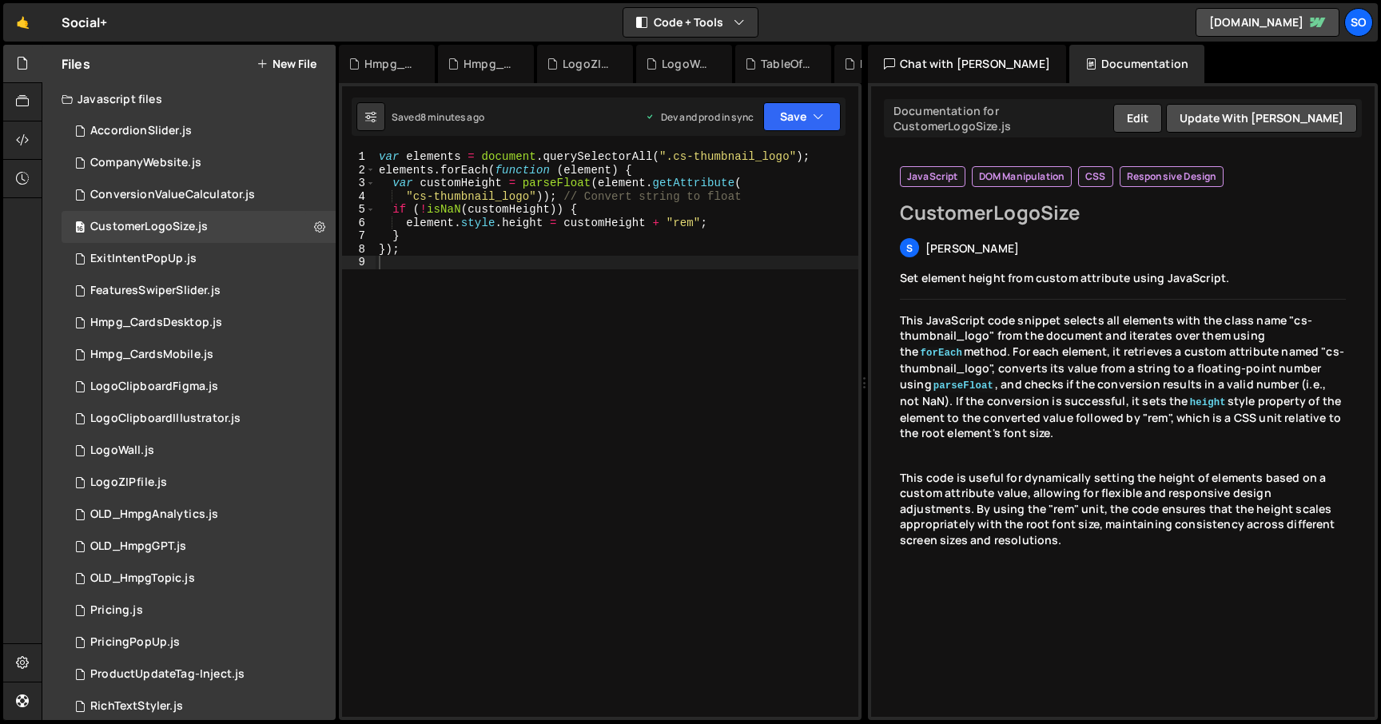
click at [785, 101] on div "Saved 8 minutes ago Dev and prod in sync Upgrade to Edit Save Save to Staging S…" at bounding box center [599, 116] width 494 height 38
click at [810, 106] on button "Save" at bounding box center [801, 116] width 77 height 29
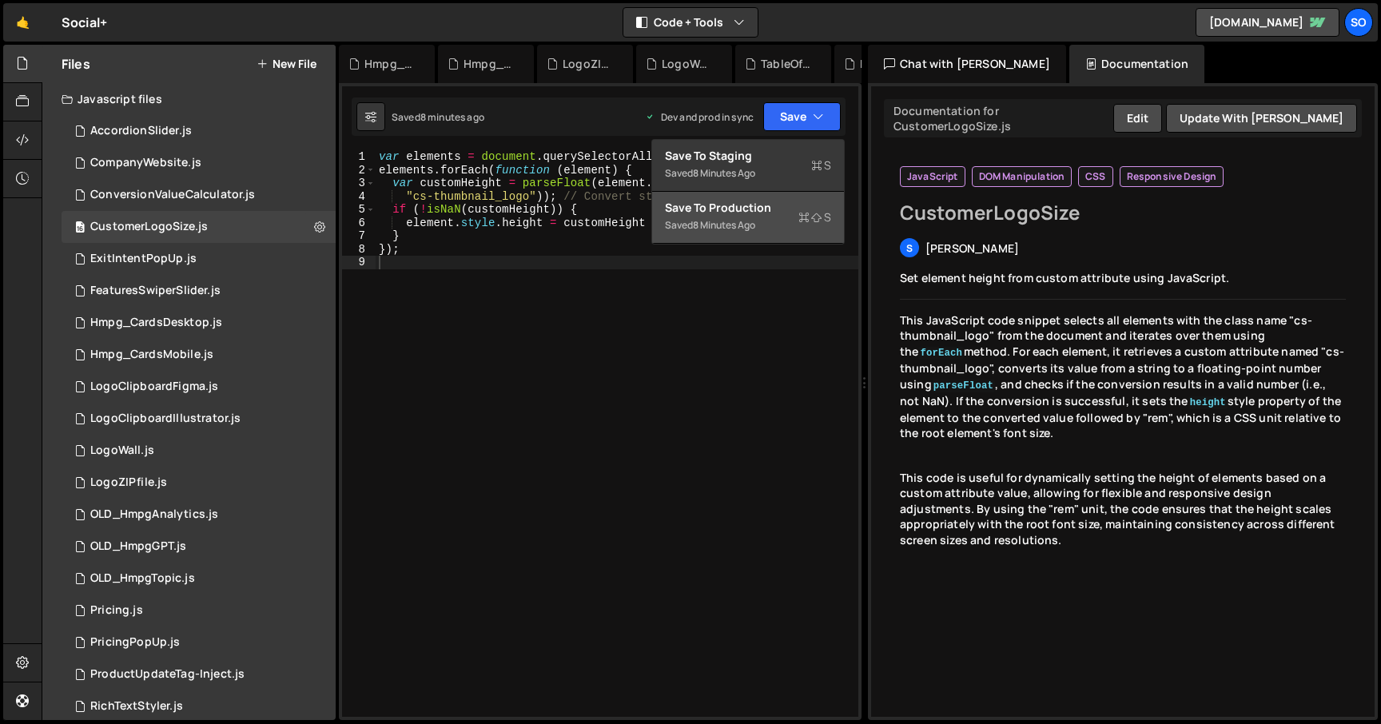
click at [758, 209] on div "Save to Production S" at bounding box center [748, 208] width 166 height 16
